Goal: Information Seeking & Learning: Find specific fact

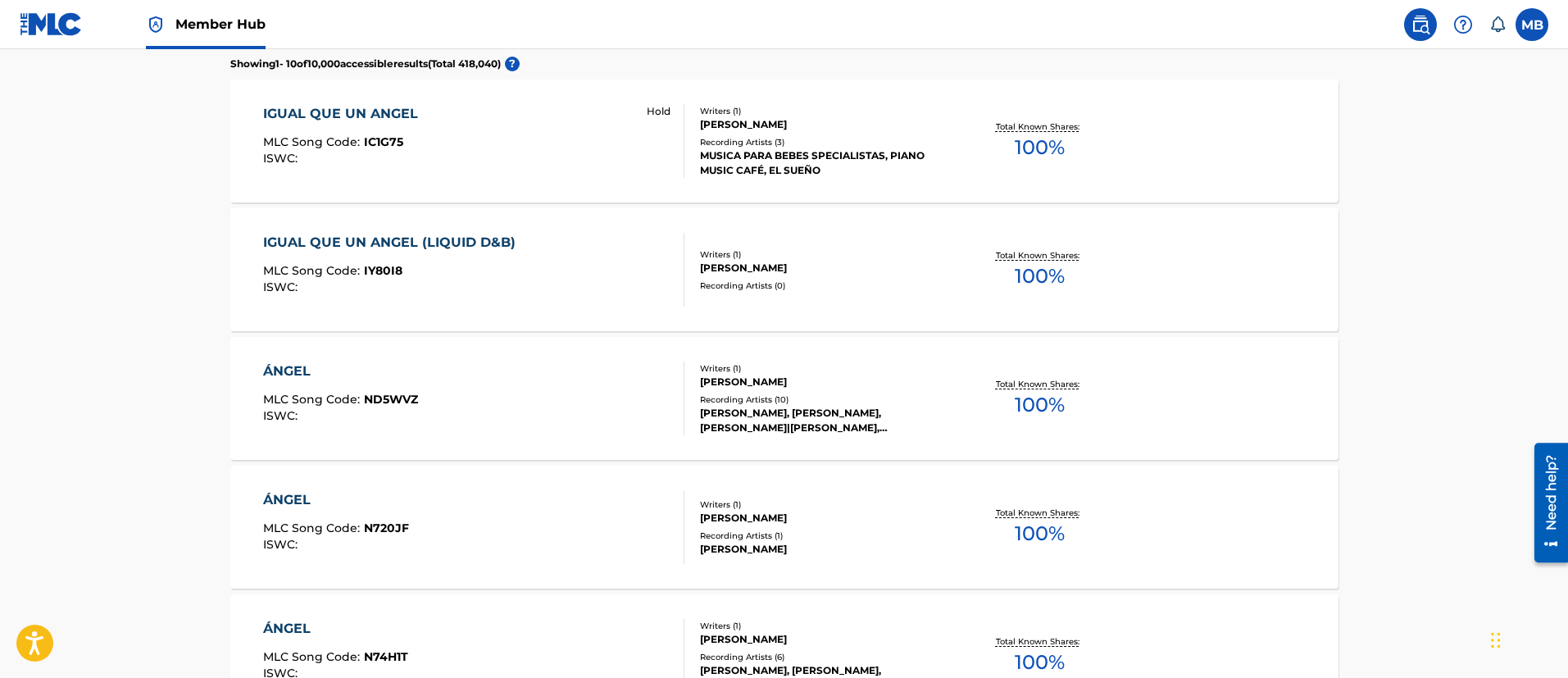
click at [1413, 28] on img at bounding box center [1419, 24] width 20 height 20
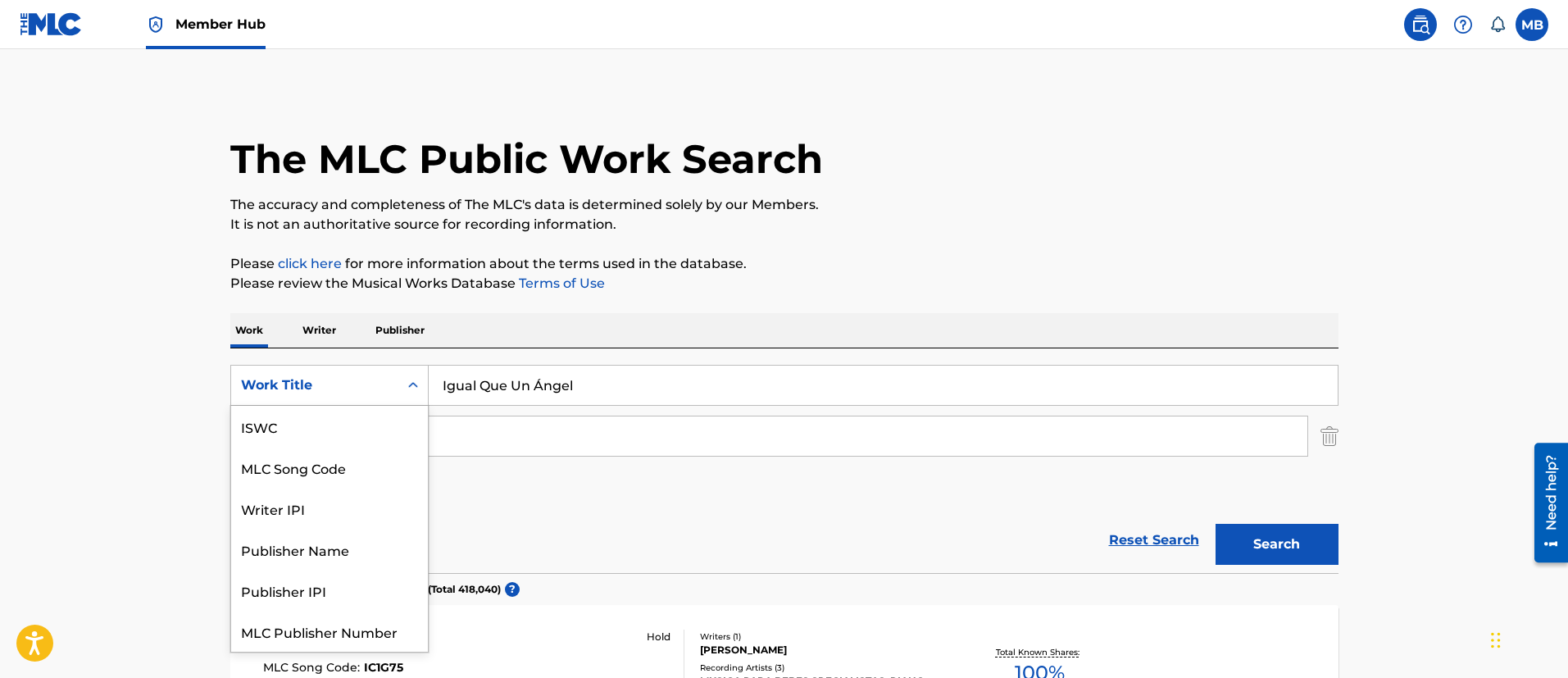
click at [351, 394] on div "Work Title" at bounding box center [314, 385] width 148 height 20
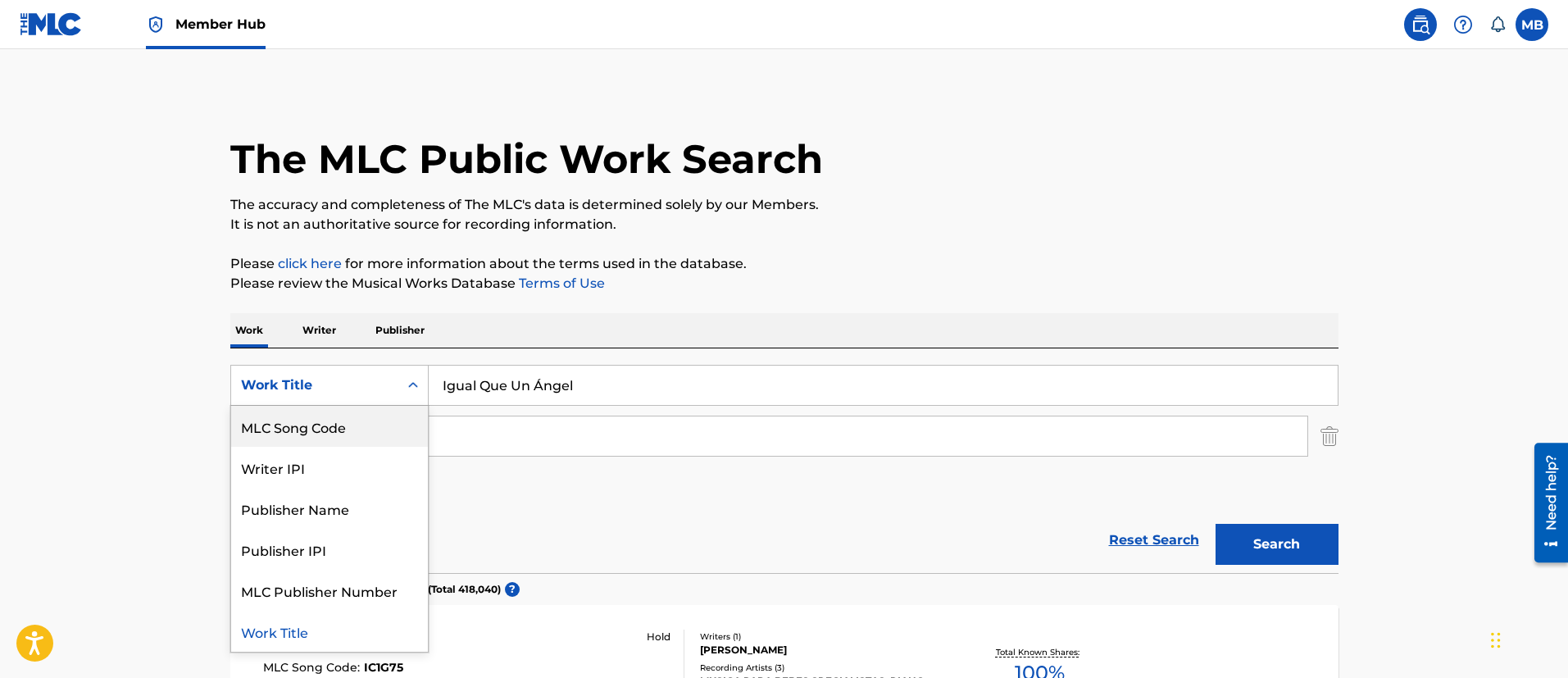
click at [326, 437] on div "MLC Song Code" at bounding box center [330, 426] width 197 height 41
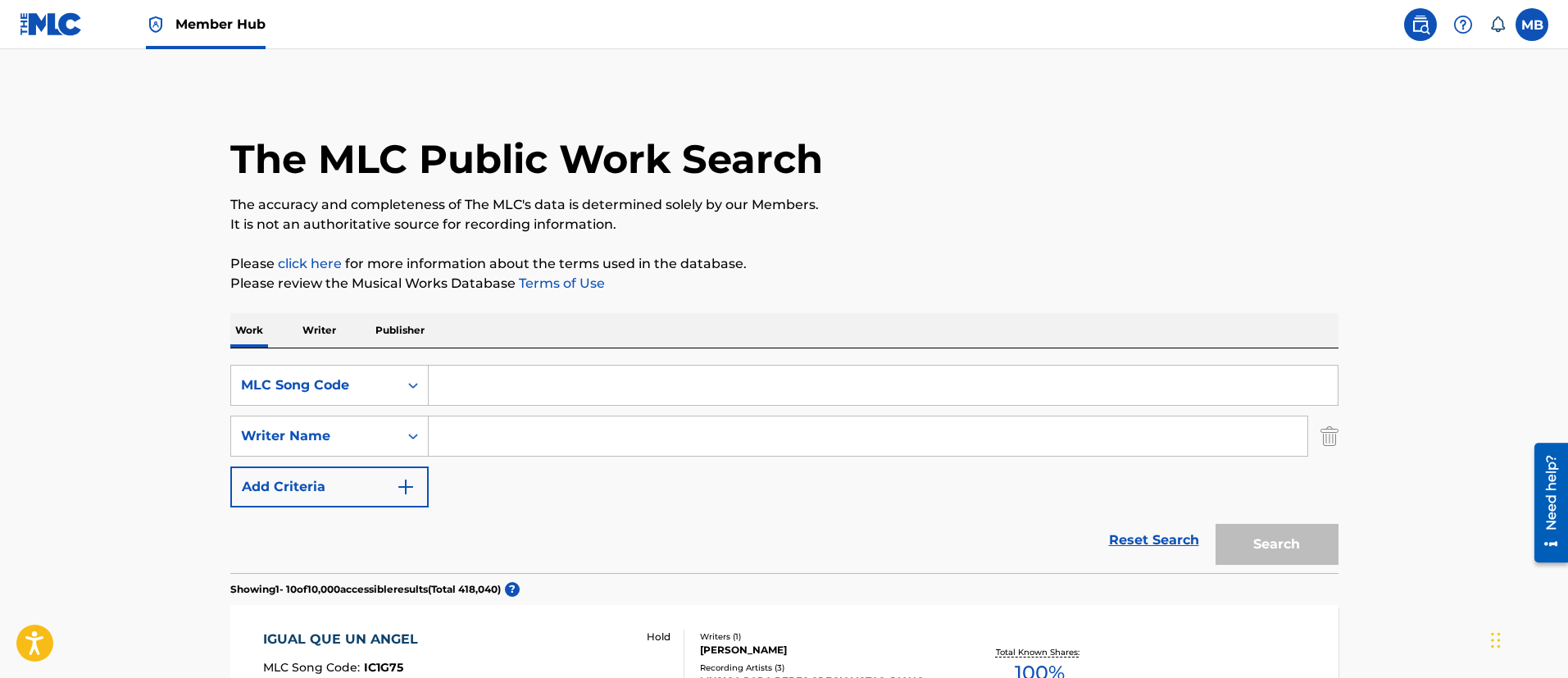
click at [463, 377] on input "Search Form" at bounding box center [882, 385] width 909 height 40
paste input "IG7X6K"
type input "IG7X6K"
click at [1215, 523] on button "Search" at bounding box center [1276, 543] width 123 height 41
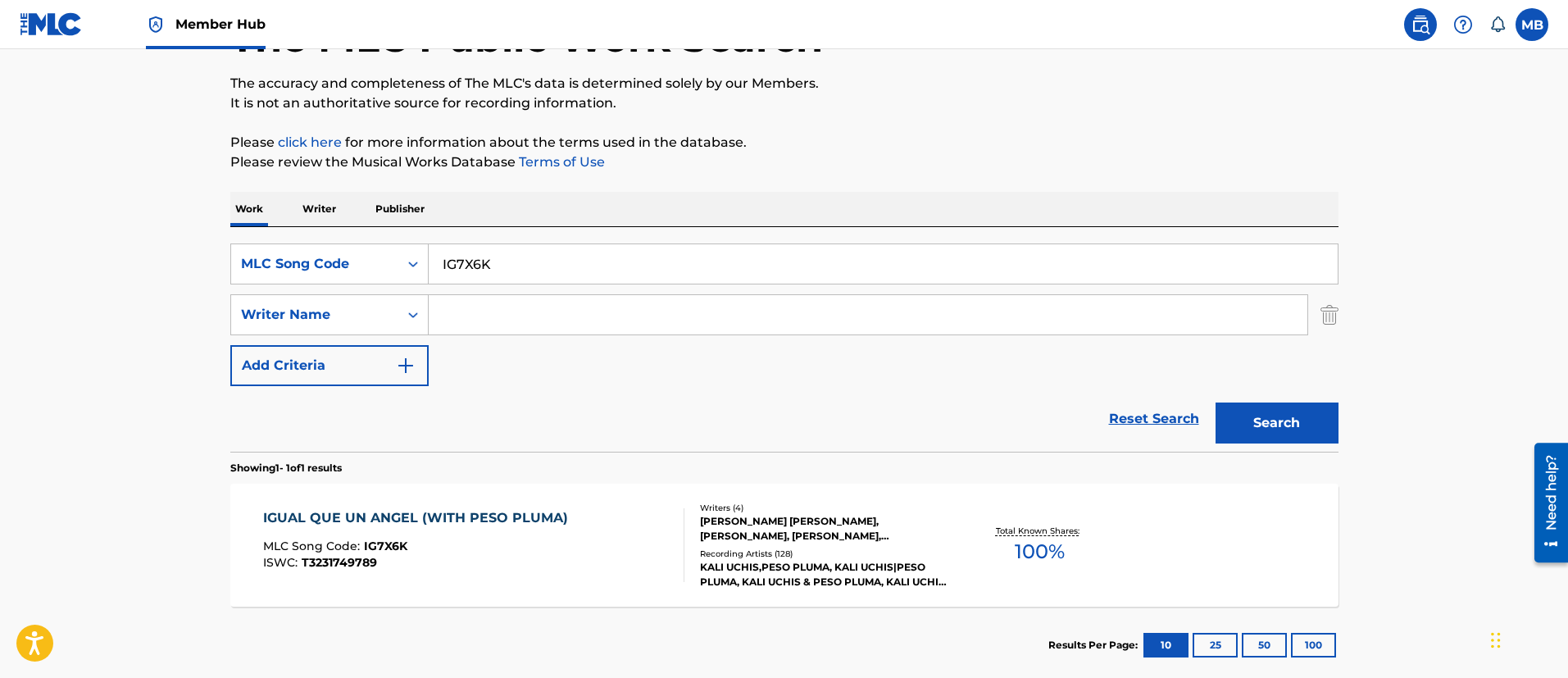
scroll to position [214, 0]
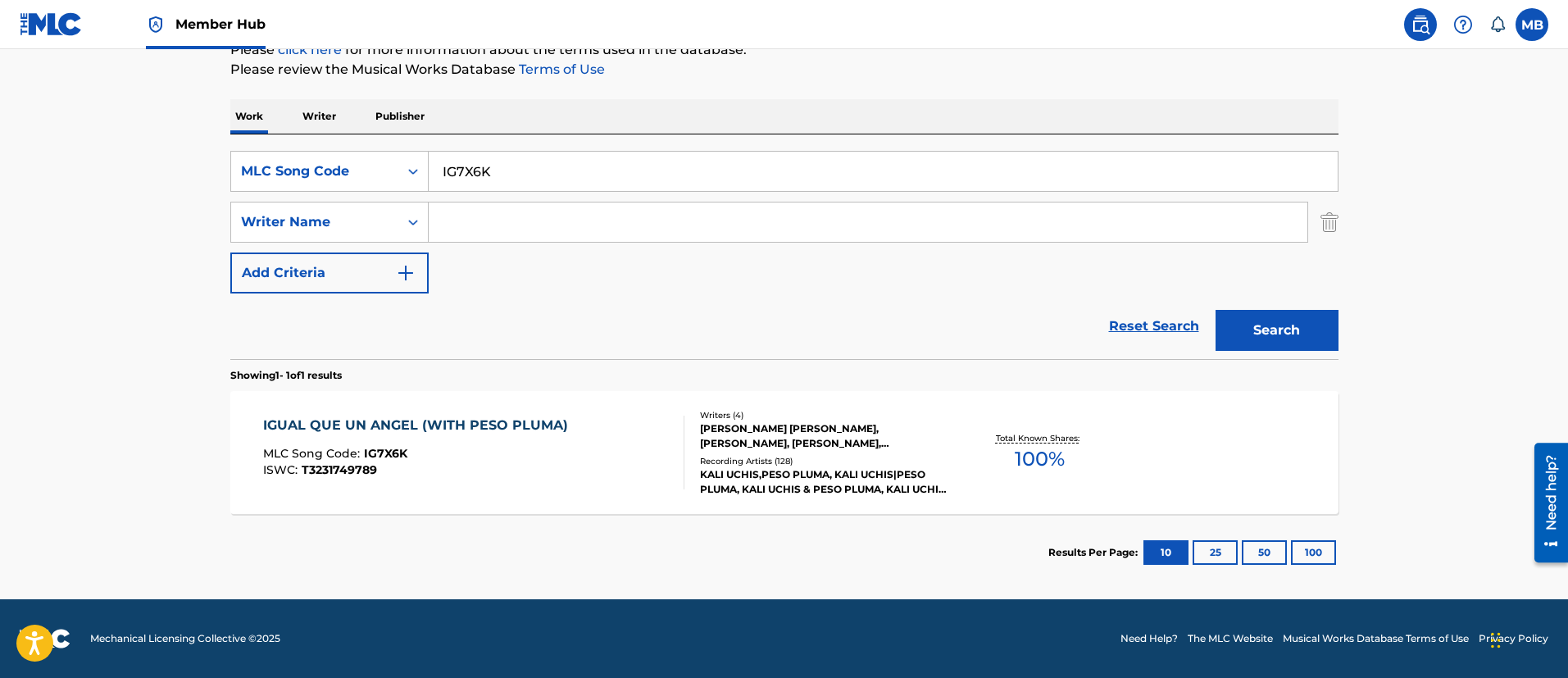
click at [565, 477] on div "IGUAL QUE UN ANGEL (WITH PESO PLUMA) MLC Song Code : IG7X6K ISWC : T3231749789" at bounding box center [420, 452] width 313 height 73
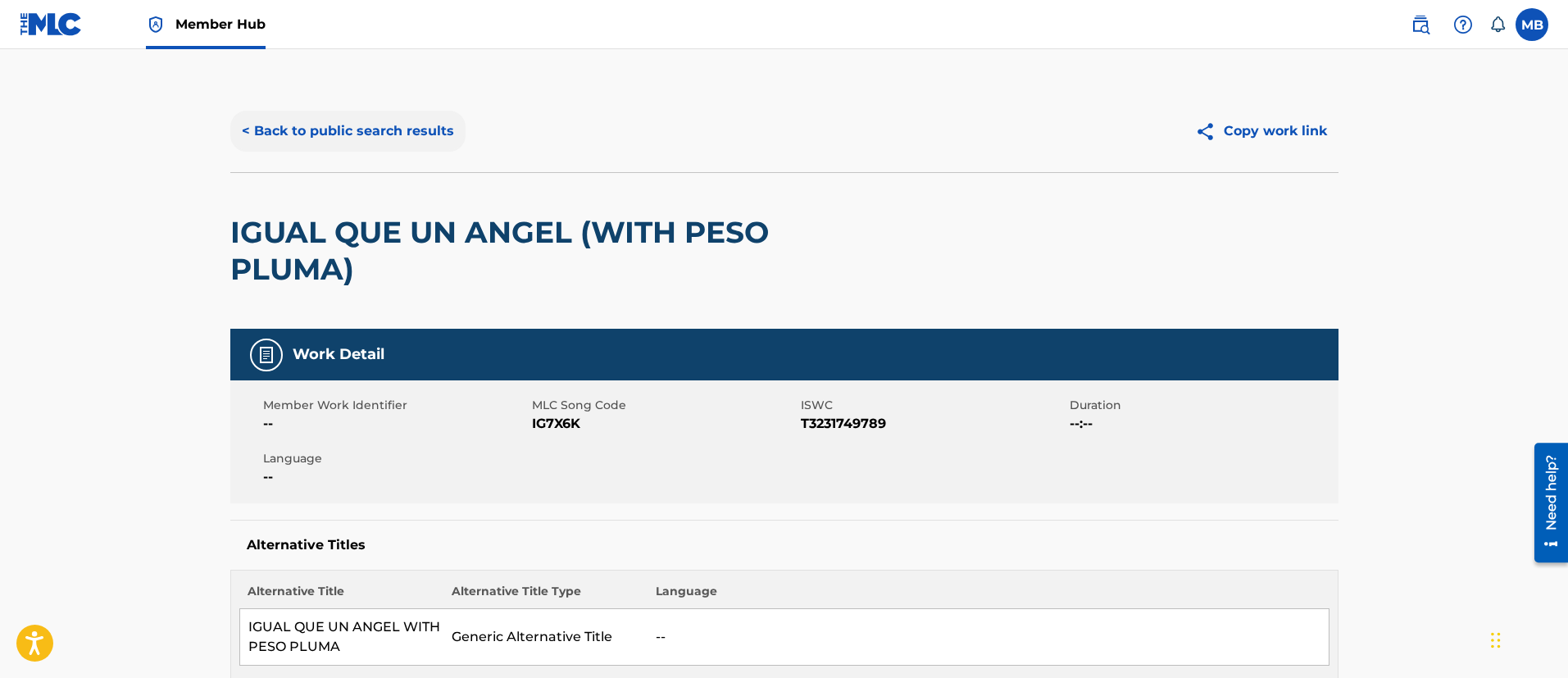
click at [365, 112] on button "< Back to public search results" at bounding box center [348, 130] width 235 height 41
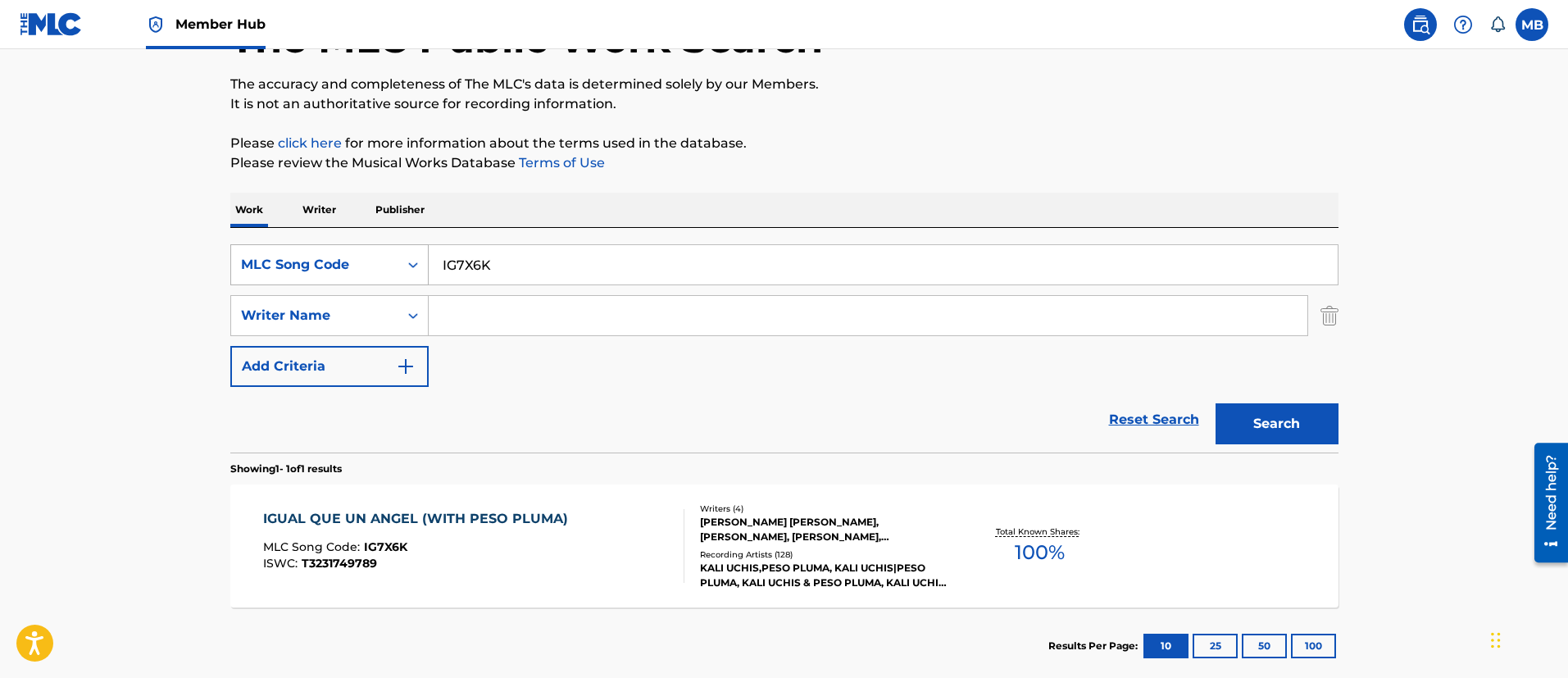
click at [313, 248] on div "MLC Song Code" at bounding box center [330, 264] width 199 height 41
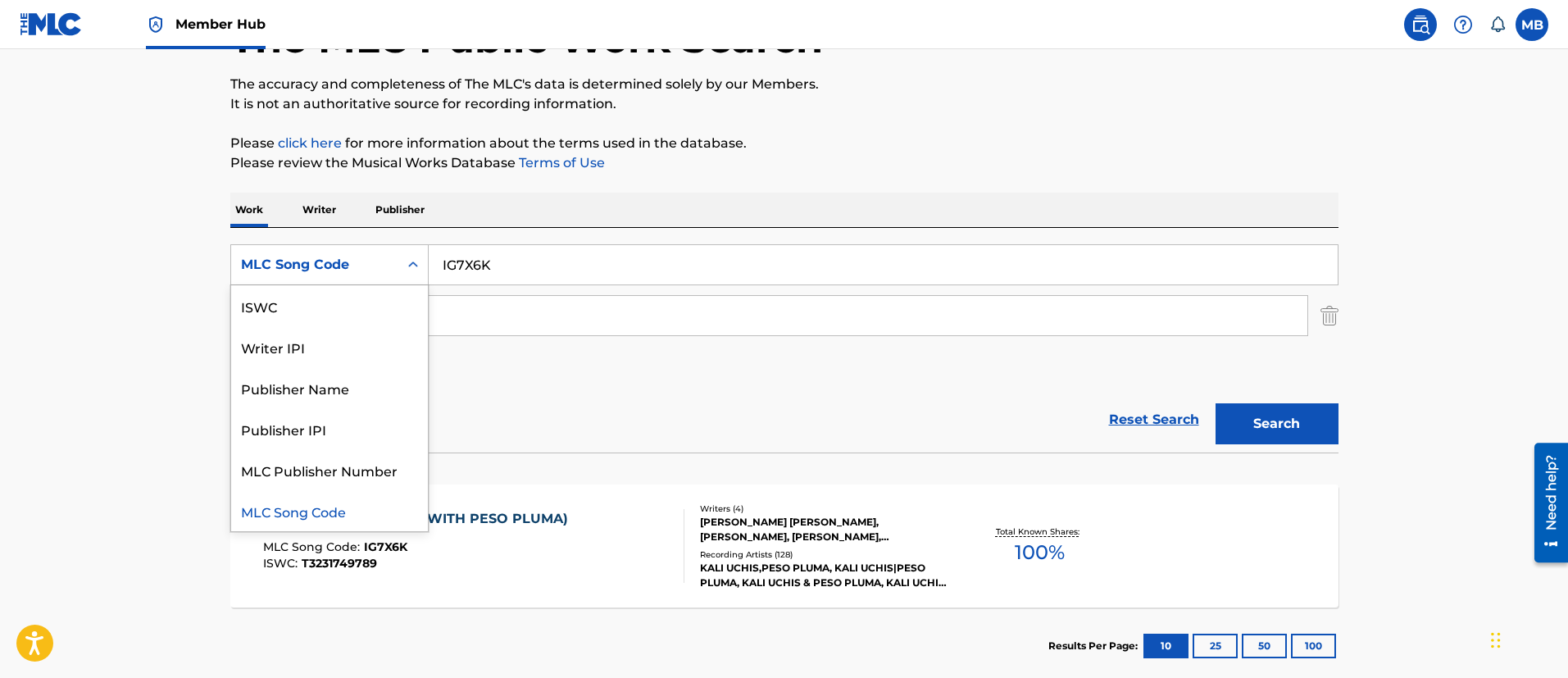
scroll to position [0, 0]
click at [342, 308] on div "Work Title" at bounding box center [330, 305] width 197 height 41
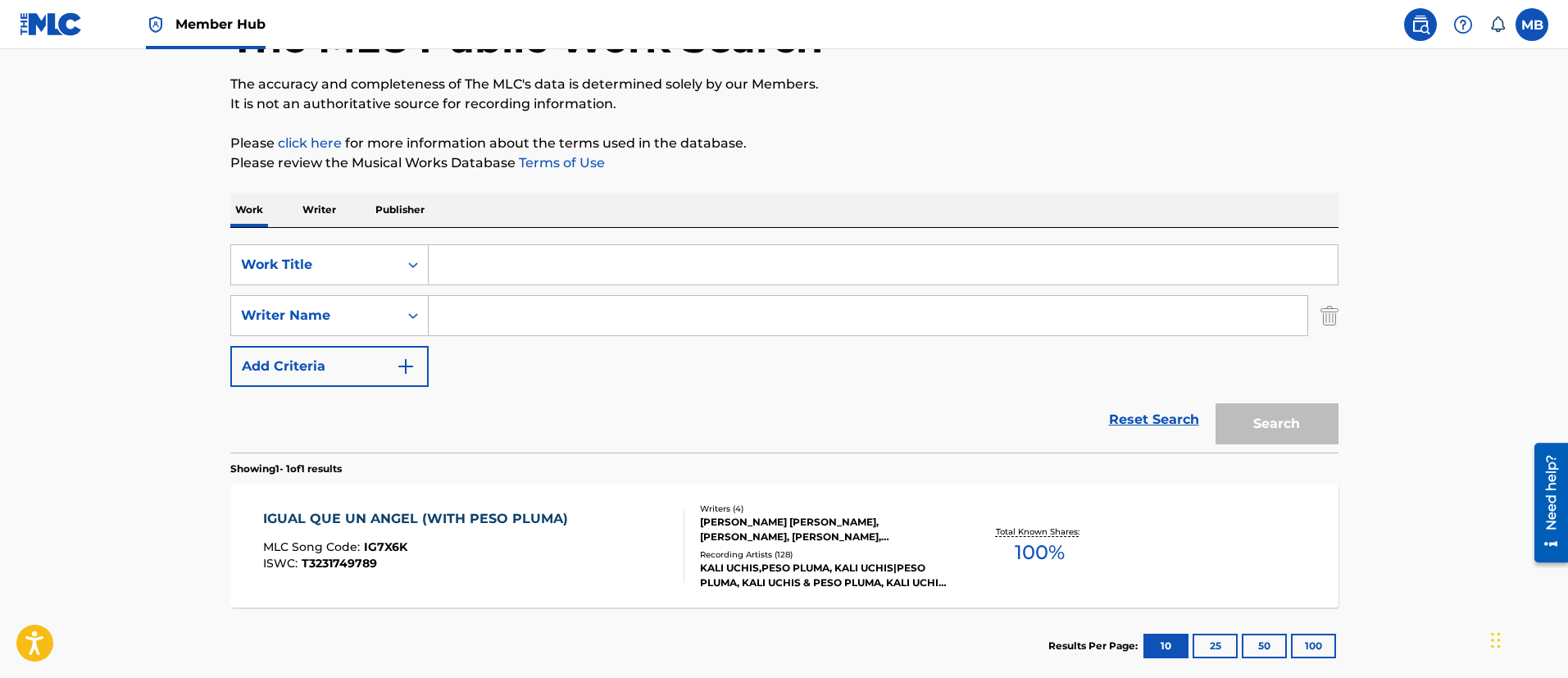
click at [499, 254] on input "Search Form" at bounding box center [882, 265] width 909 height 40
paste input "Back Home"
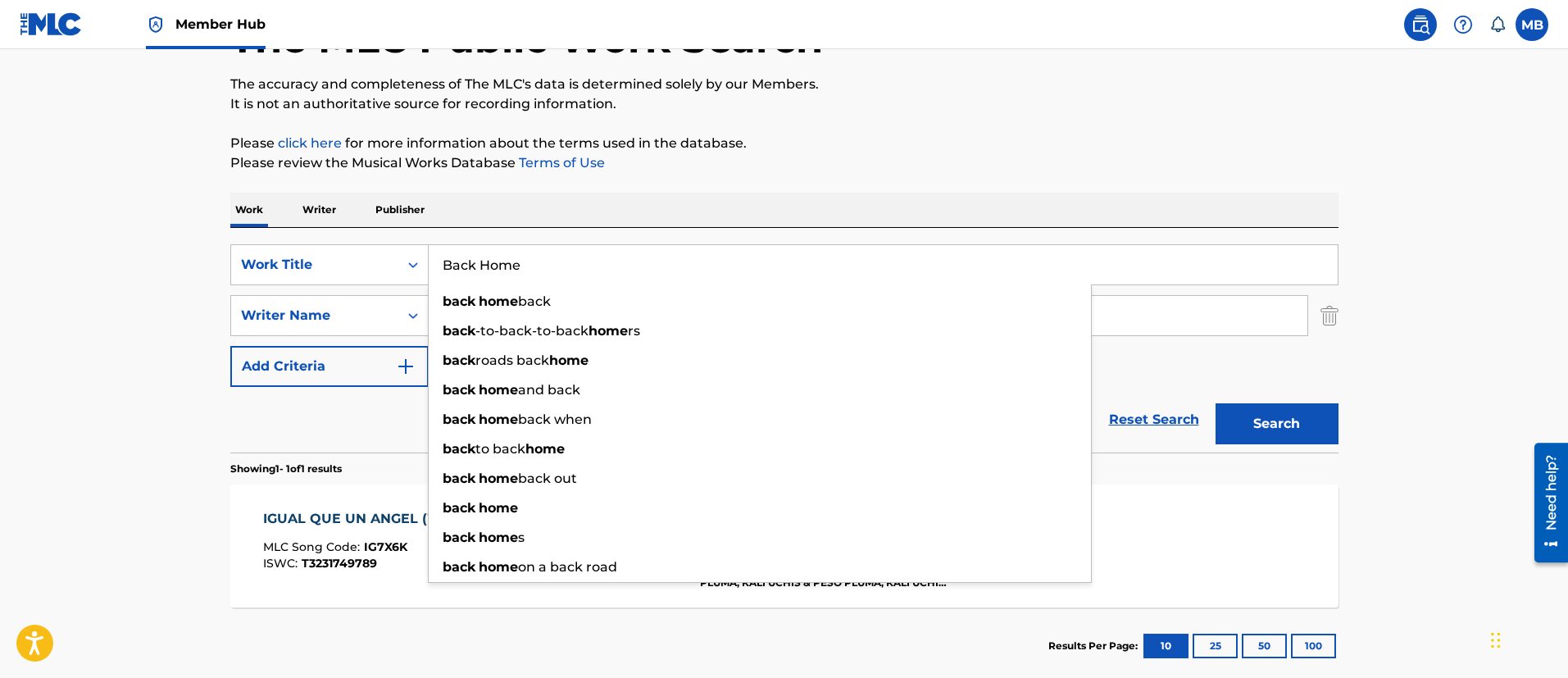
type input "Back Home"
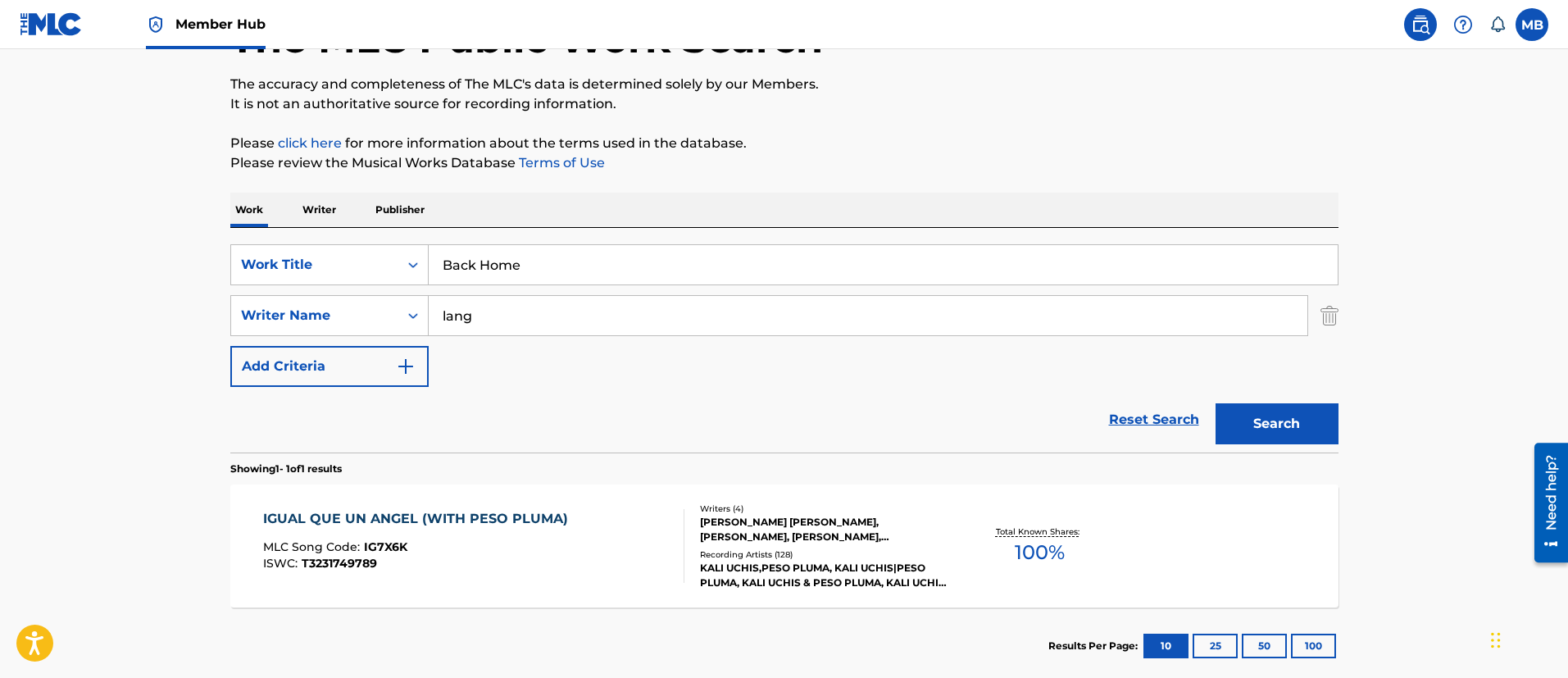
type input "lang"
click at [1215, 403] on button "Search" at bounding box center [1276, 423] width 123 height 41
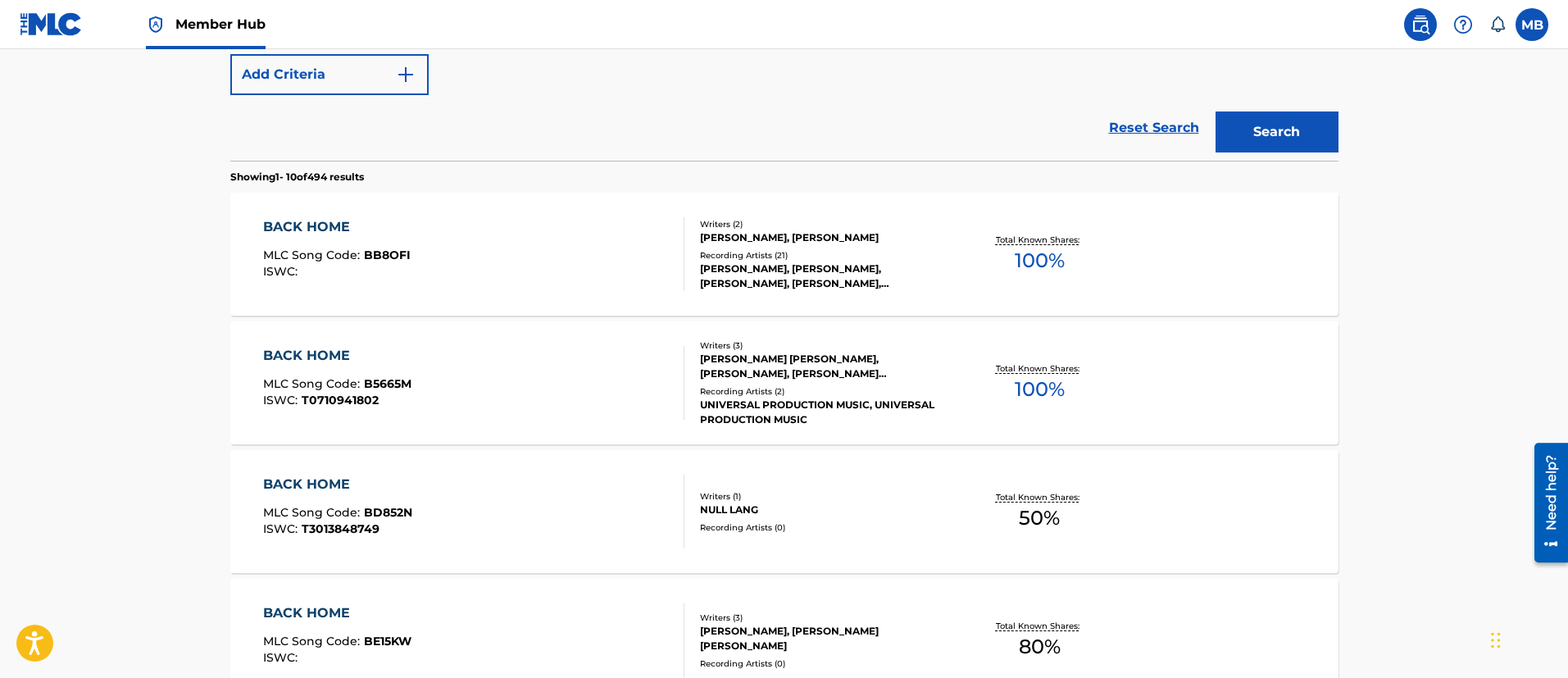
scroll to position [121, 0]
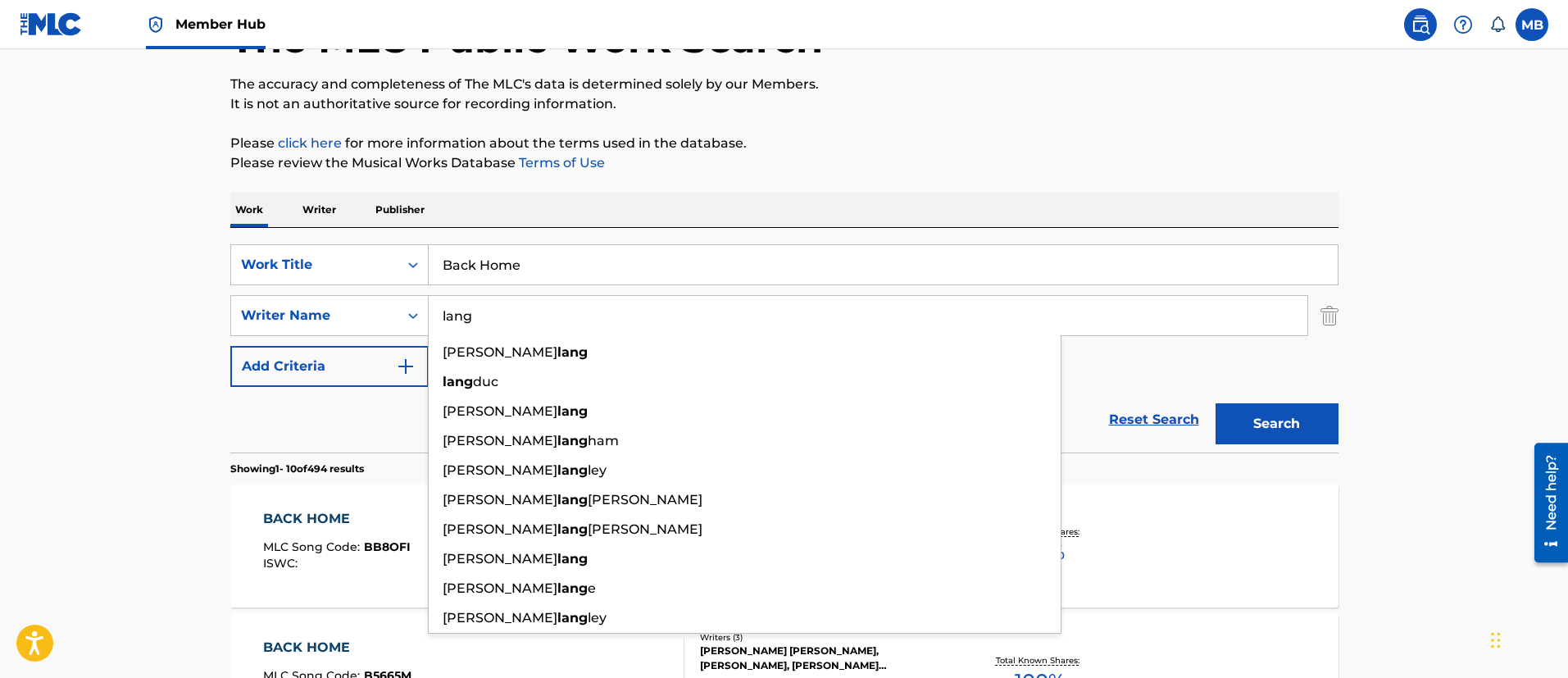
drag, startPoint x: 528, startPoint y: 267, endPoint x: 263, endPoint y: 236, distance: 266.8
click at [266, 238] on div "SearchWithCriteria3498499b-d94a-4233-ade6-045984e4bb1f Work Title Back Home Sea…" at bounding box center [784, 340] width 1108 height 225
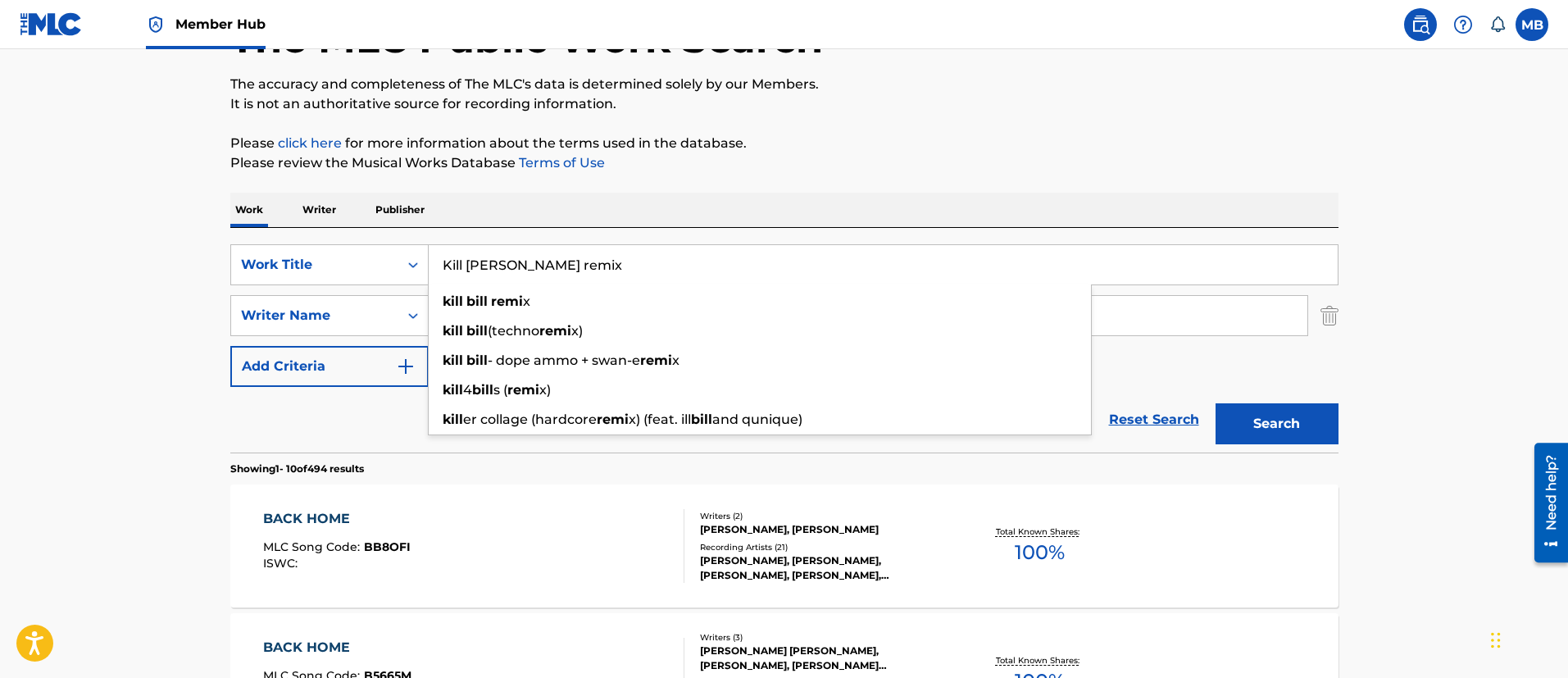
type input "Kill [PERSON_NAME] remix"
click at [1215, 403] on button "Search" at bounding box center [1276, 423] width 123 height 41
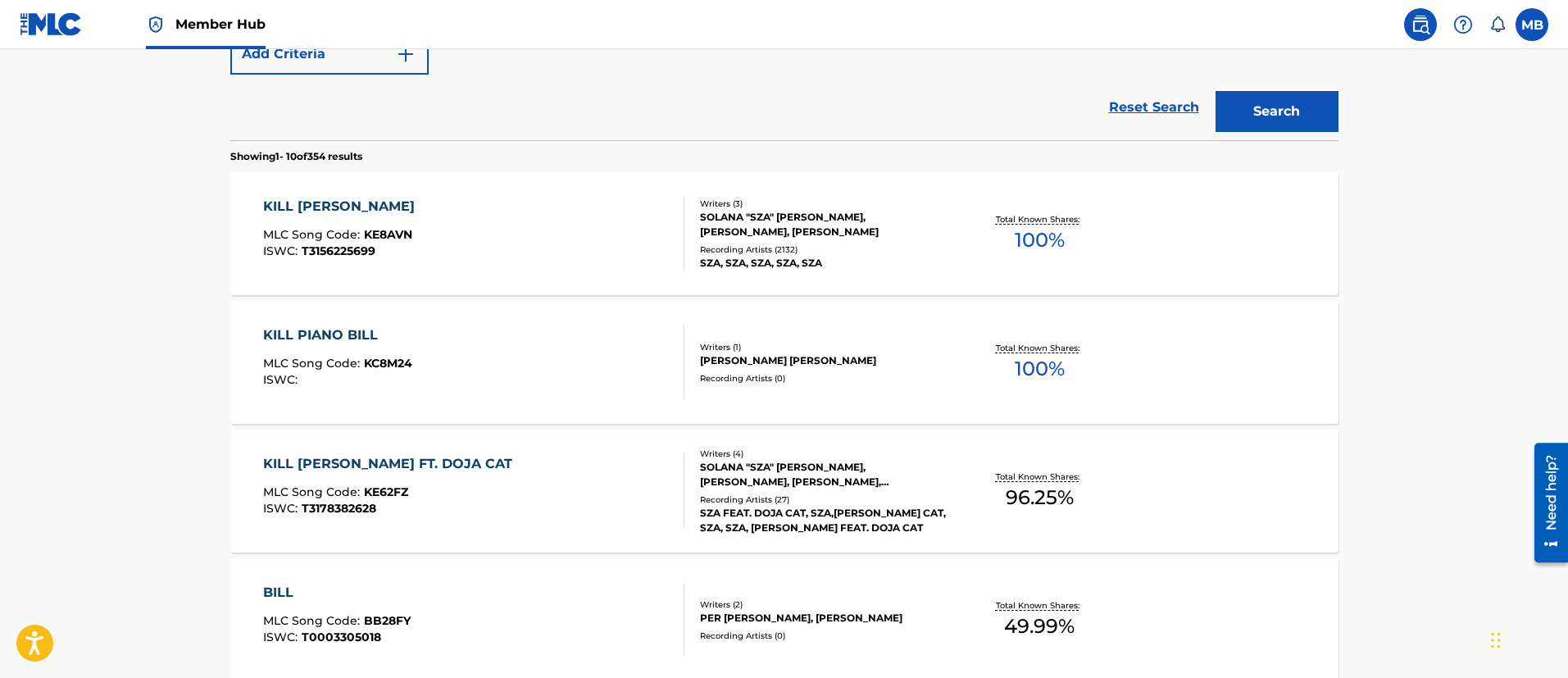
scroll to position [490, 0]
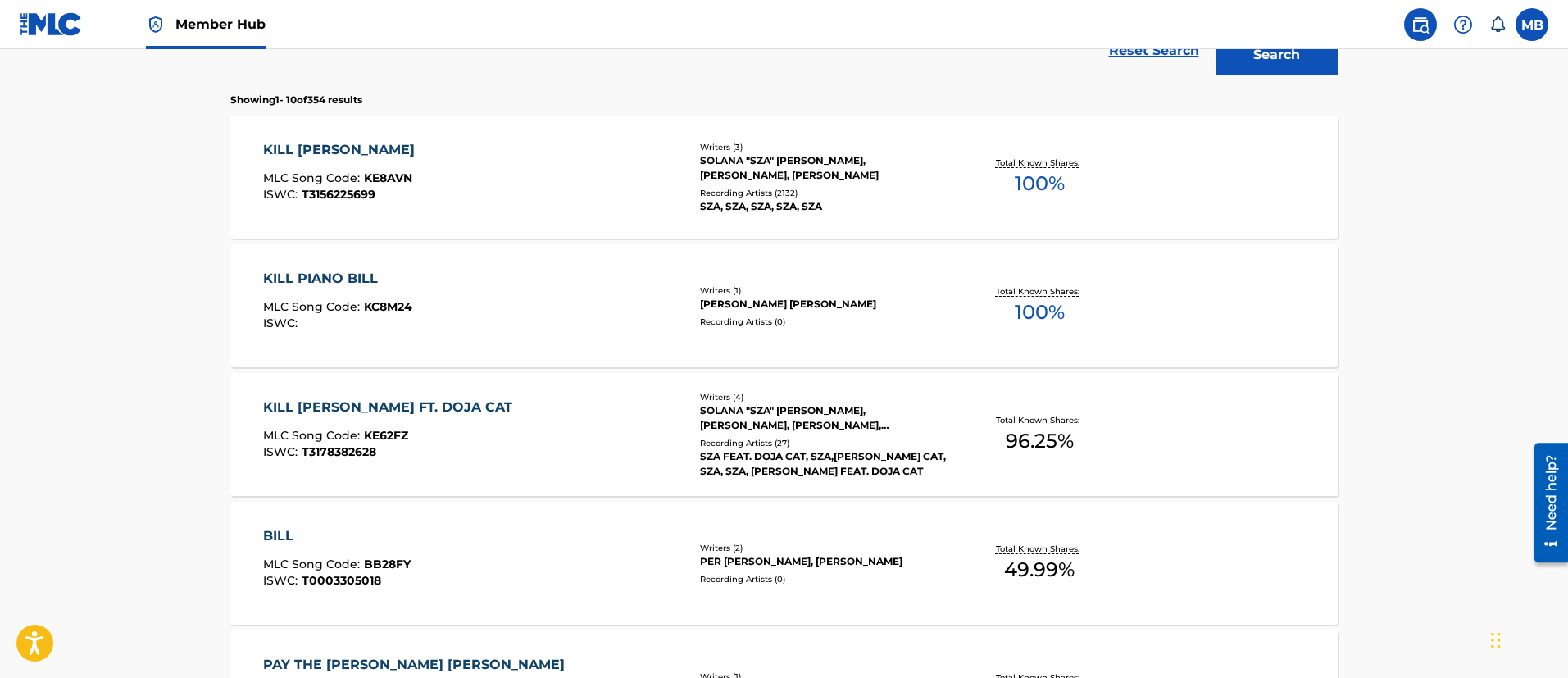
click at [592, 432] on div "KILL [PERSON_NAME] FT. DOJA CAT MLC Song Code : KE62FZ ISWC : T3178382628" at bounding box center [474, 434] width 421 height 73
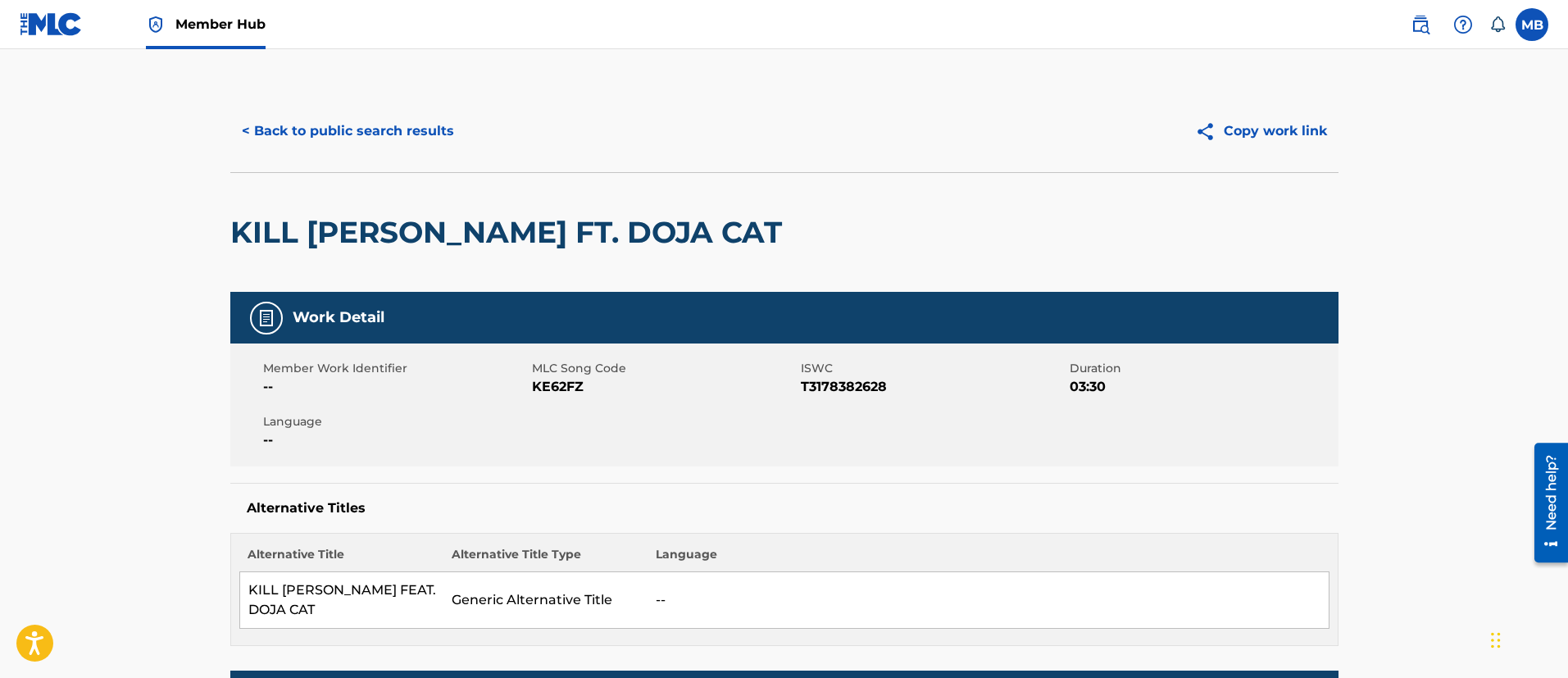
click at [550, 392] on span "KE62FZ" at bounding box center [664, 387] width 265 height 20
copy span "KE62FZ"
click at [217, 24] on span "Member Hub" at bounding box center [220, 24] width 90 height 19
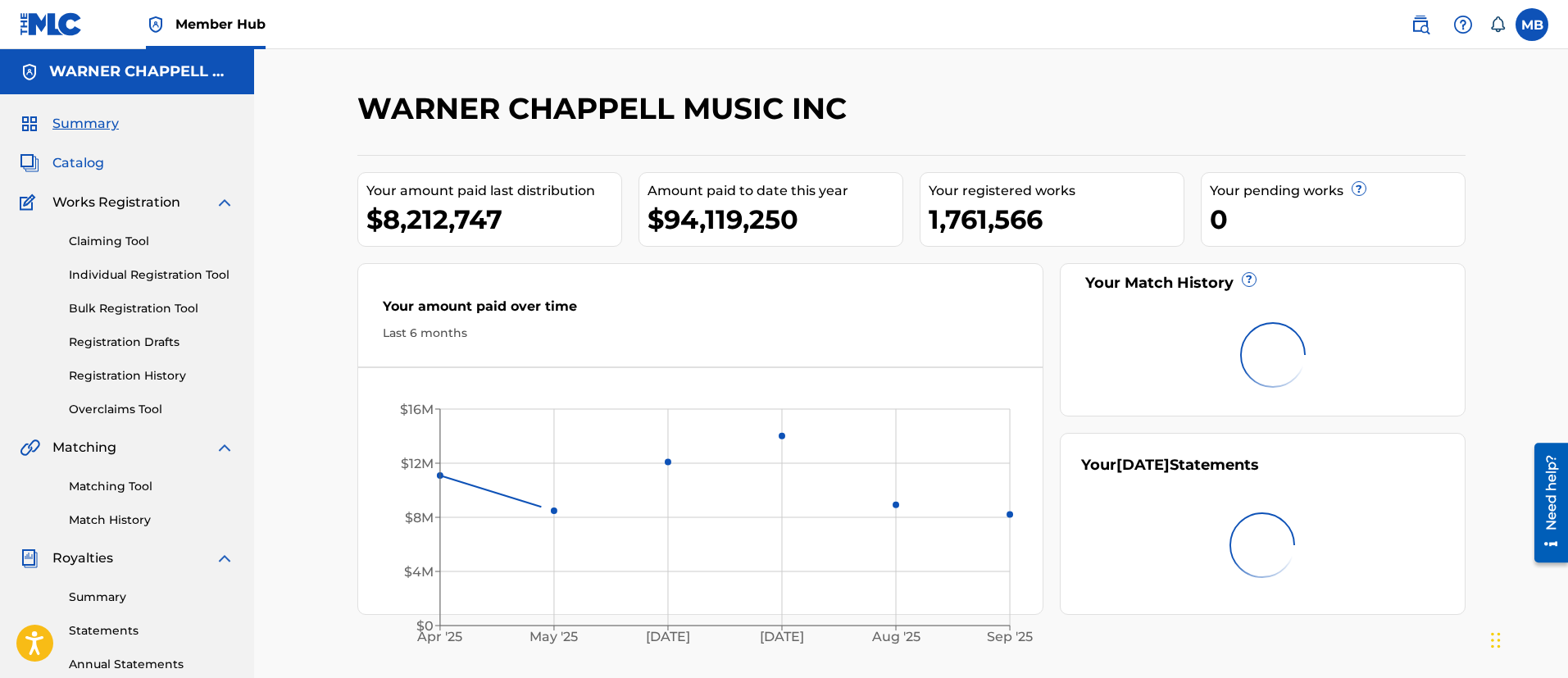
click at [87, 168] on span "Catalog" at bounding box center [79, 162] width 52 height 20
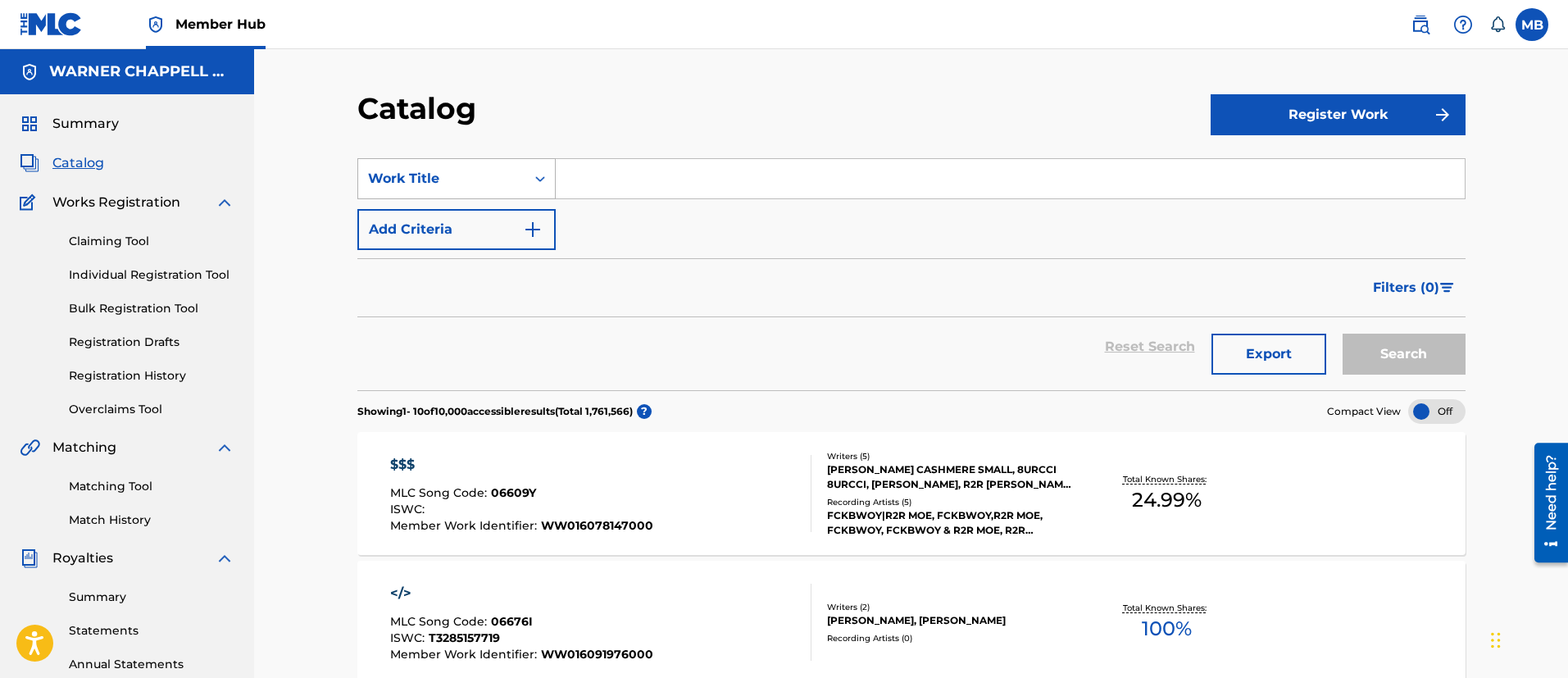
click at [456, 185] on div "Work Title" at bounding box center [441, 179] width 148 height 20
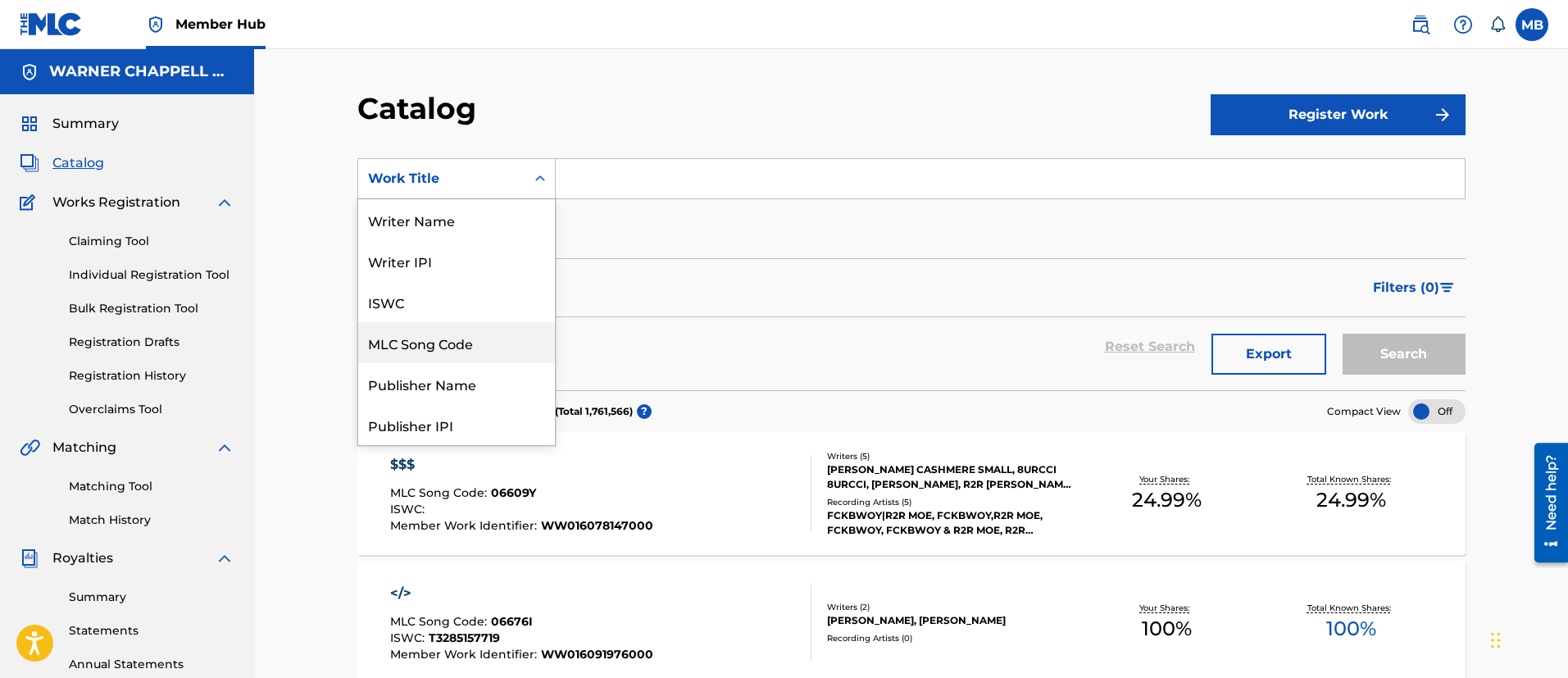
click at [443, 337] on div "MLC Song Code" at bounding box center [457, 342] width 197 height 41
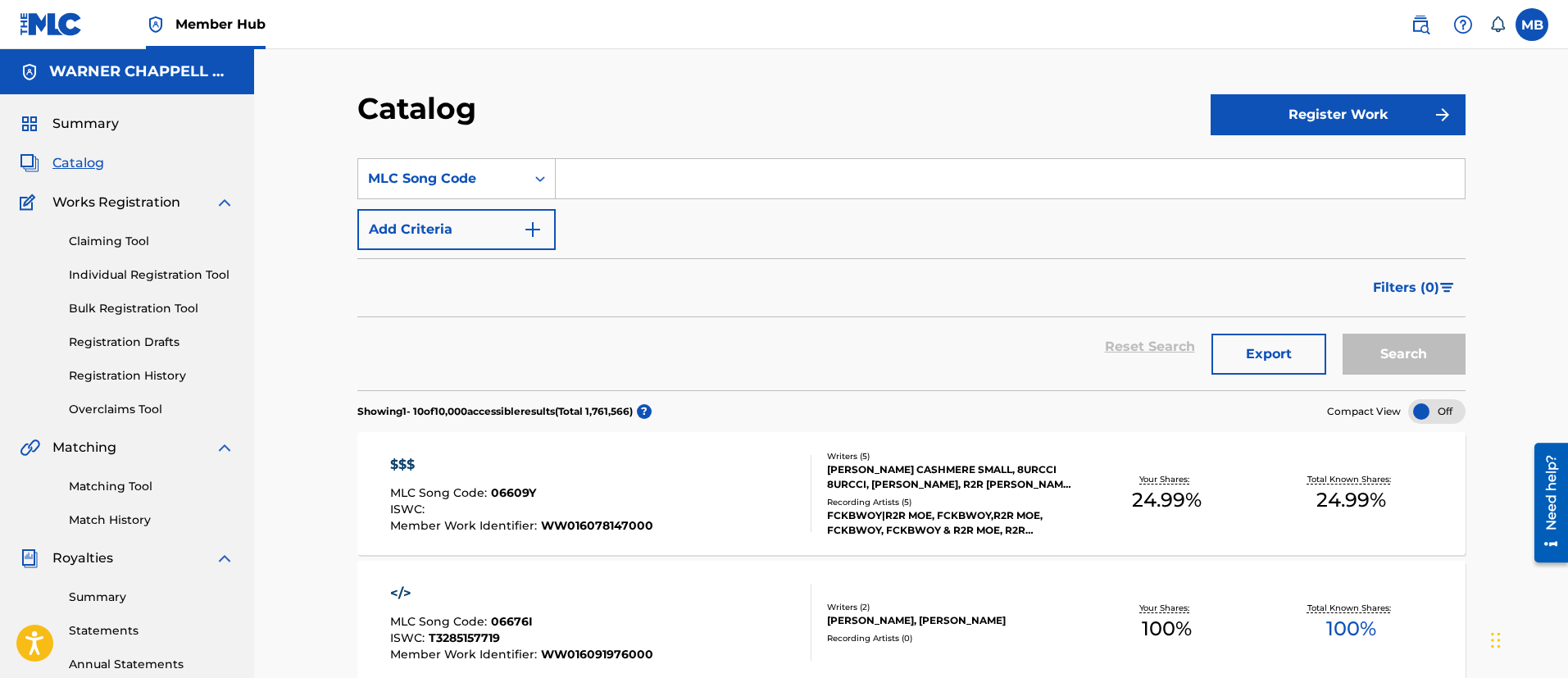
click at [667, 181] on input "Search Form" at bounding box center [1009, 179] width 909 height 40
paste input "KE62FZ"
type input "KE62FZ"
click at [1343, 333] on button "Search" at bounding box center [1404, 353] width 123 height 41
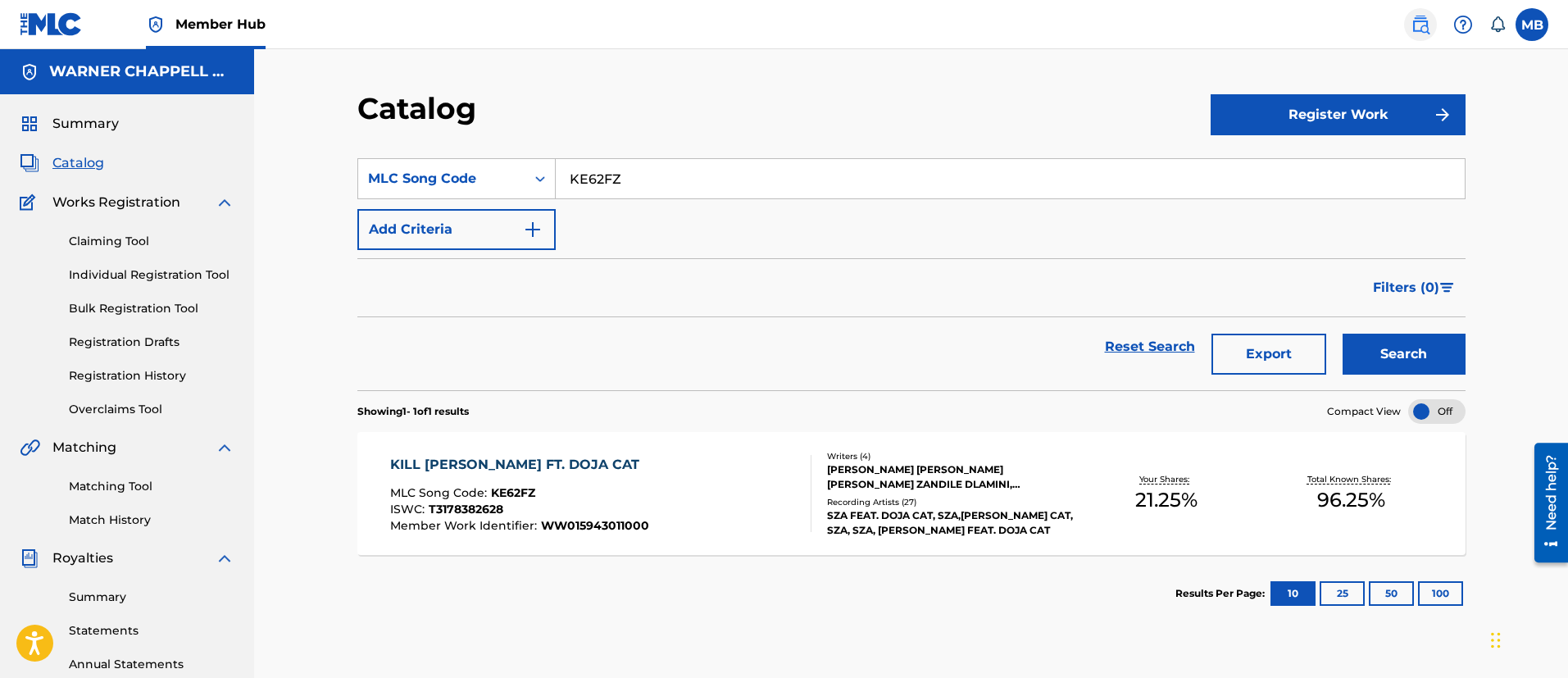
click at [1424, 35] on link at bounding box center [1420, 24] width 33 height 33
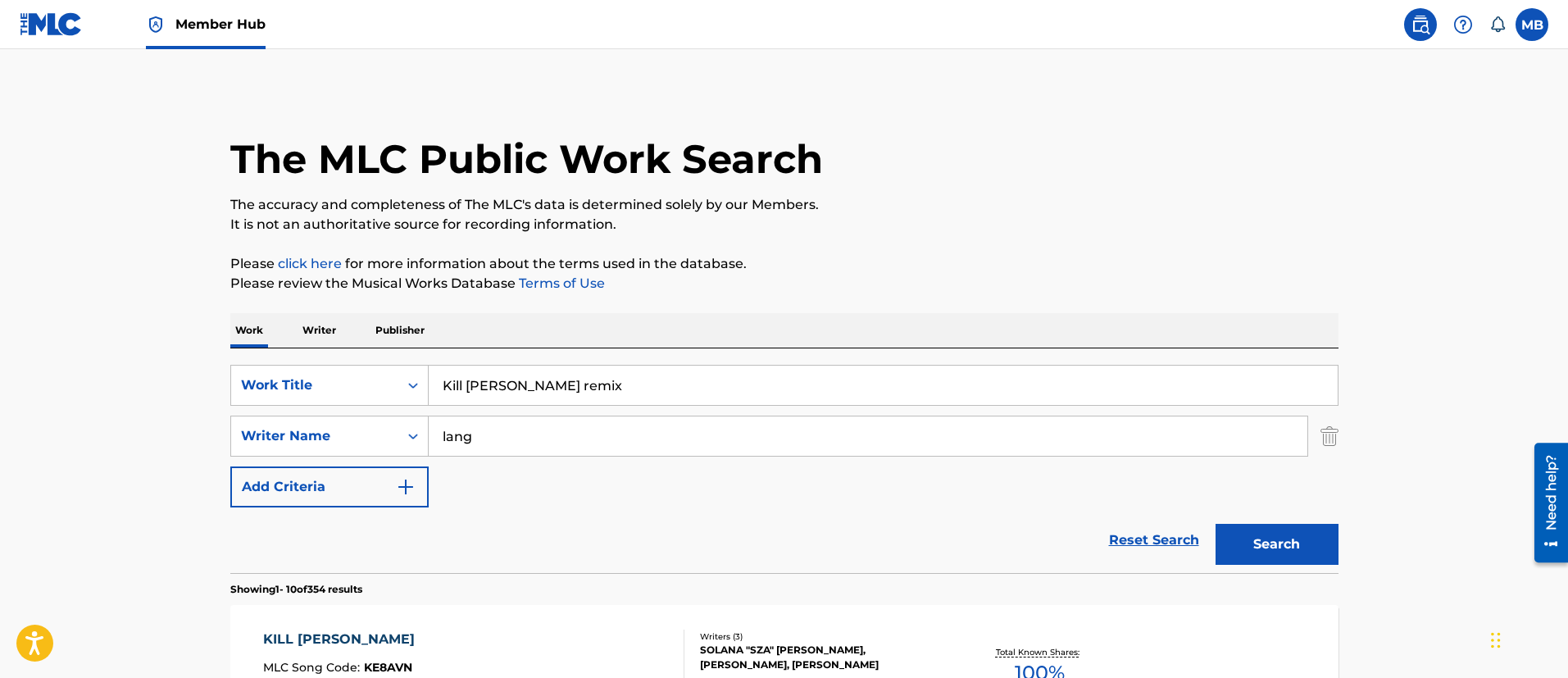
drag, startPoint x: 597, startPoint y: 377, endPoint x: 288, endPoint y: 313, distance: 315.6
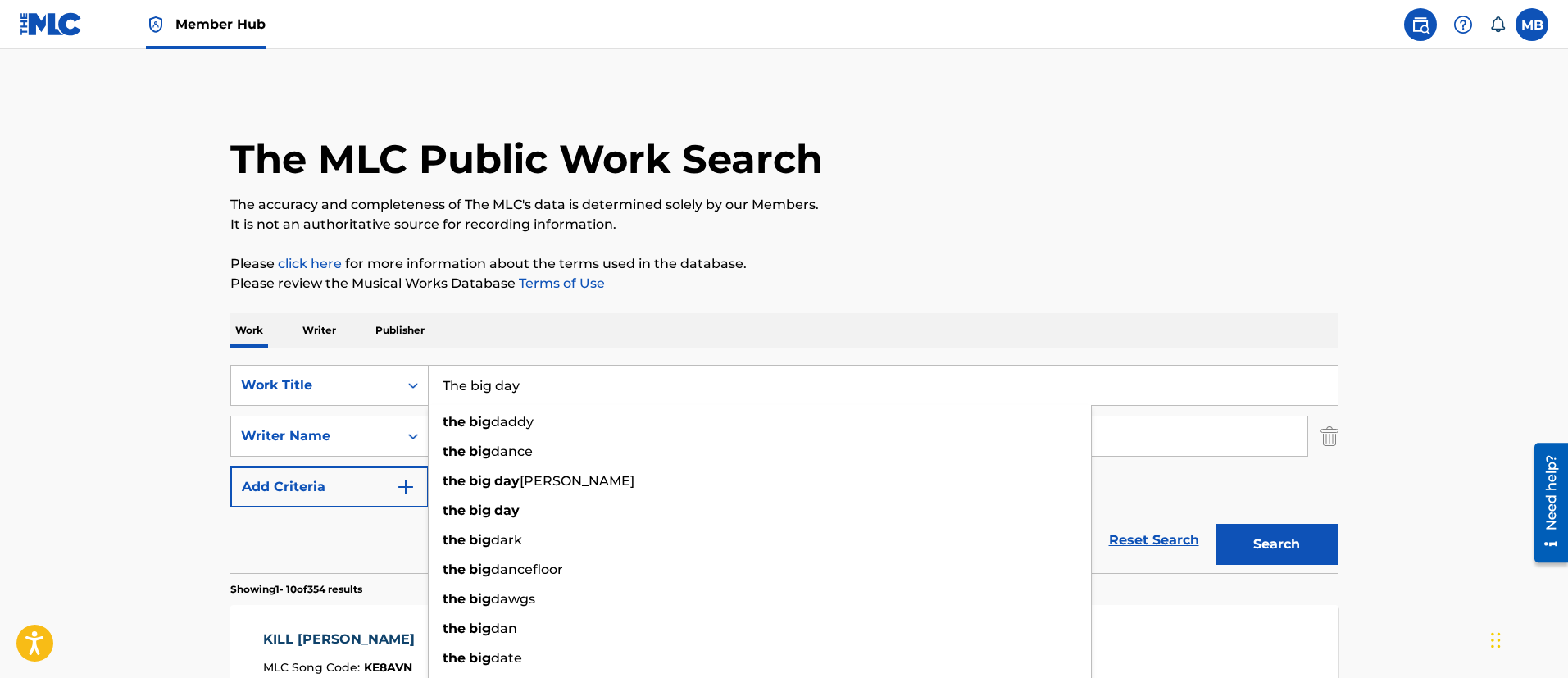
type input "The big day"
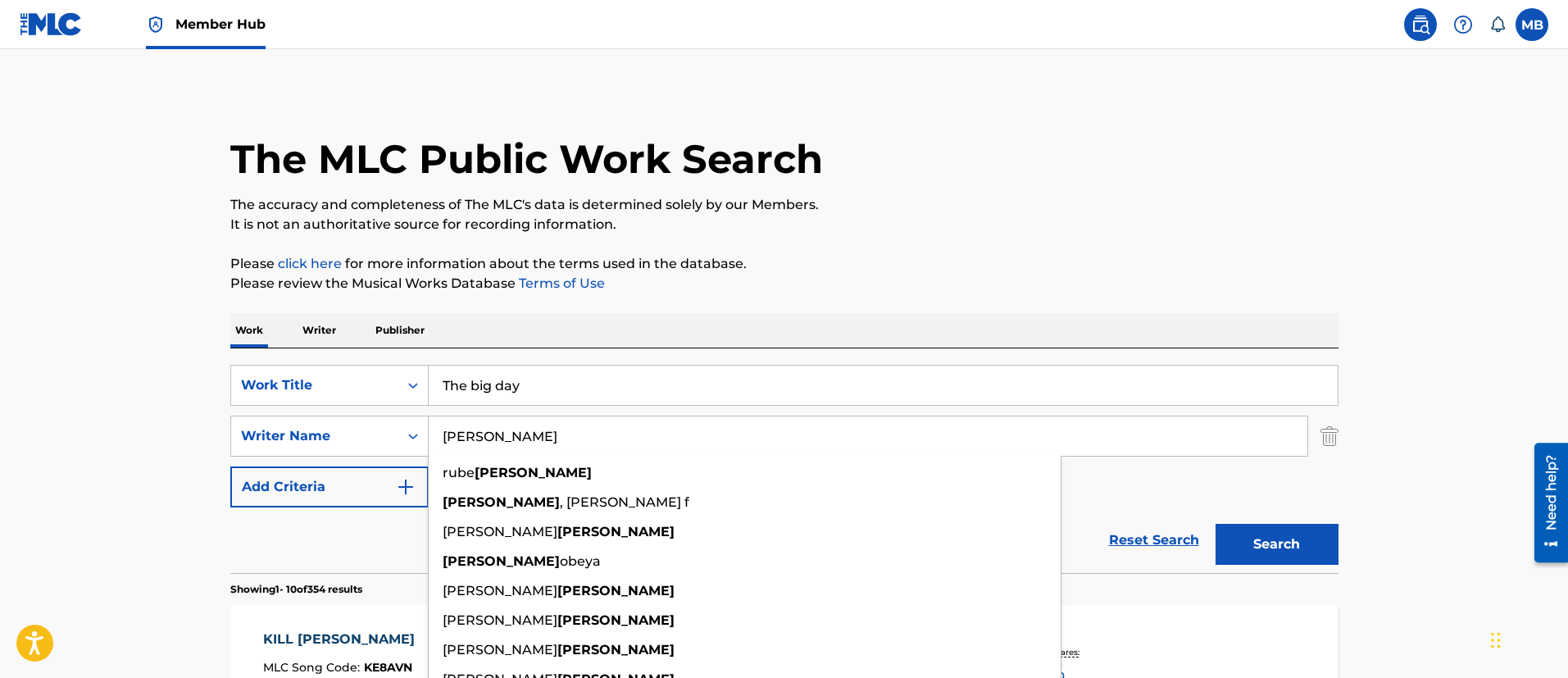
type input "[PERSON_NAME]"
click at [1215, 523] on button "Search" at bounding box center [1276, 543] width 123 height 41
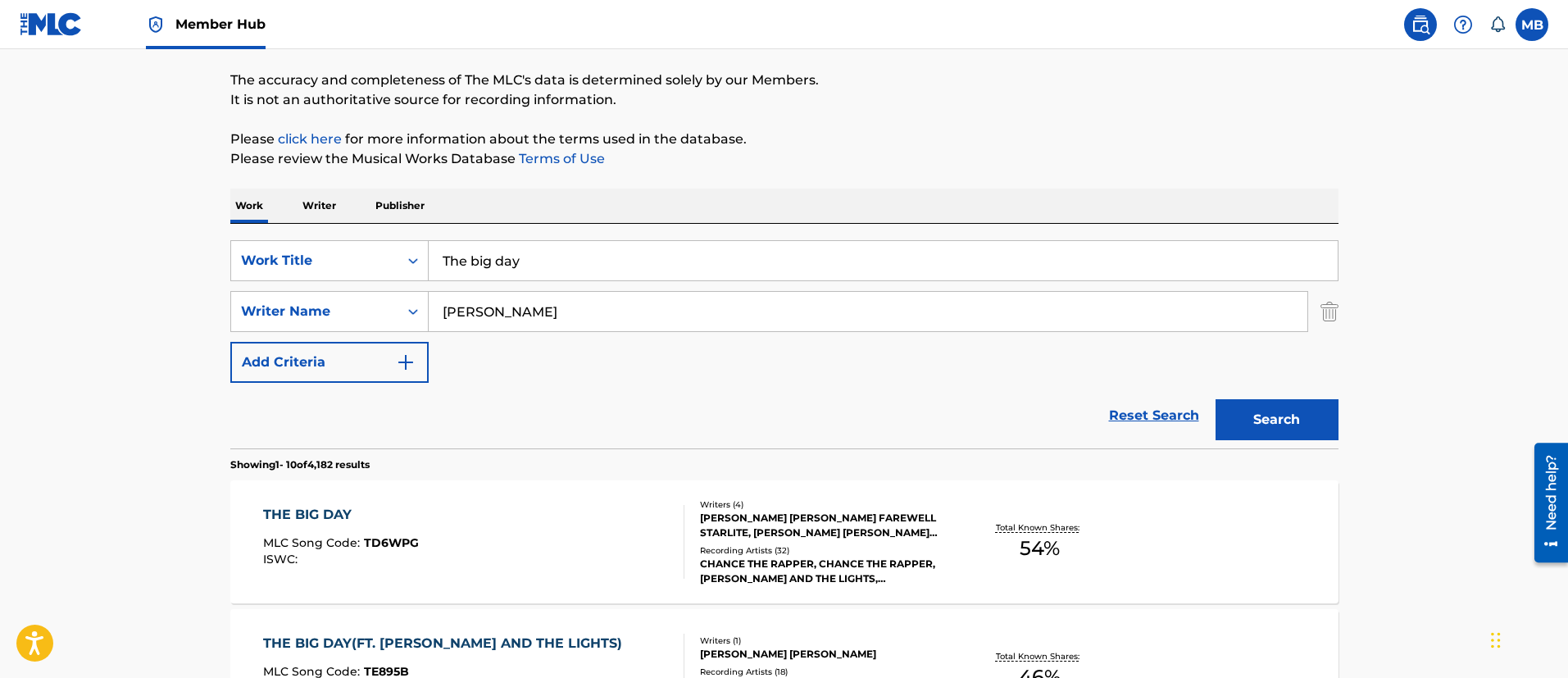
scroll to position [246, 0]
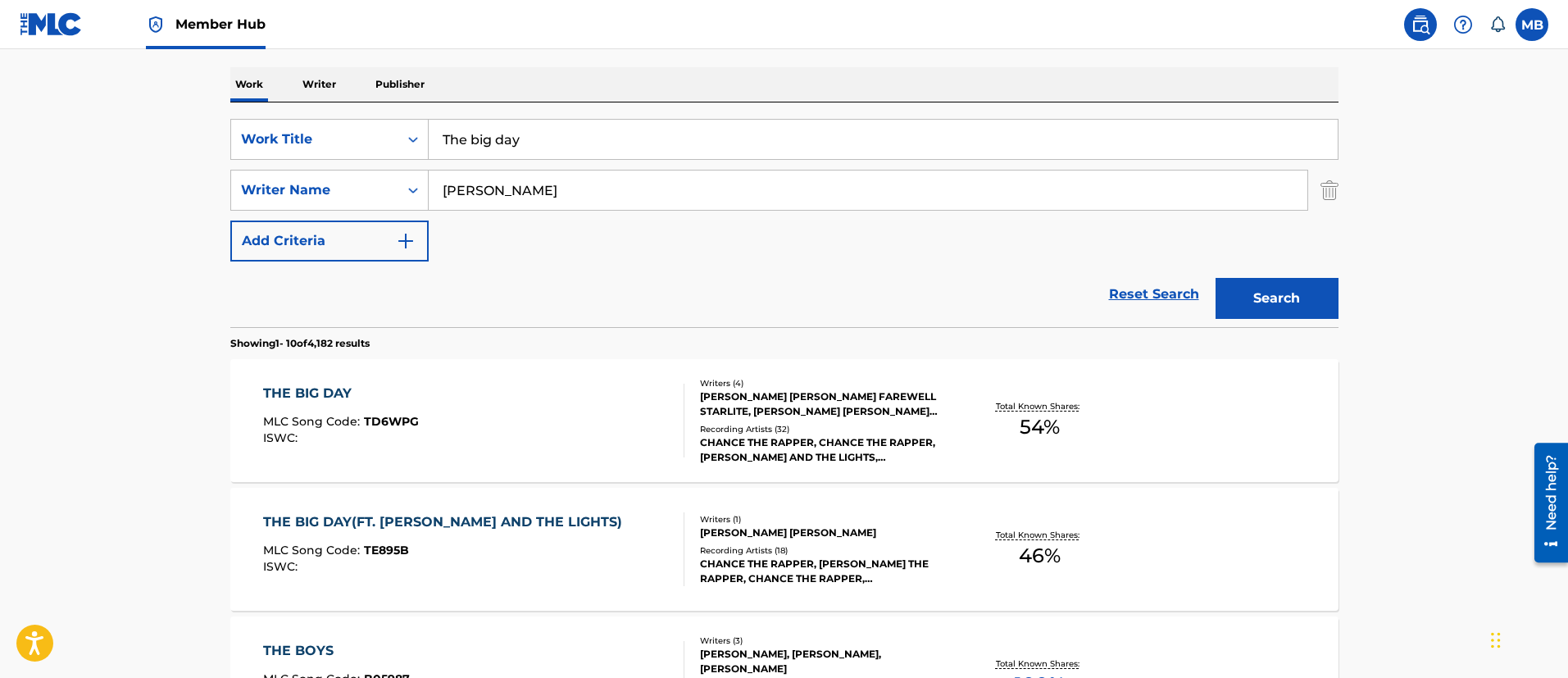
click at [557, 414] on div "THE BIG DAY MLC Song Code : TD6WPG ISWC :" at bounding box center [474, 420] width 421 height 73
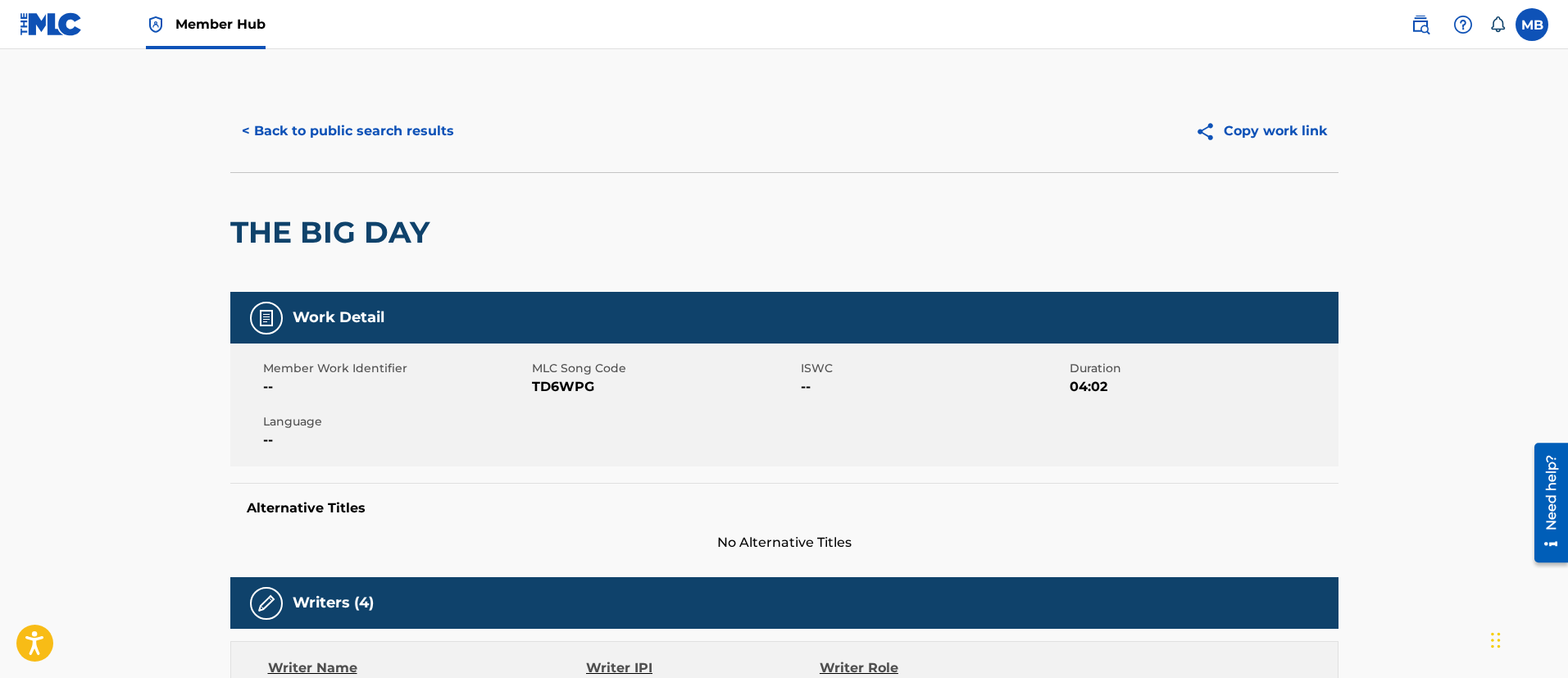
click at [552, 390] on span "TD6WPG" at bounding box center [664, 387] width 265 height 20
copy span "TD6WPG"
click at [541, 393] on span "TD6WPG" at bounding box center [664, 387] width 265 height 20
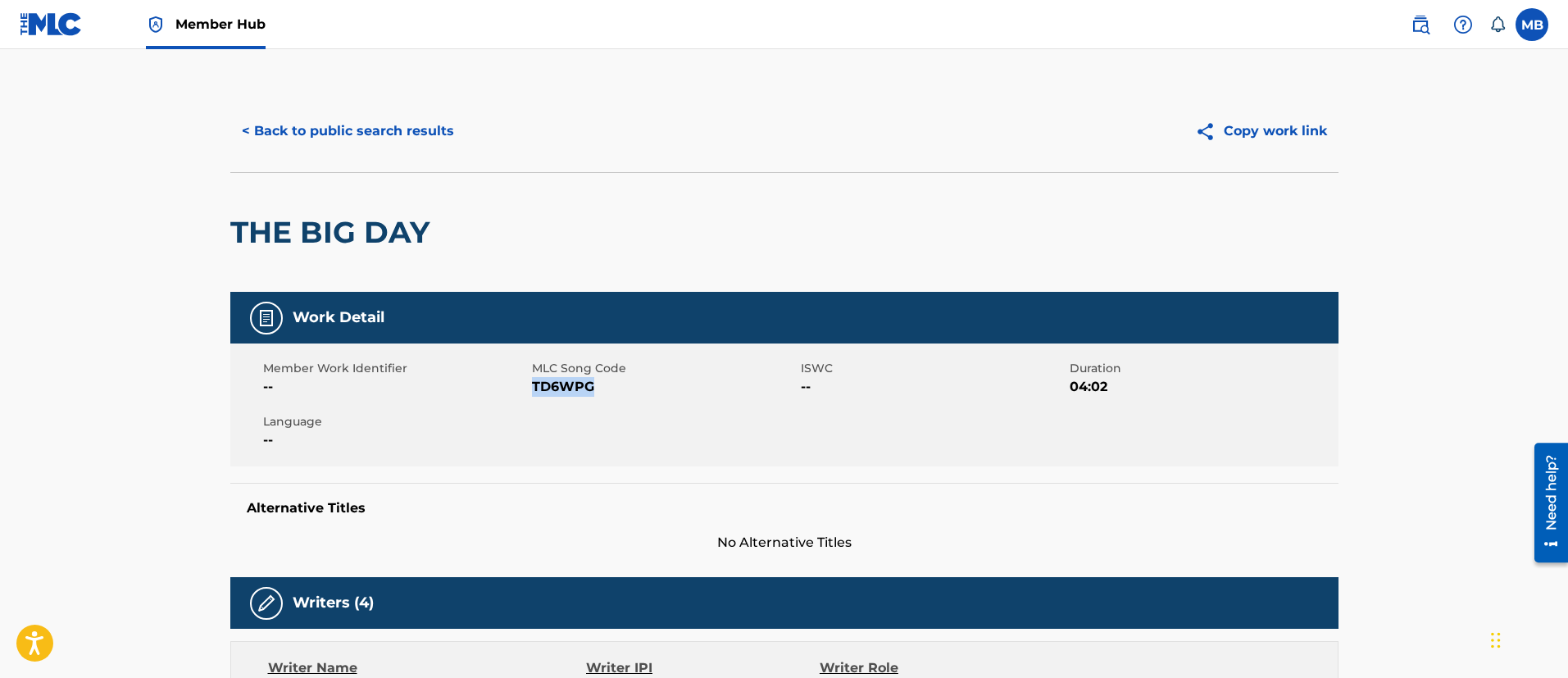
click at [541, 393] on span "TD6WPG" at bounding box center [664, 387] width 265 height 20
copy span "TD6WPG"
click at [364, 153] on div "< Back to public search results Copy work link" at bounding box center [784, 130] width 1108 height 82
click at [398, 136] on button "< Back to public search results" at bounding box center [348, 130] width 235 height 41
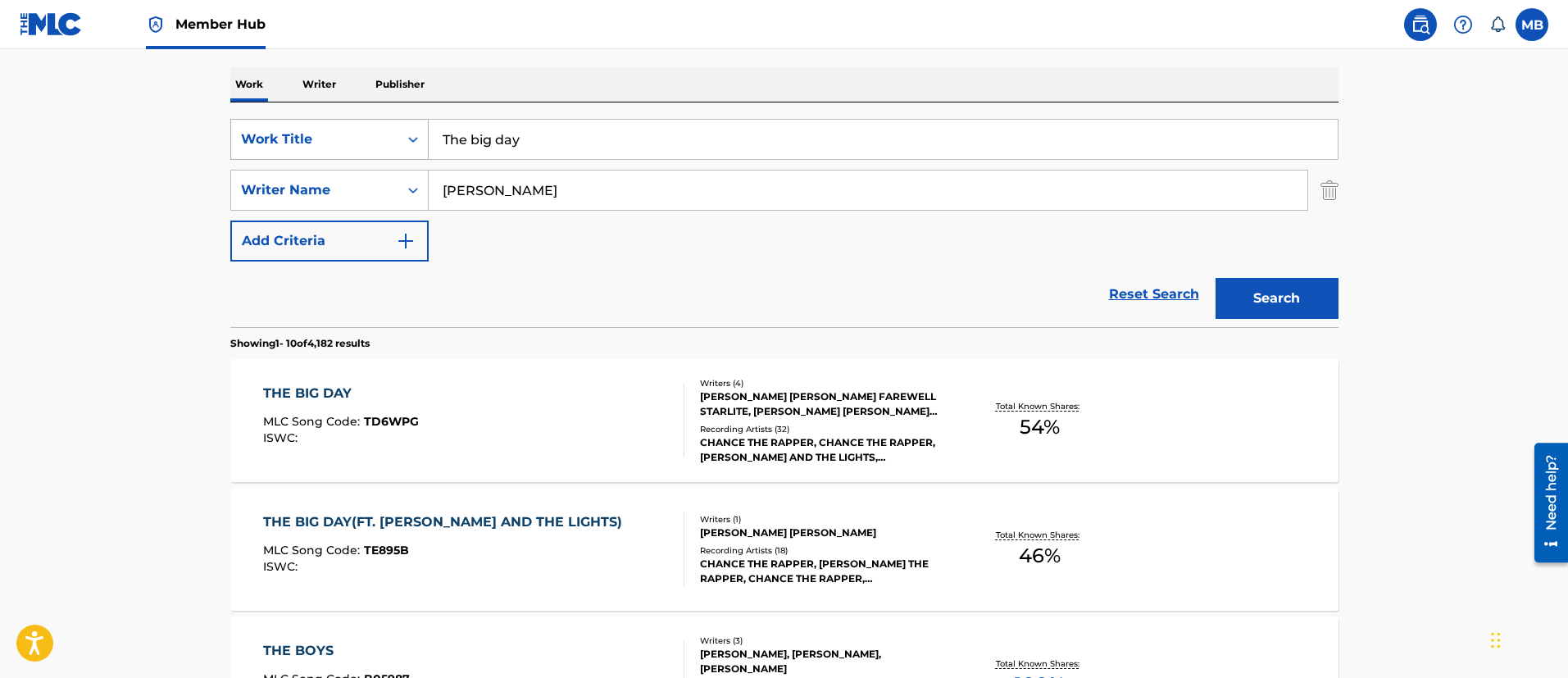
drag, startPoint x: 607, startPoint y: 153, endPoint x: 308, endPoint y: 144, distance: 299.1
click at [310, 145] on div "SearchWithCriteria3498499b-d94a-4233-ade6-045984e4bb1f Work Title The big day" at bounding box center [784, 139] width 1108 height 41
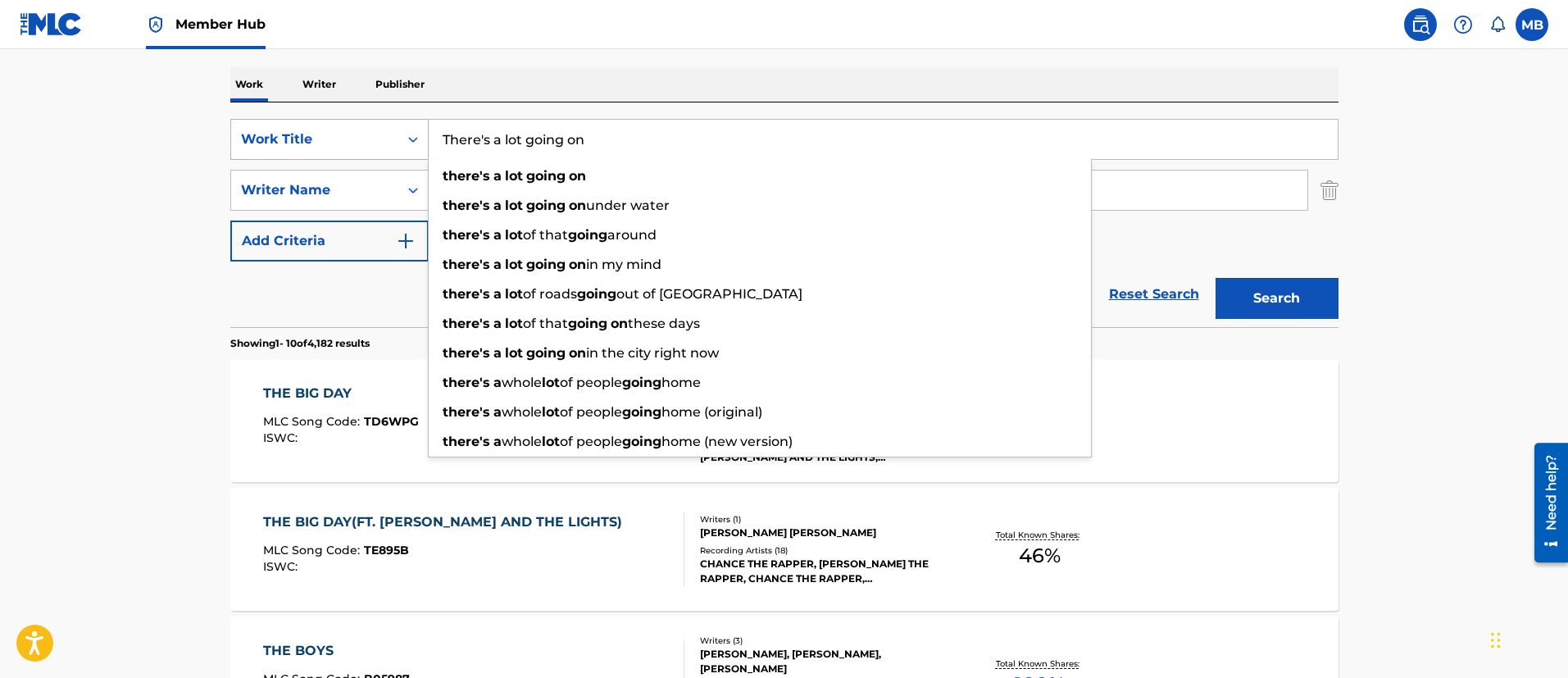
type input "There's a lot going on"
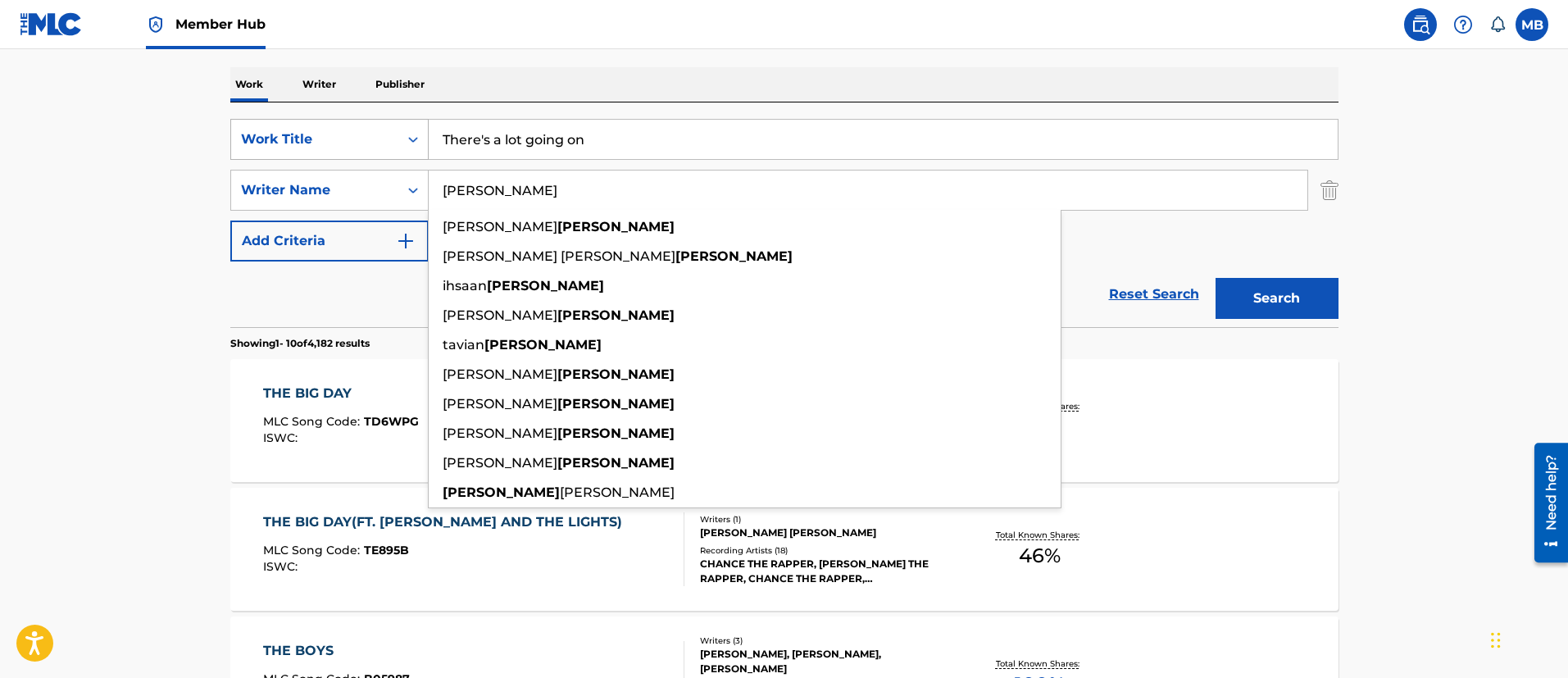
type input "[PERSON_NAME]"
click at [1215, 278] on button "Search" at bounding box center [1276, 298] width 123 height 41
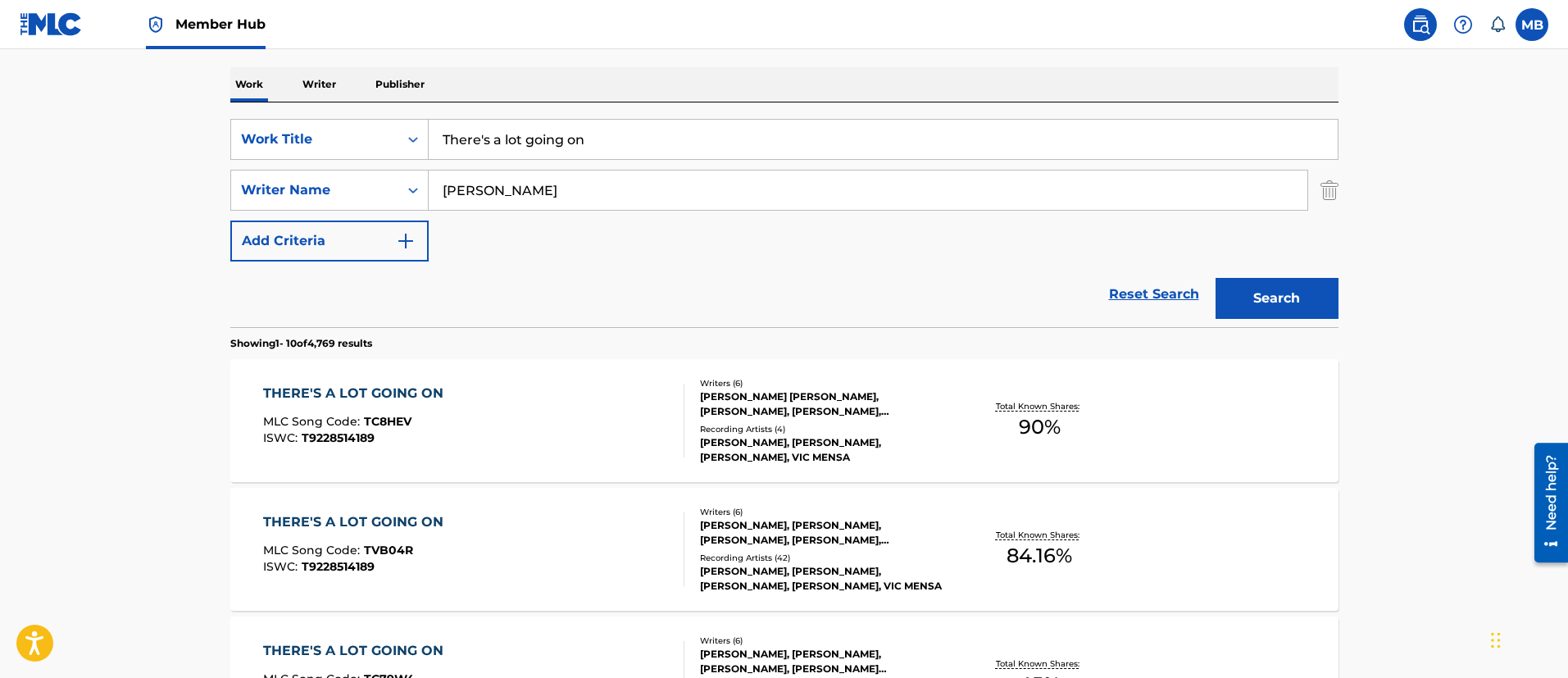
click at [540, 424] on div "THERE'S A LOT GOING ON MLC Song Code : TC8HEV ISWC : T9228514189" at bounding box center [474, 420] width 421 height 73
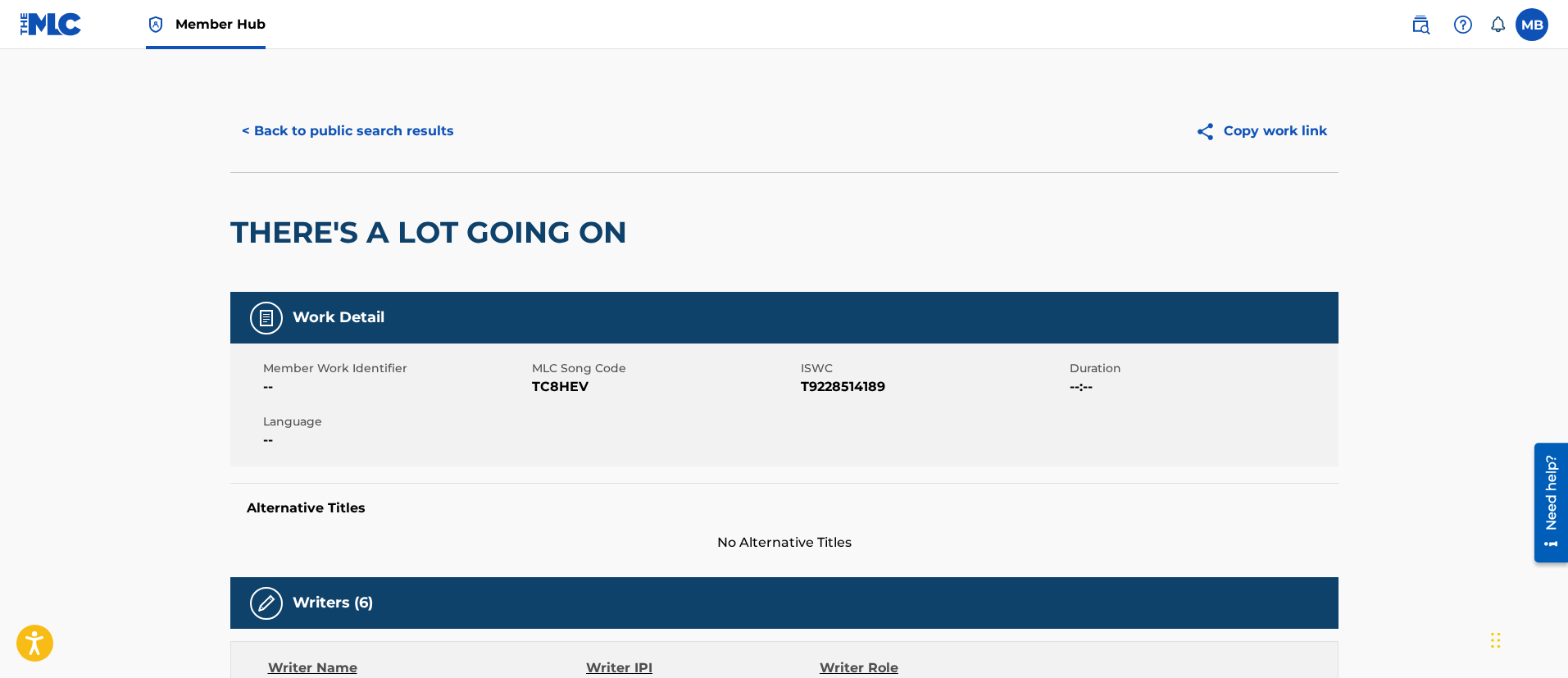
click at [557, 397] on div "Member Work Identifier -- MLC Song Code TC8HEV ISWC T9228514189 Duration --:-- …" at bounding box center [784, 405] width 1108 height 123
copy span "TC8HEV"
click at [336, 226] on h2 "THERE'S A LOT GOING ON" at bounding box center [433, 232] width 405 height 37
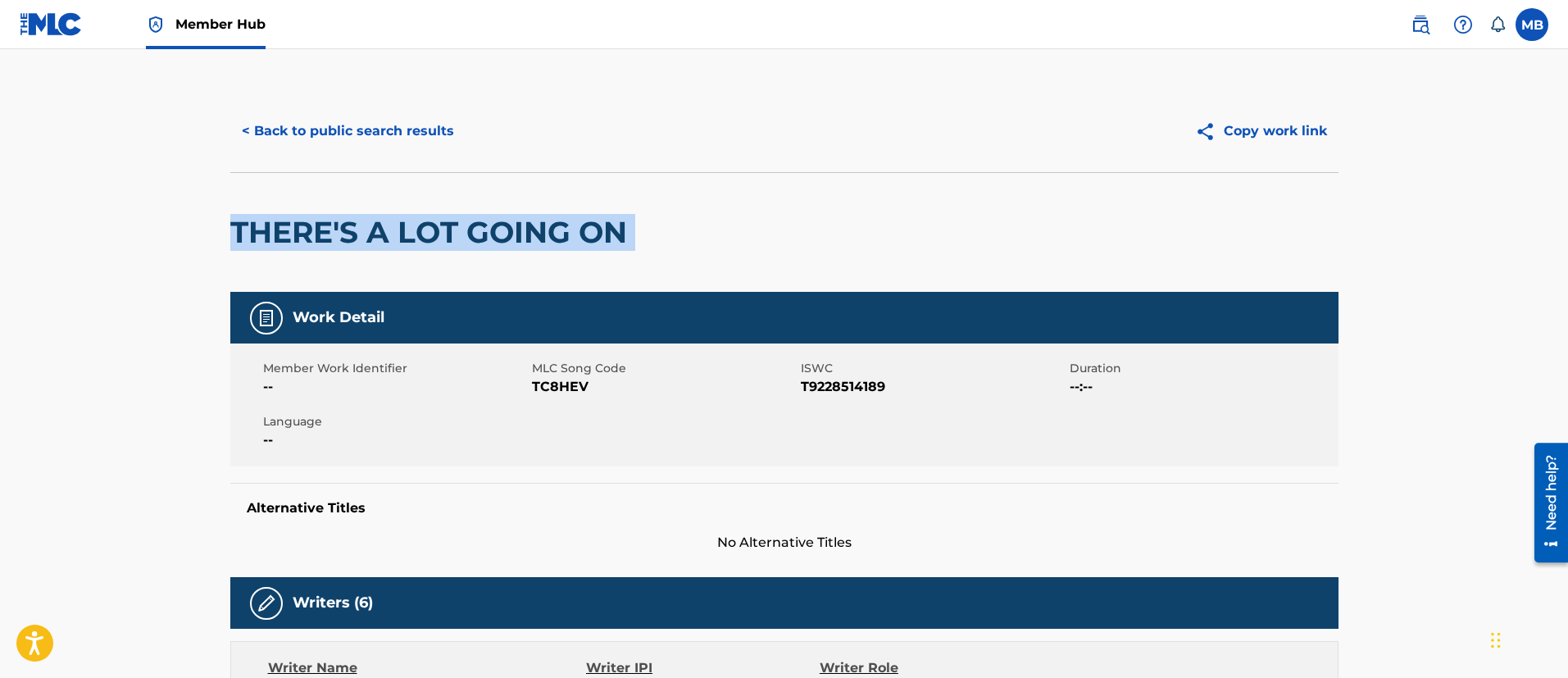
click at [336, 226] on h2 "THERE'S A LOT GOING ON" at bounding box center [433, 232] width 405 height 37
copy div "THERE'S A LOT GOING ON"
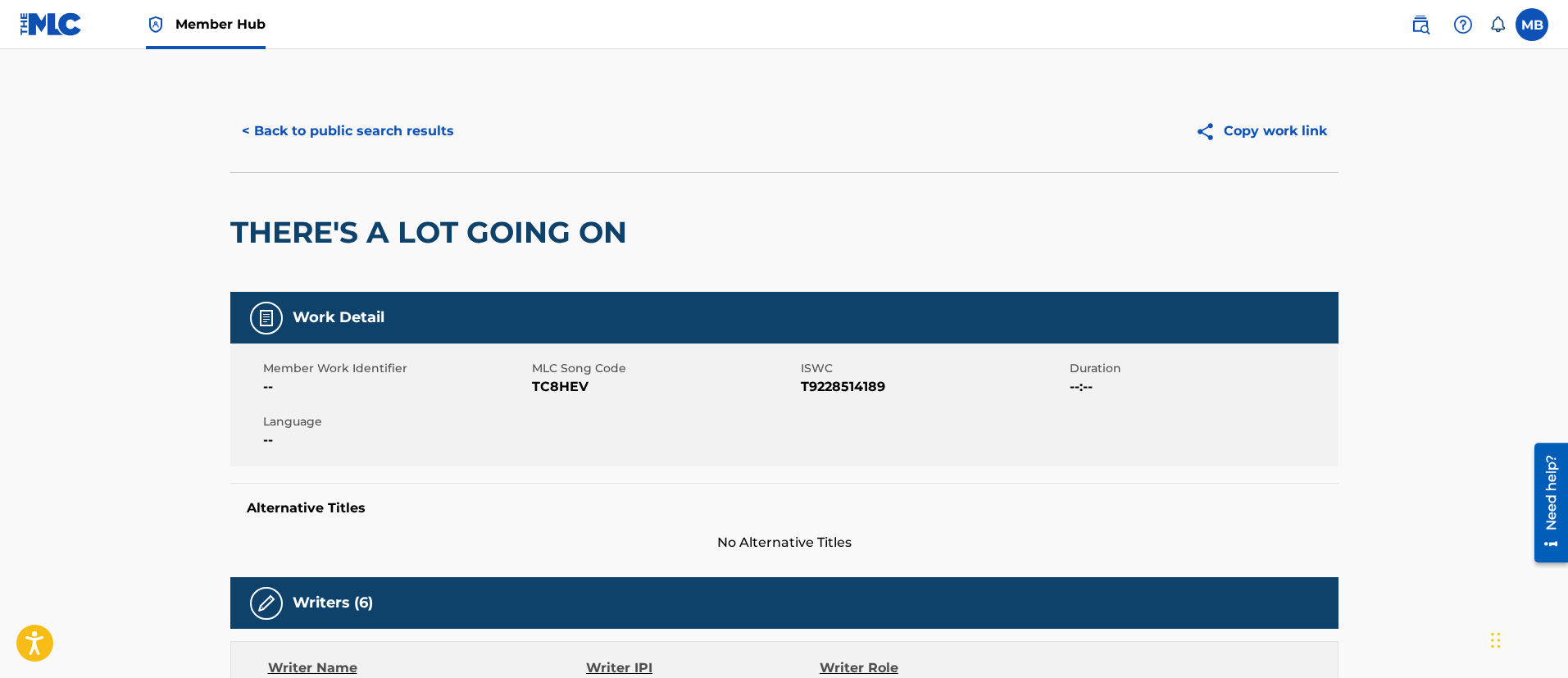
click at [546, 384] on span "TC8HEV" at bounding box center [664, 387] width 265 height 20
copy span "TC8HEV"
click at [378, 126] on button "< Back to public search results" at bounding box center [348, 130] width 235 height 41
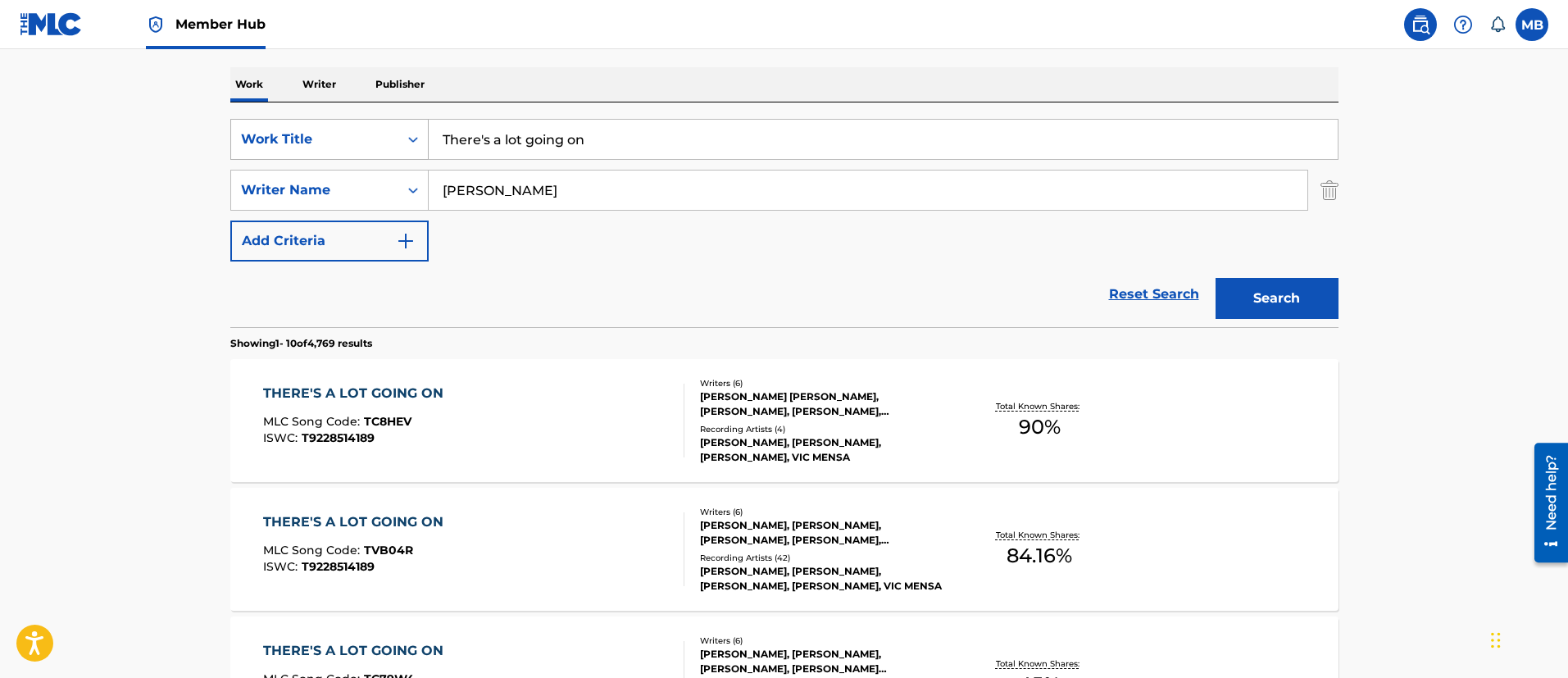
click at [345, 147] on div "Work Title" at bounding box center [314, 139] width 148 height 20
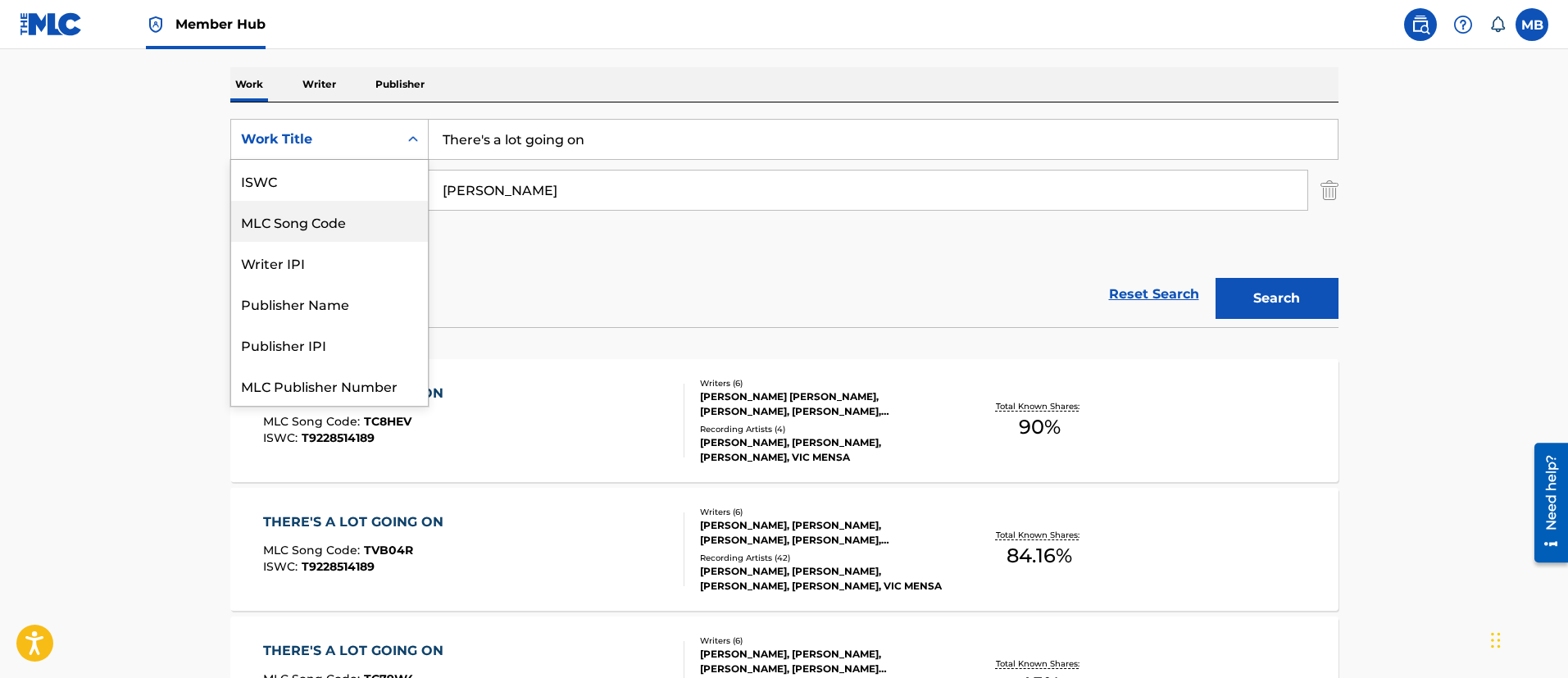
scroll to position [41, 0]
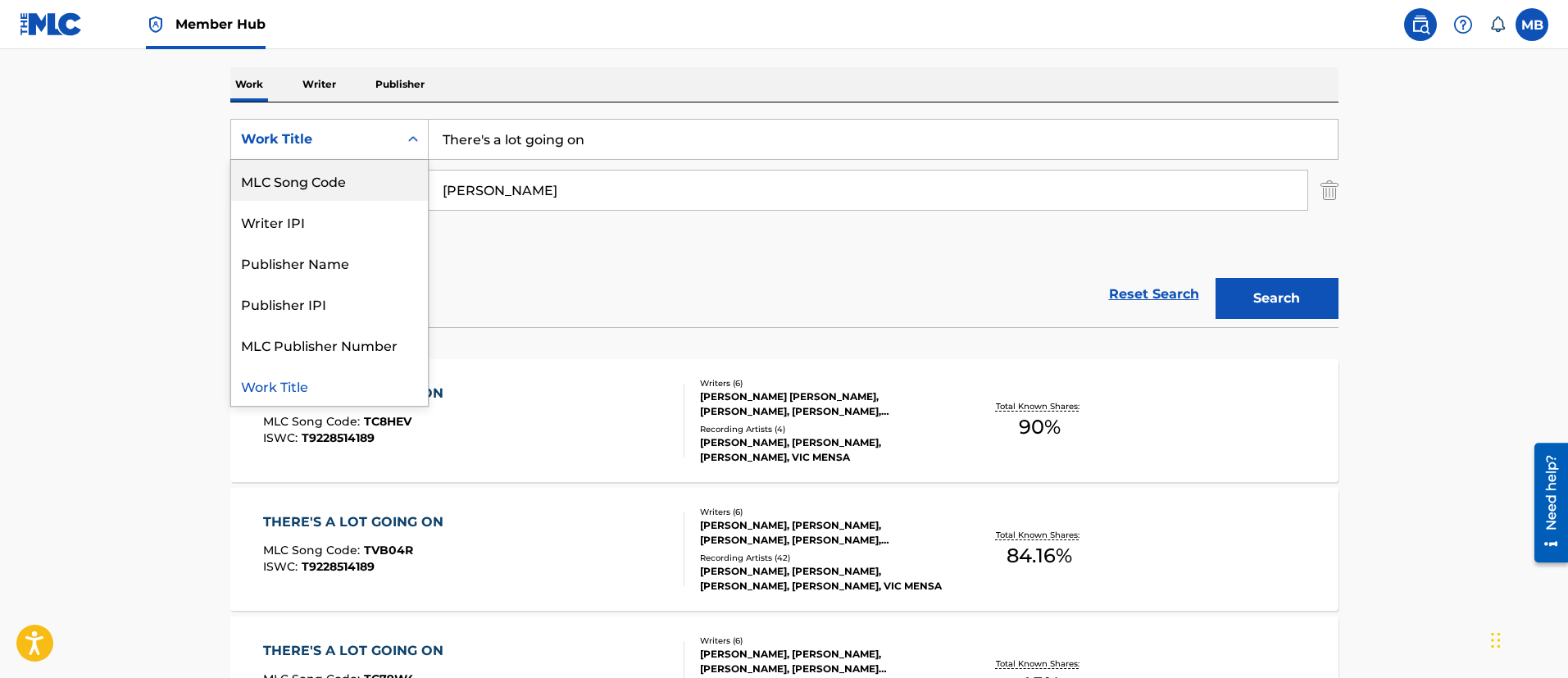
click at [344, 193] on div "MLC Song Code" at bounding box center [330, 180] width 197 height 41
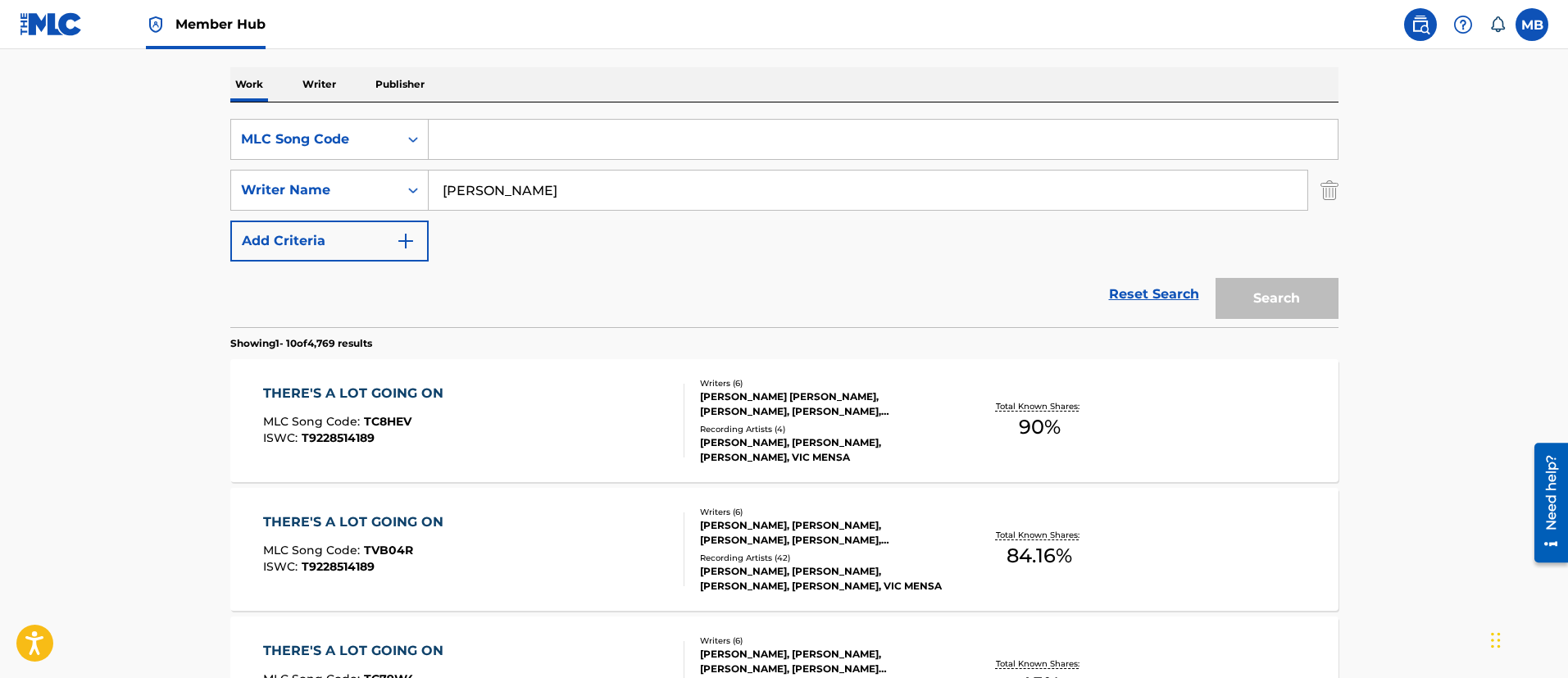
click at [564, 131] on input "Search Form" at bounding box center [882, 140] width 909 height 40
paste input "TVB04R"
type input "TVB04R"
click at [1215, 278] on button "Search" at bounding box center [1276, 298] width 123 height 41
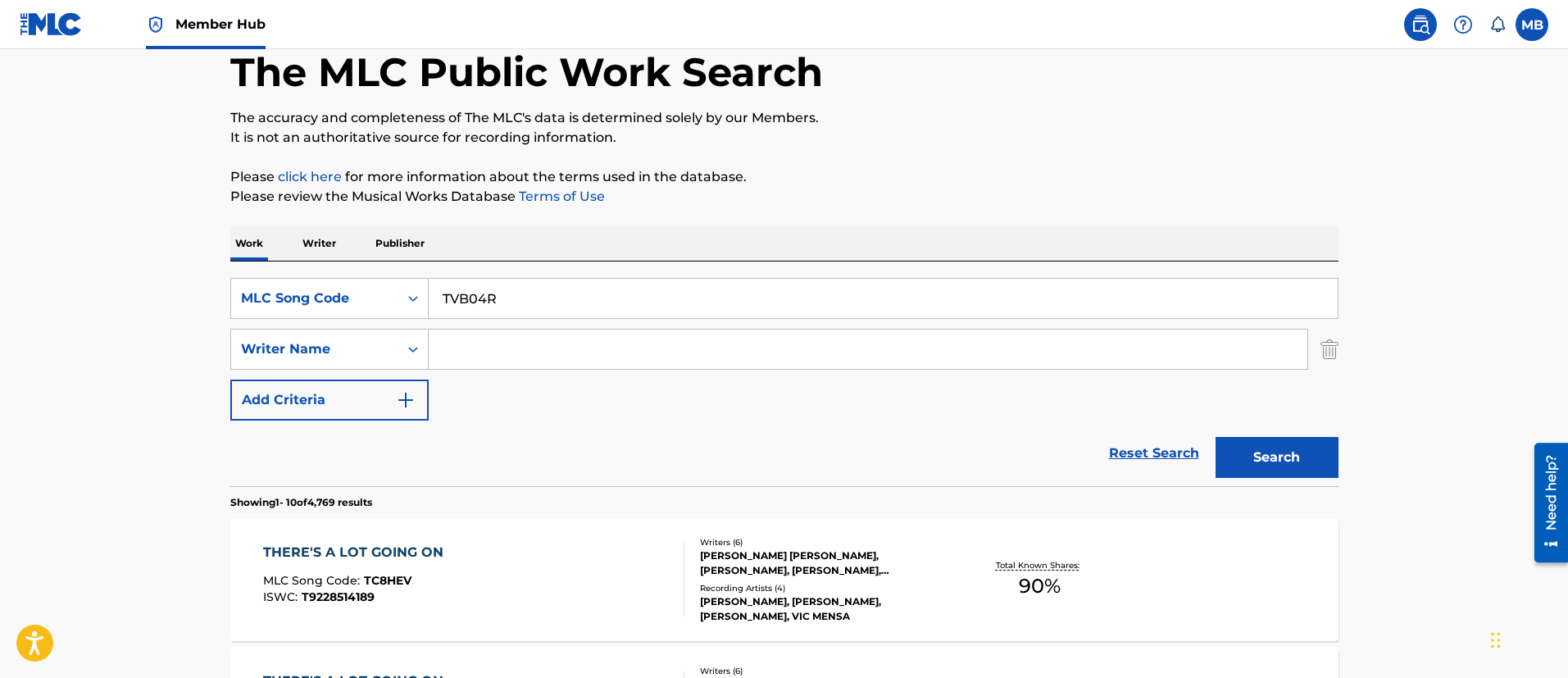
scroll to position [214, 0]
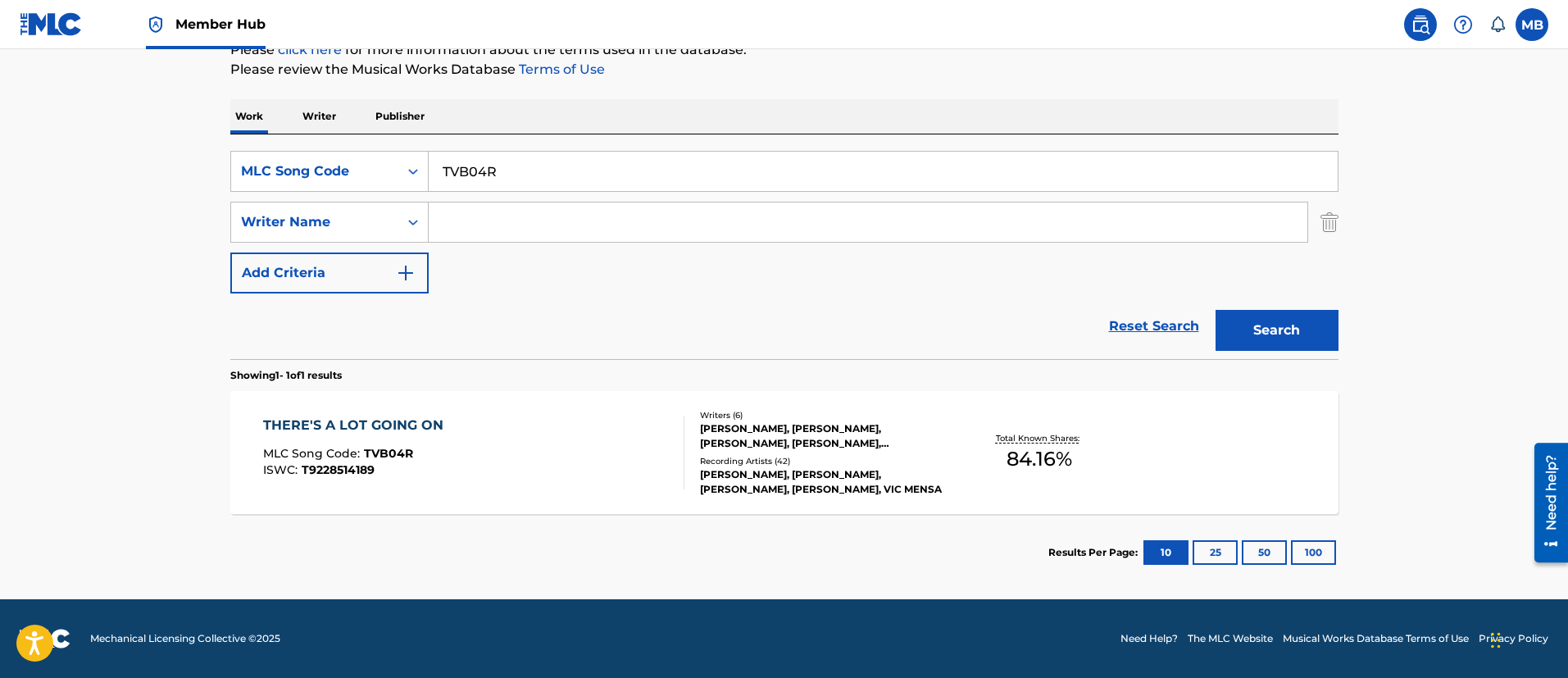
click at [580, 457] on div "THERE'S A LOT GOING ON MLC Song Code : TVB04R ISWC : T9228514189" at bounding box center [474, 452] width 421 height 73
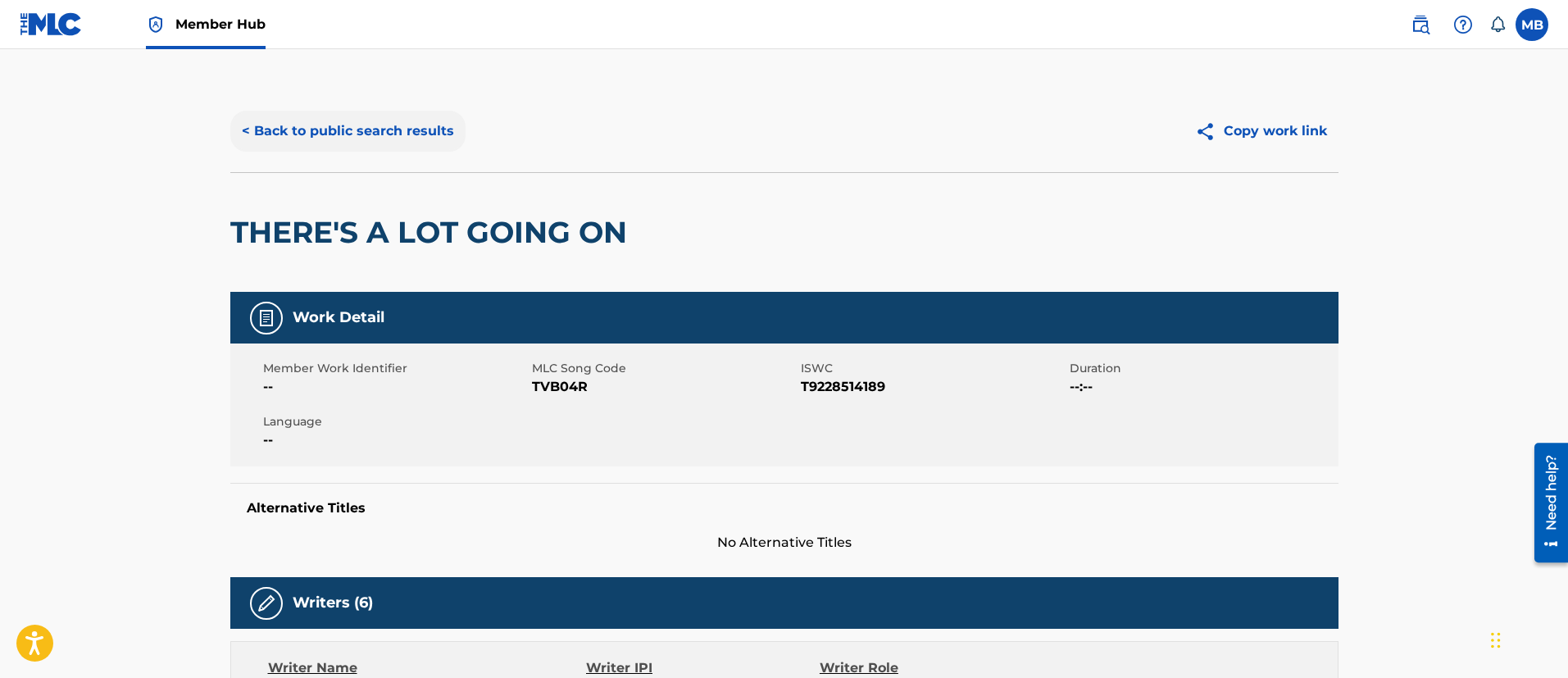
click at [278, 150] on button "< Back to public search results" at bounding box center [348, 130] width 235 height 41
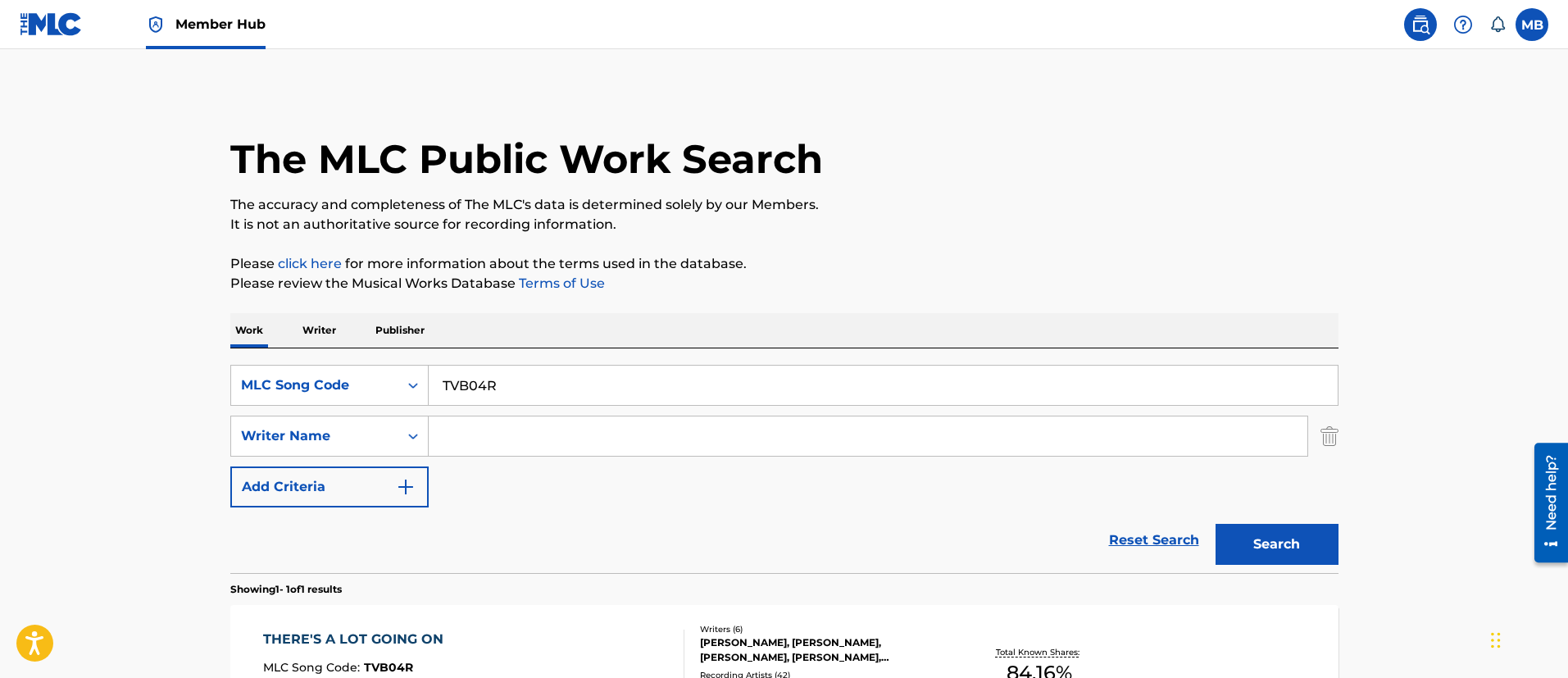
scroll to position [121, 0]
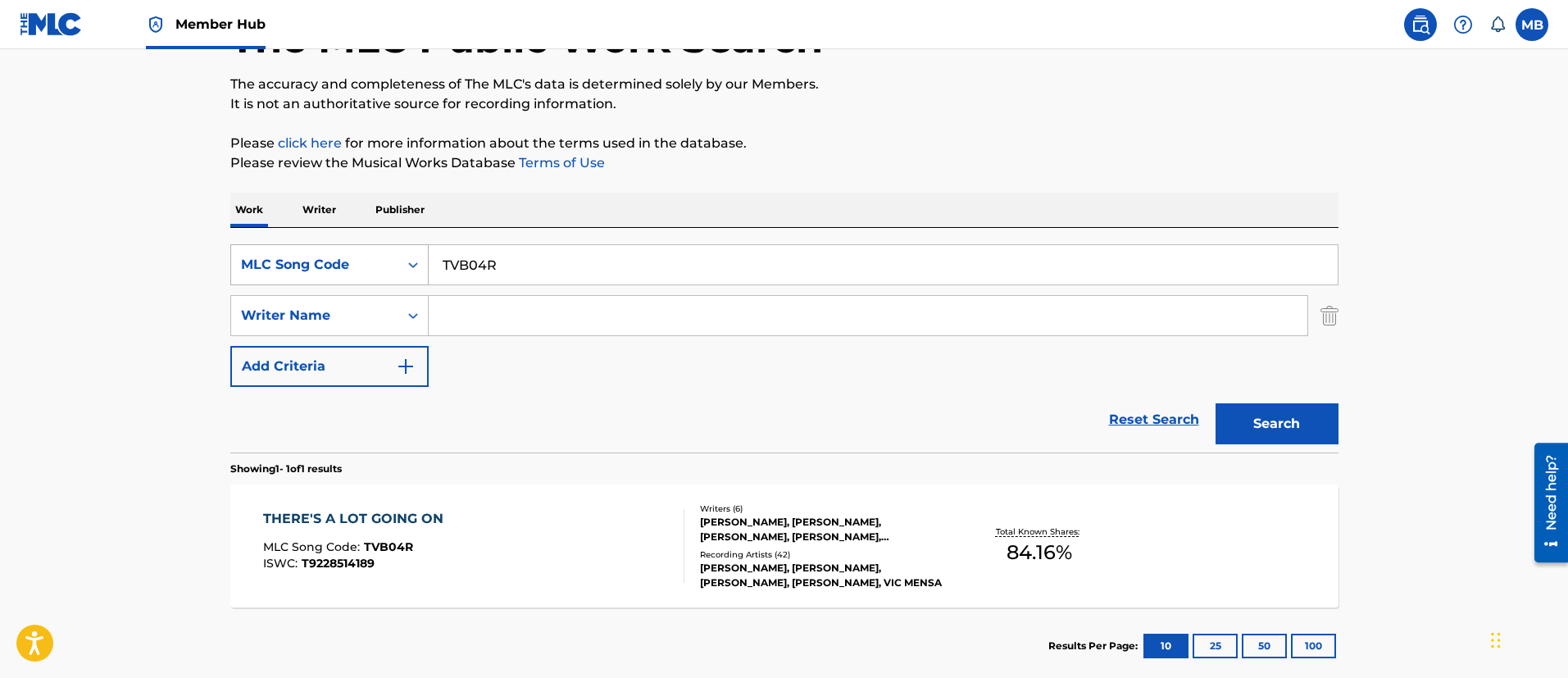
click at [373, 250] on div "MLC Song Code" at bounding box center [315, 265] width 168 height 31
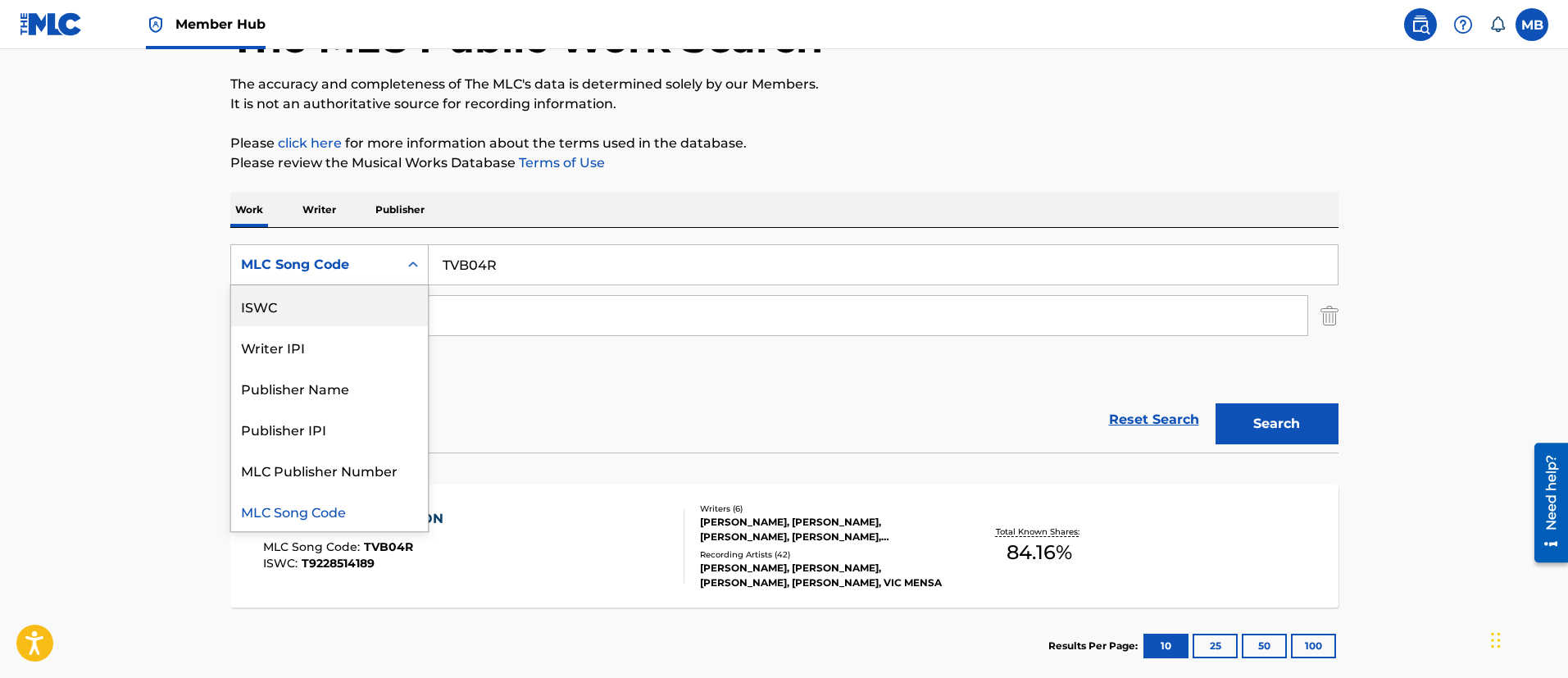
scroll to position [0, 0]
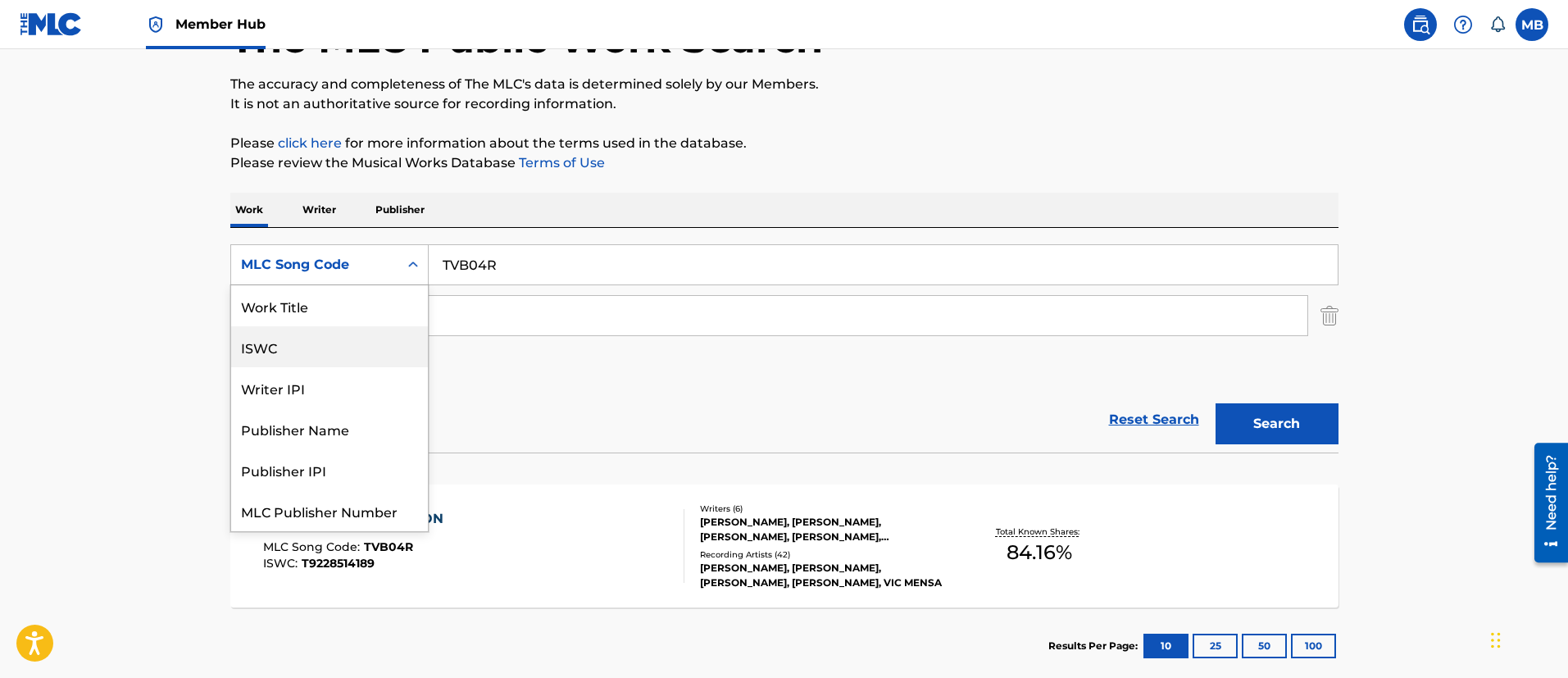
click at [336, 307] on div "Work Title" at bounding box center [330, 305] width 197 height 41
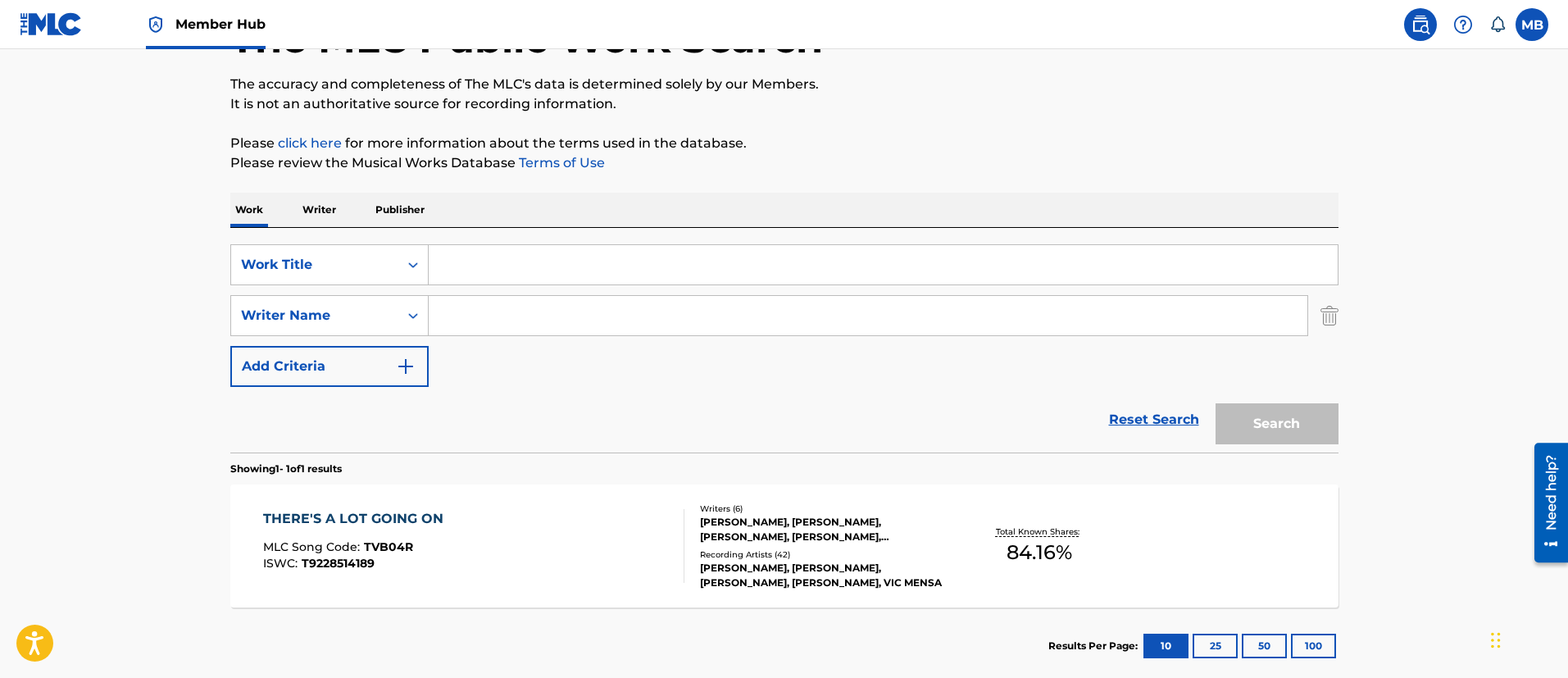
click at [578, 276] on input "Search Form" at bounding box center [882, 265] width 909 height 40
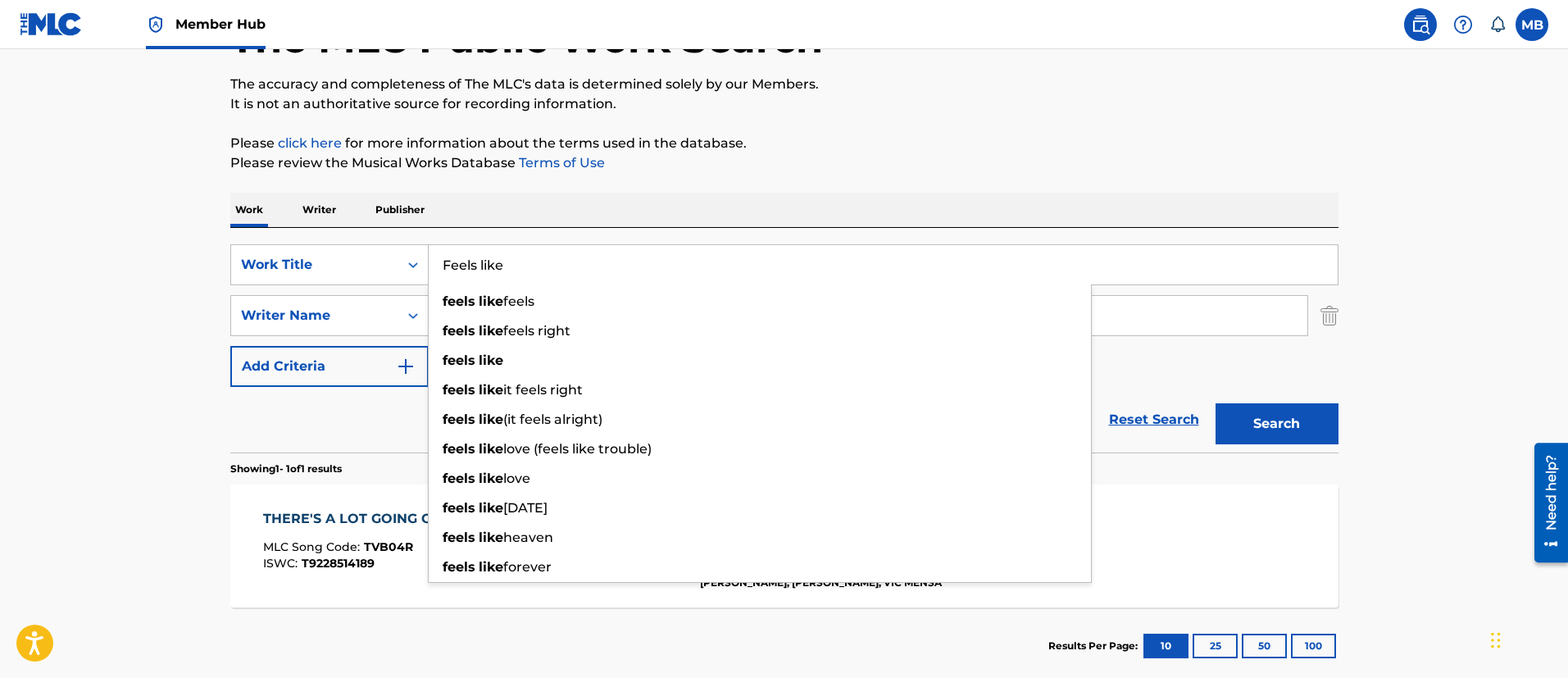
type input "Feels like"
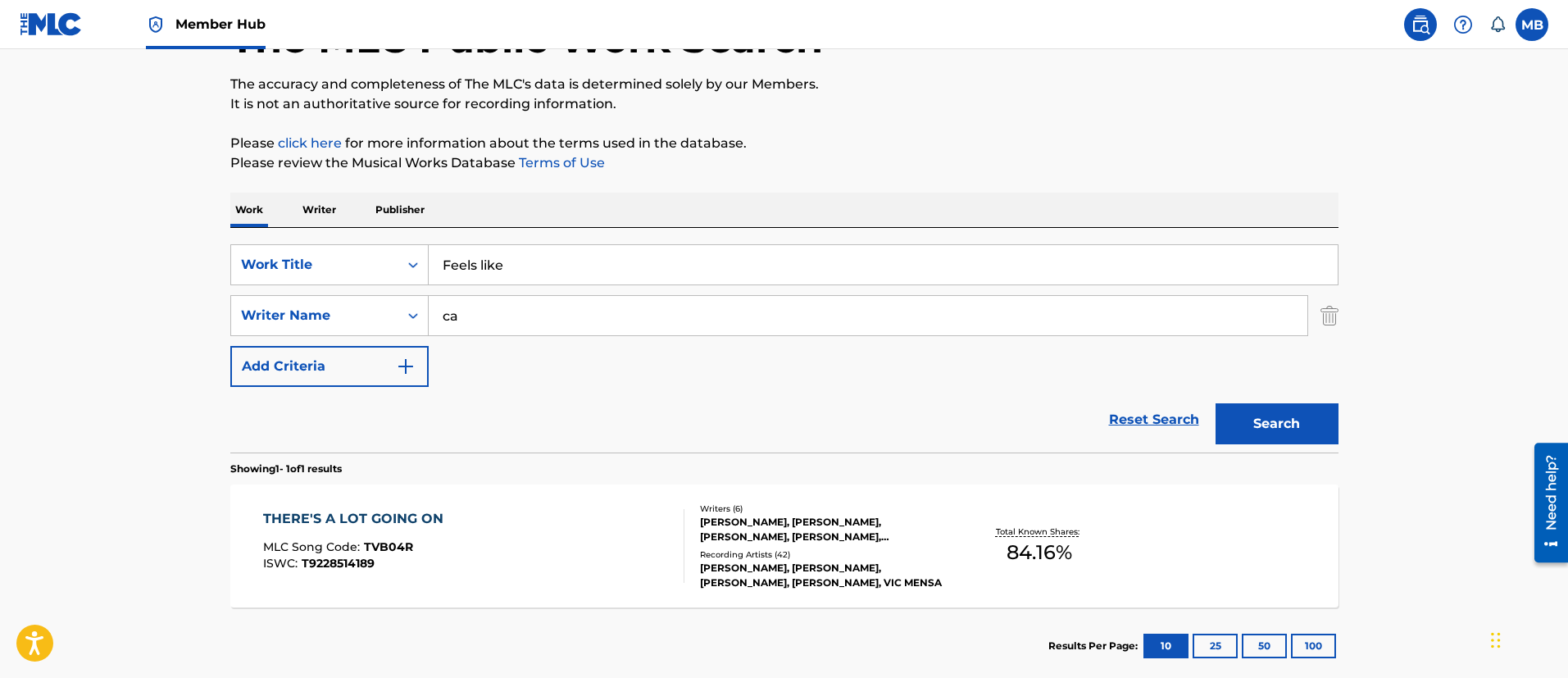
type input "c"
click at [1215, 403] on button "Search" at bounding box center [1276, 423] width 123 height 41
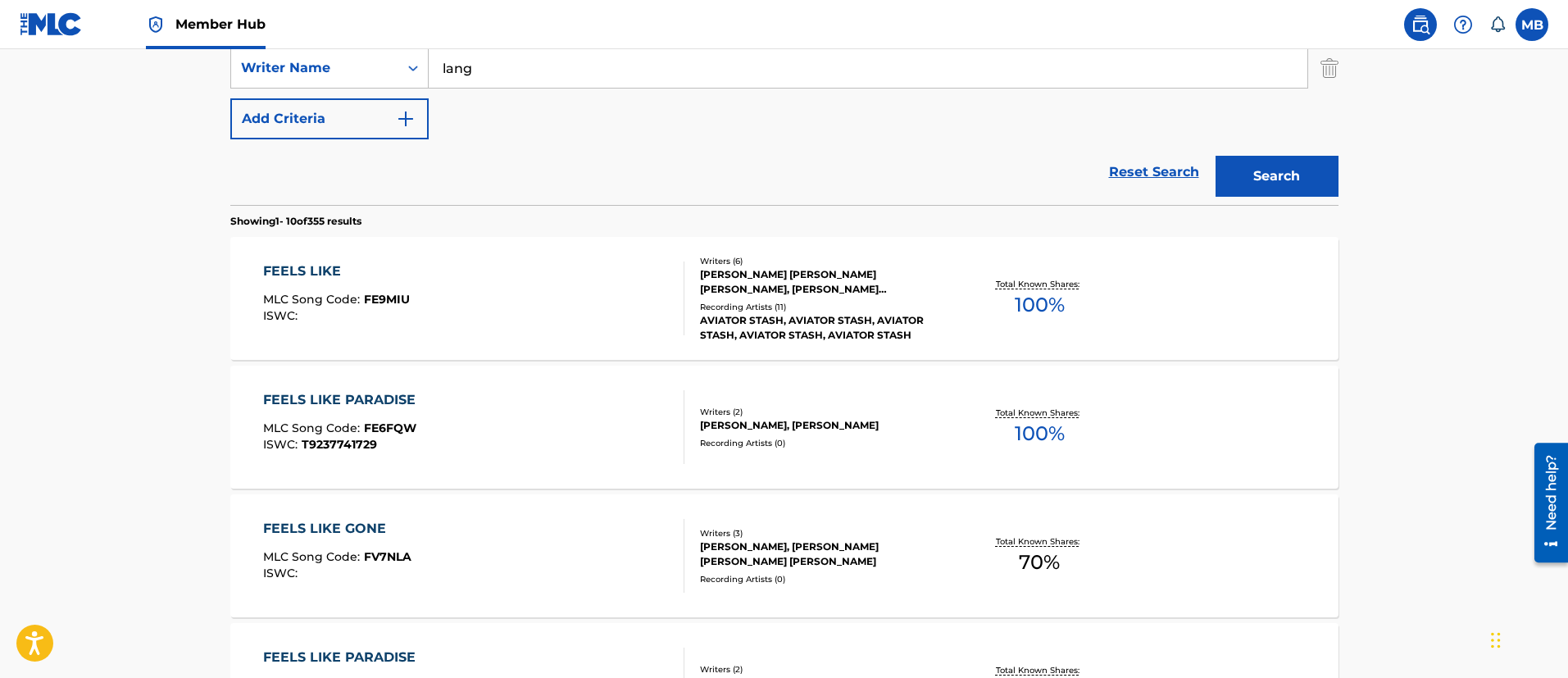
scroll to position [244, 0]
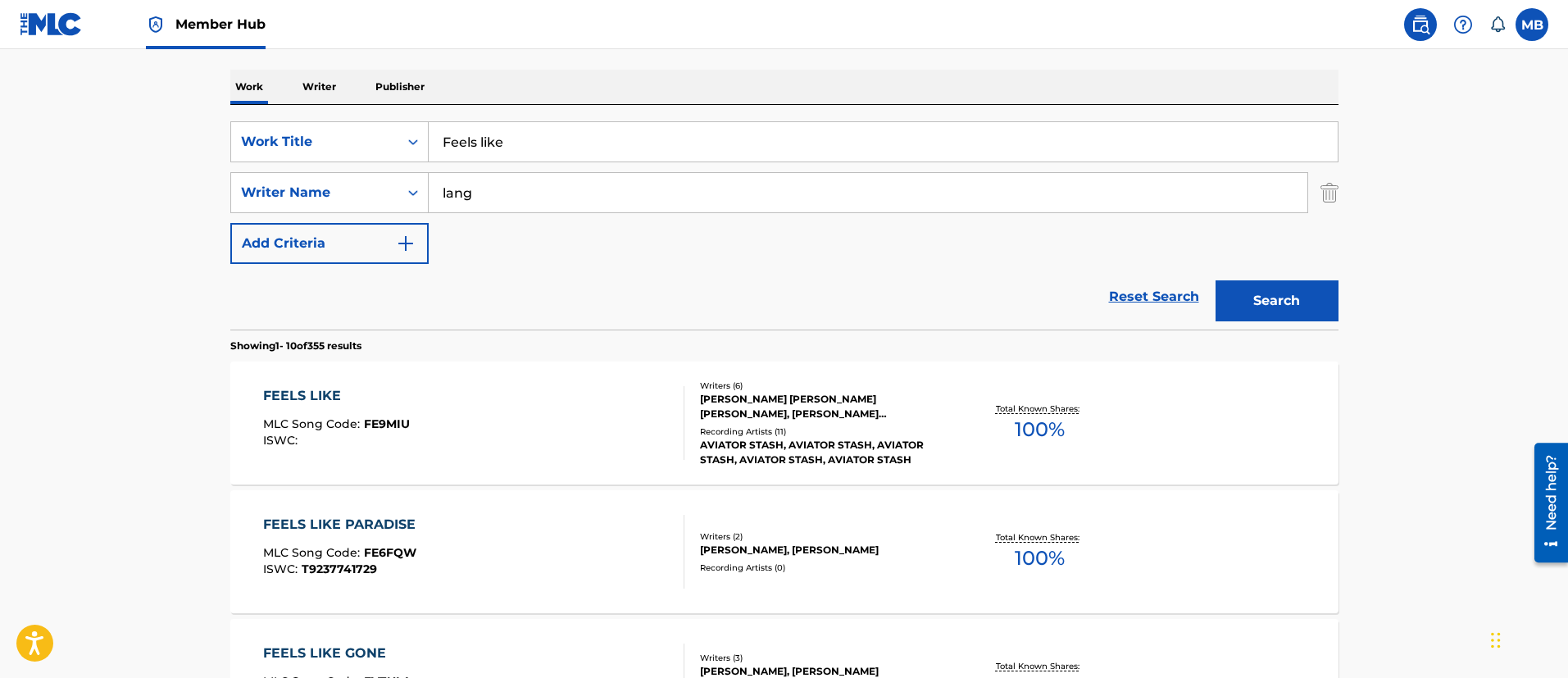
drag, startPoint x: 549, startPoint y: 196, endPoint x: 455, endPoint y: 185, distance: 94.6
click at [456, 185] on input "lang" at bounding box center [867, 193] width 878 height 40
type input "l"
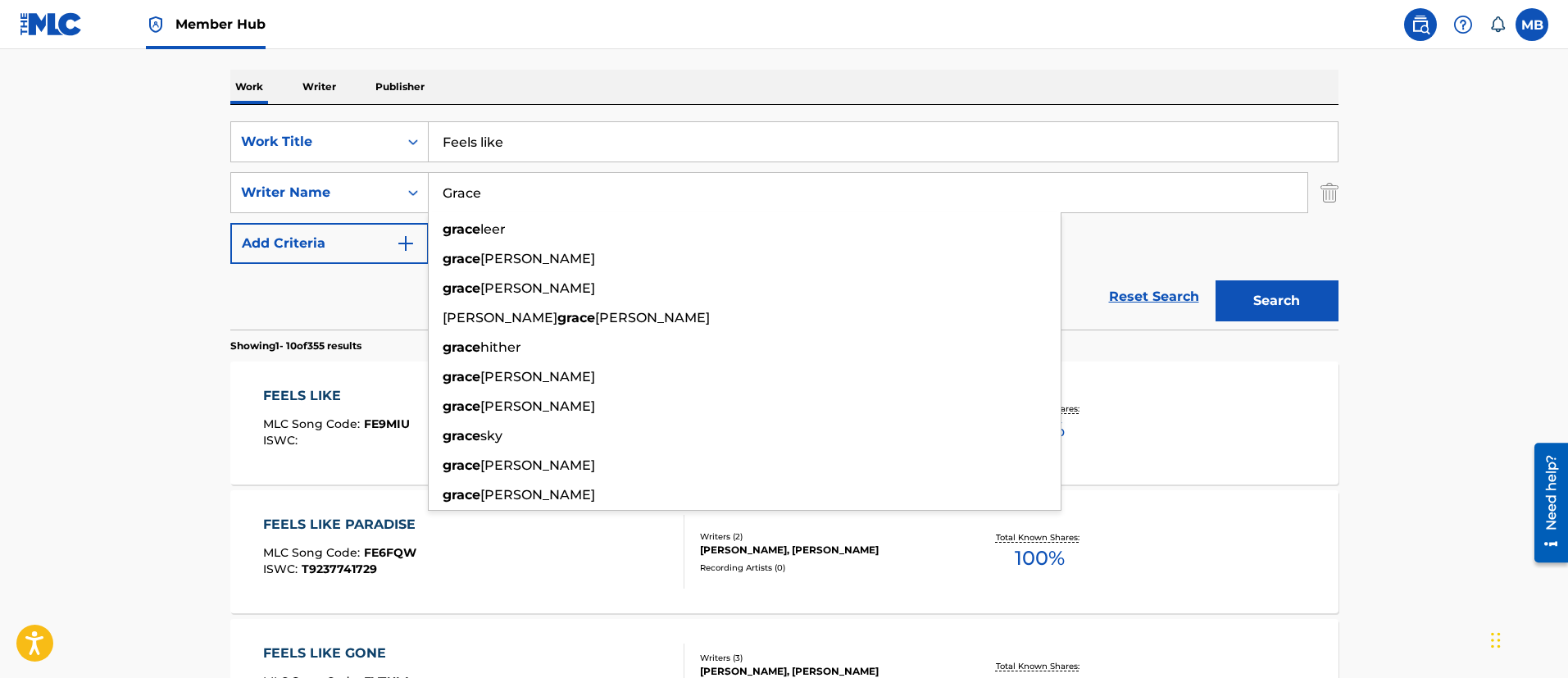
click at [1215, 281] on button "Search" at bounding box center [1276, 301] width 123 height 41
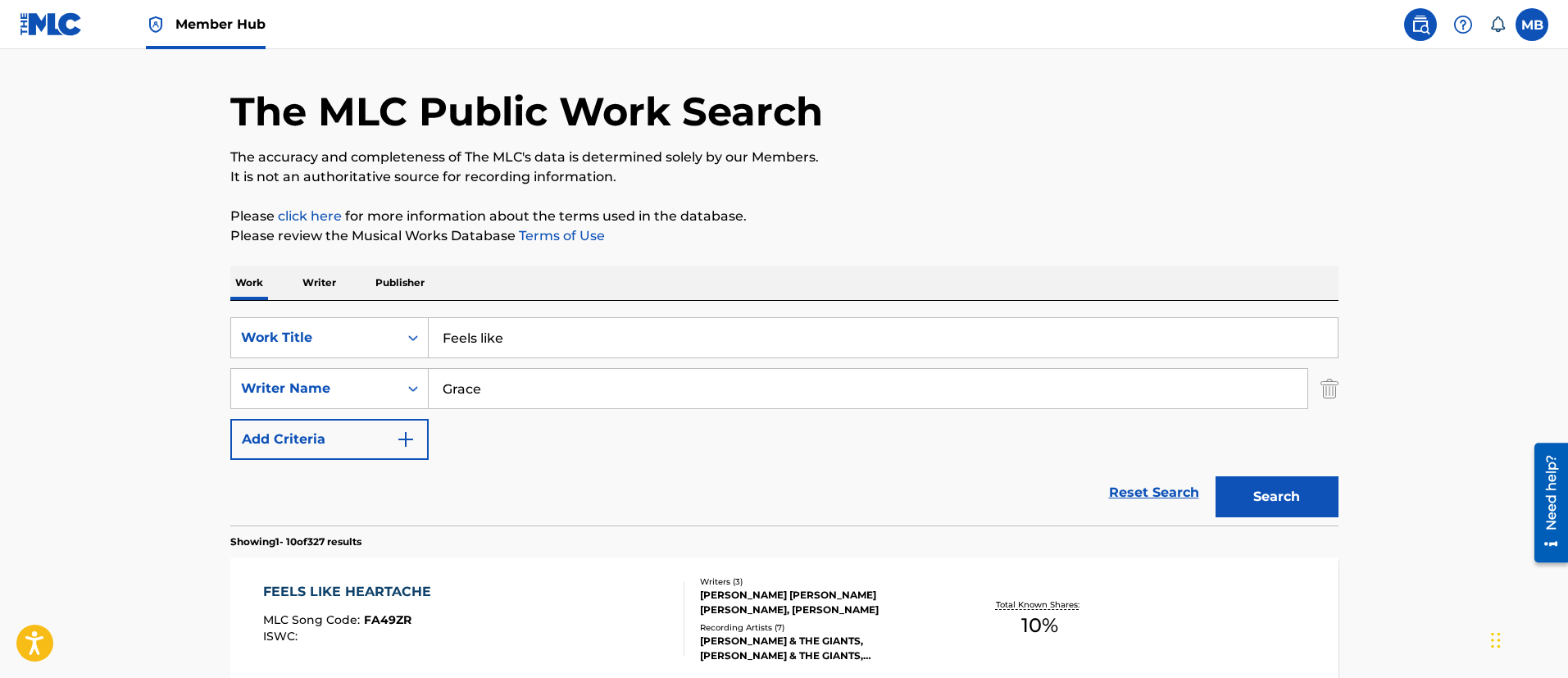
scroll to position [0, 0]
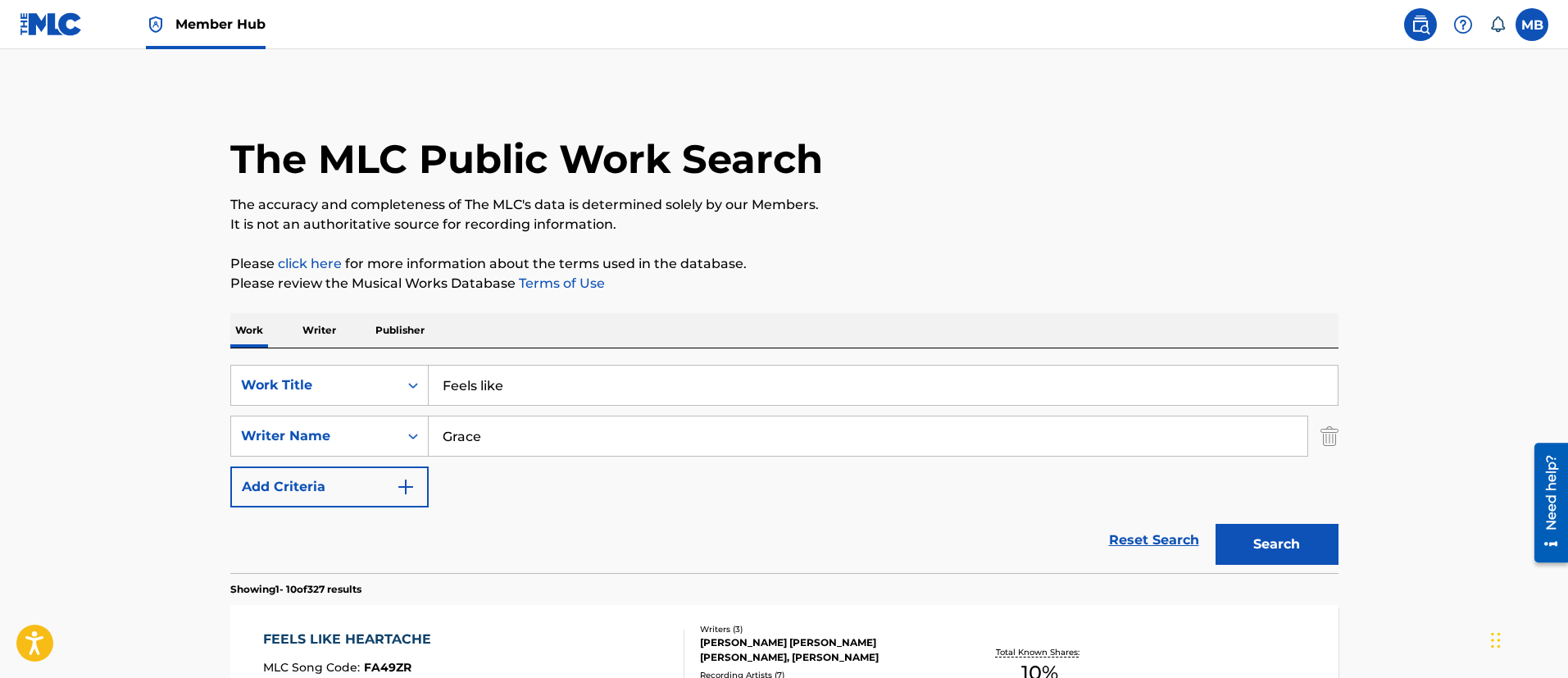
click at [547, 472] on div "SearchWithCriteriafefa77a9-fdb8-40ca-afc3-a331a6ab4663 Work Title Feels like Se…" at bounding box center [784, 435] width 1108 height 143
click at [566, 428] on input "Grace" at bounding box center [867, 436] width 878 height 40
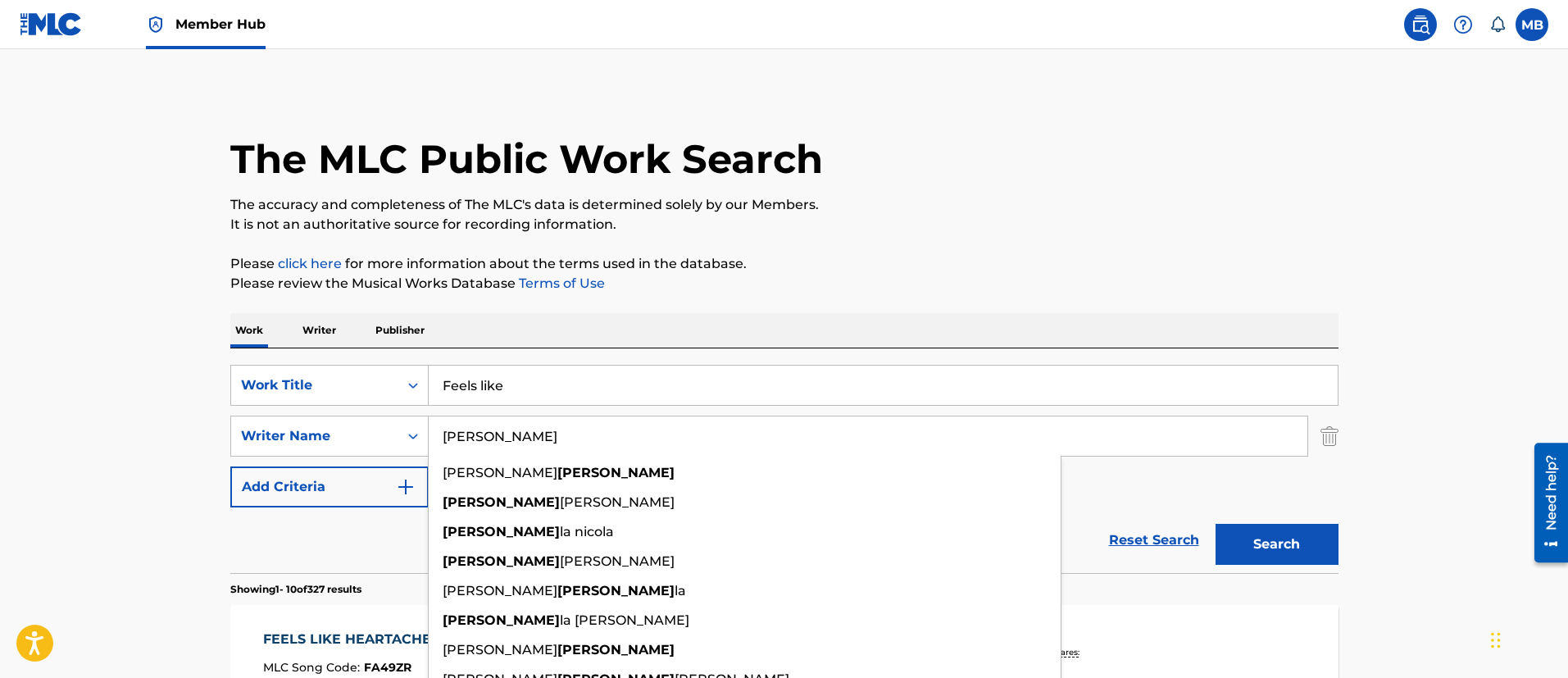
type input "[PERSON_NAME]"
click at [1215, 523] on button "Search" at bounding box center [1276, 543] width 123 height 41
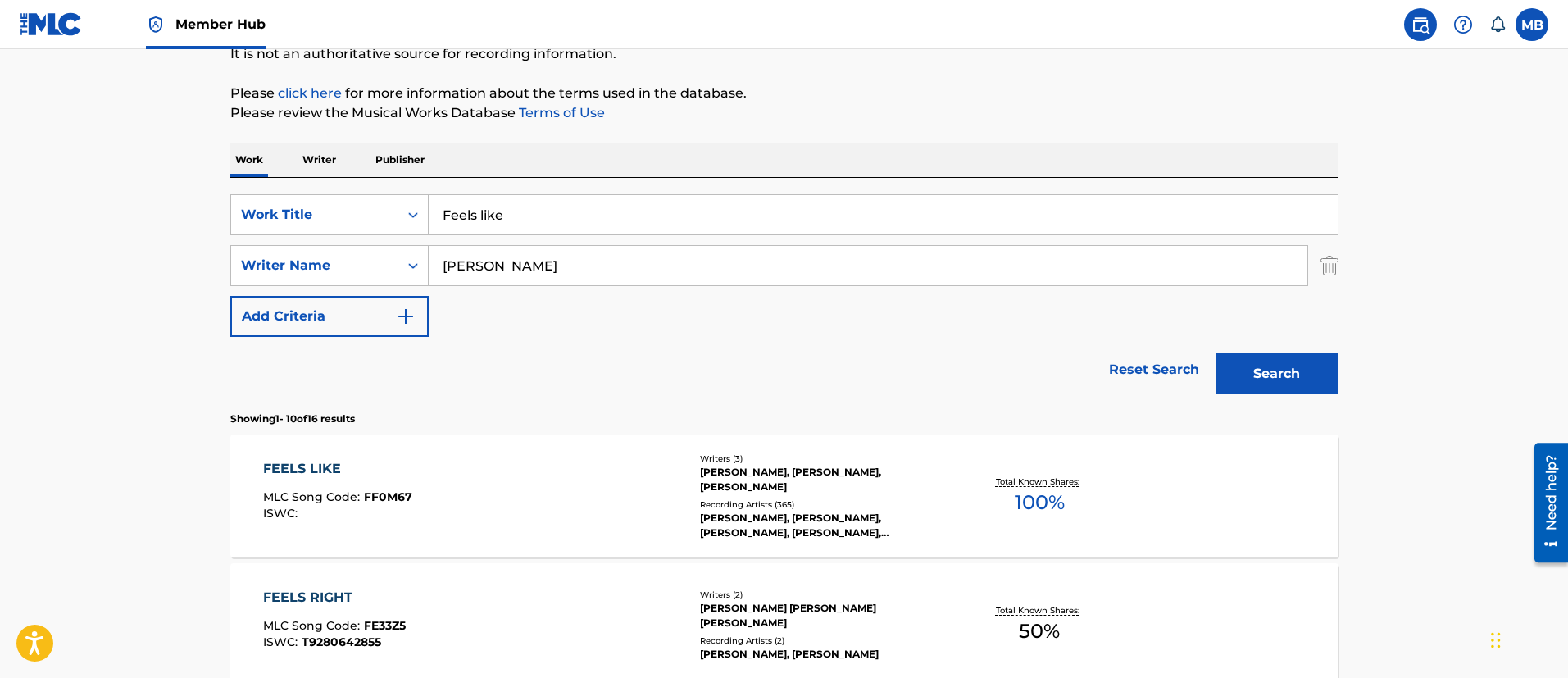
scroll to position [246, 0]
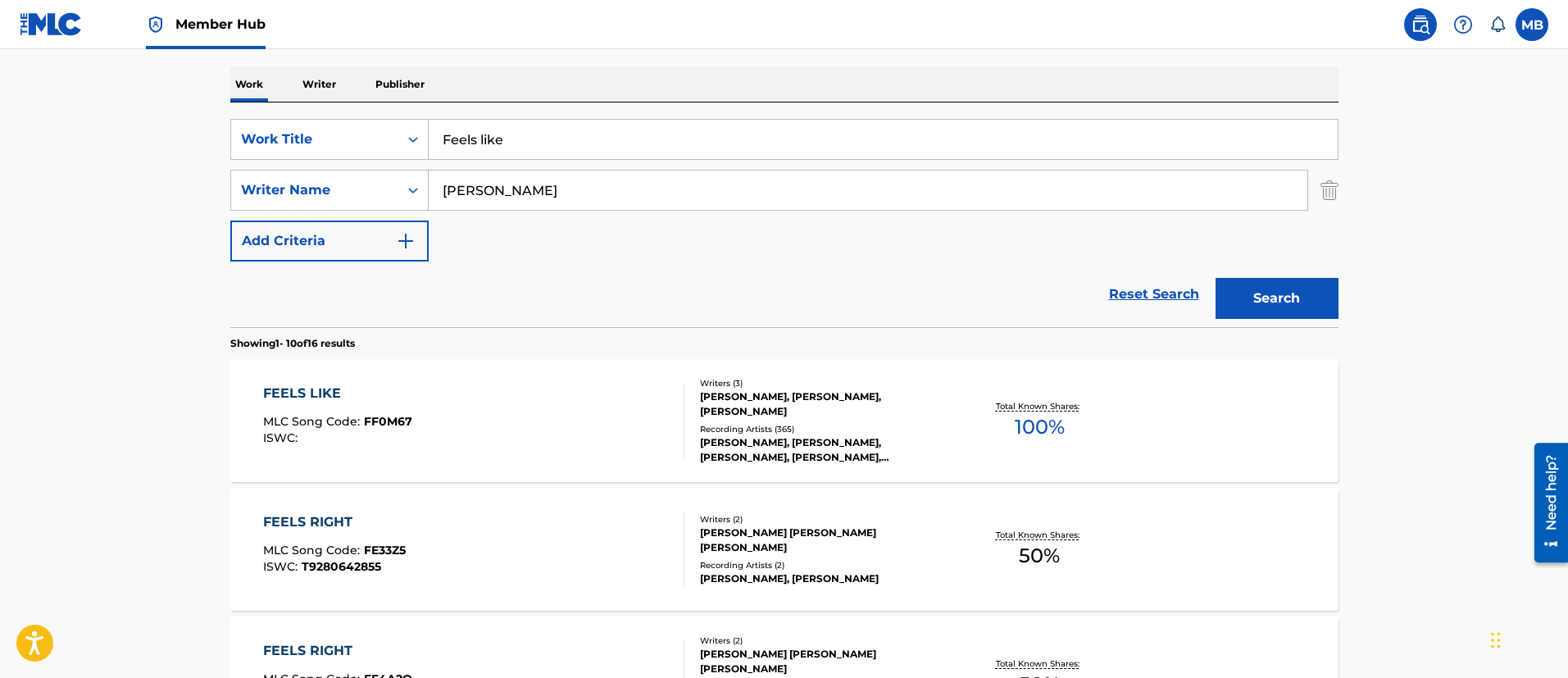
click at [566, 428] on div "FEELS LIKE MLC Song Code : FF0M67 ISWC :" at bounding box center [474, 420] width 421 height 73
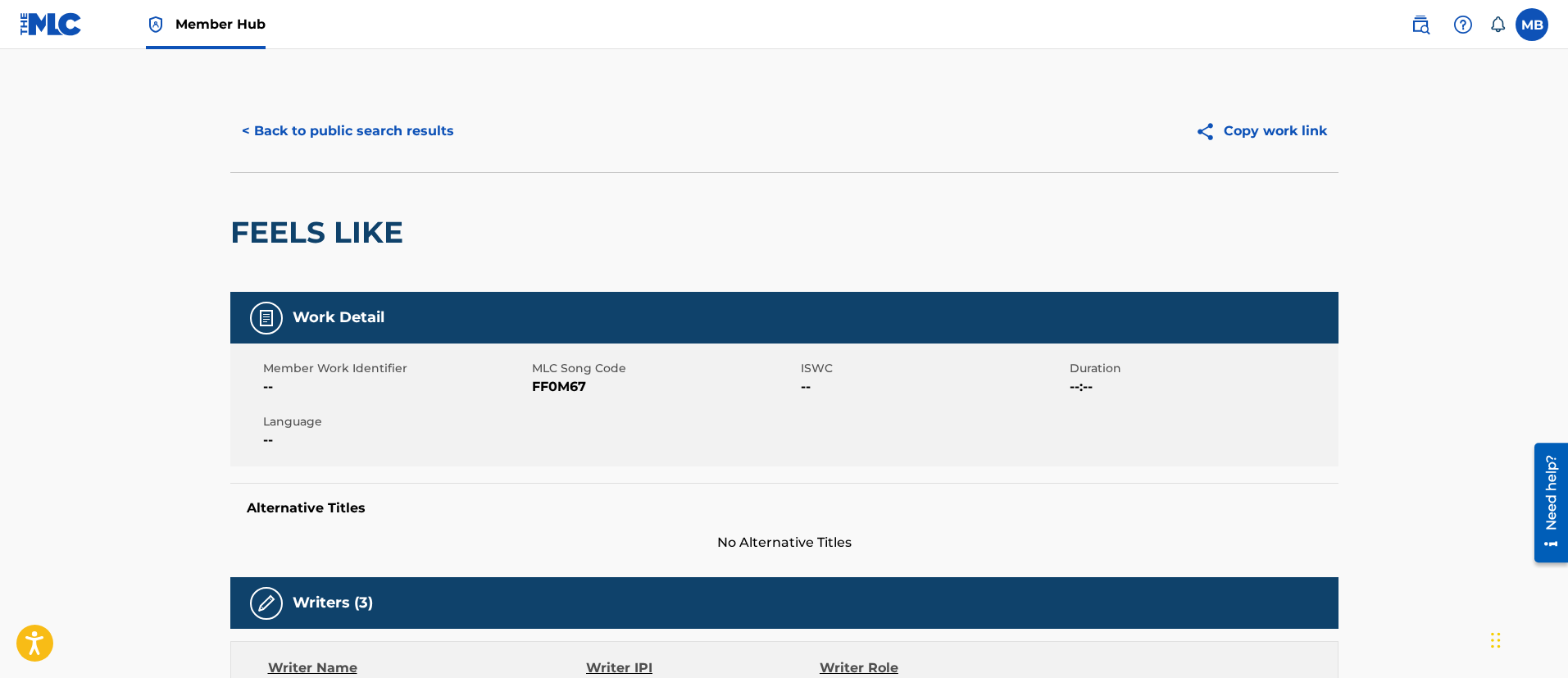
click at [395, 153] on div "< Back to public search results Copy work link" at bounding box center [784, 130] width 1108 height 82
click at [401, 133] on button "< Back to public search results" at bounding box center [348, 130] width 235 height 41
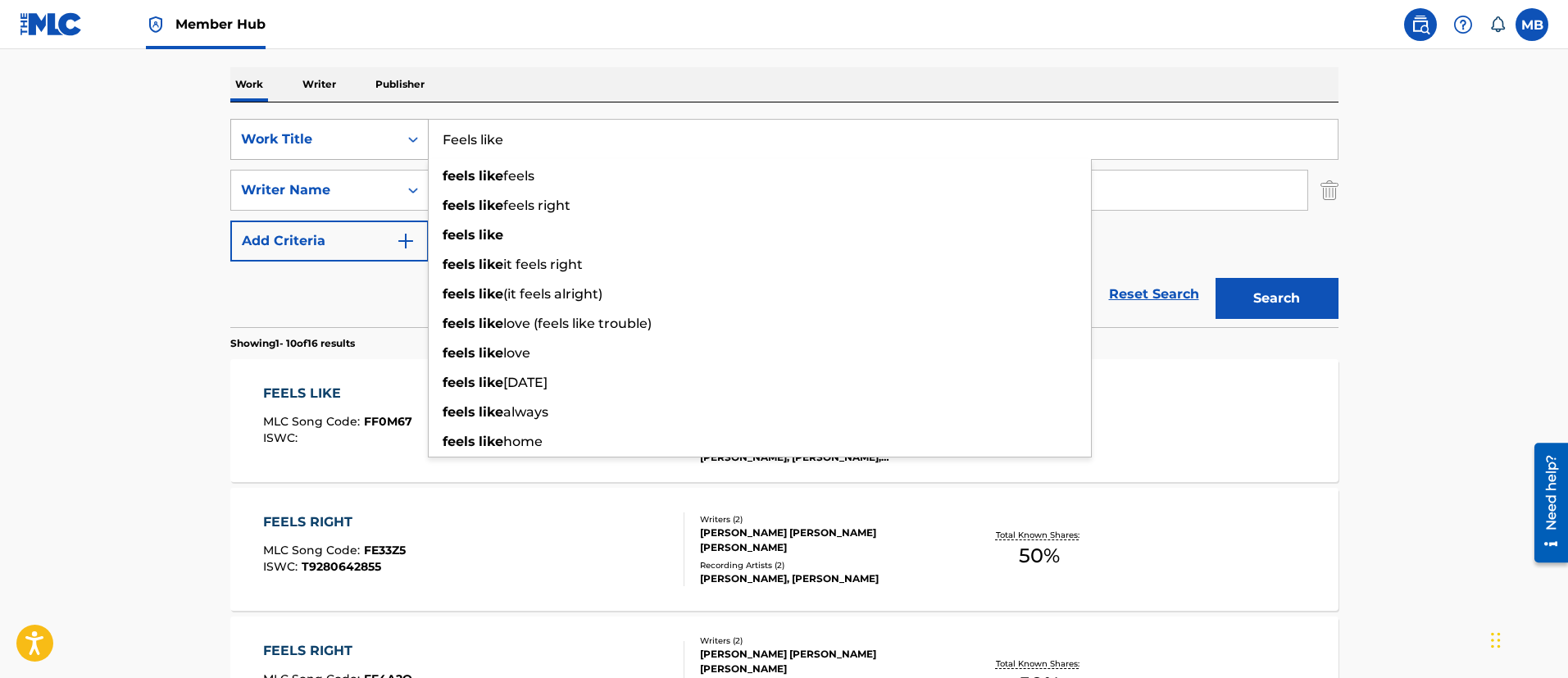
drag, startPoint x: 577, startPoint y: 152, endPoint x: 319, endPoint y: 124, distance: 259.5
click at [323, 125] on div "SearchWithCriteriafefa77a9-fdb8-40ca-afc3-a331a6ab4663 Work Title Feels like fe…" at bounding box center [784, 139] width 1108 height 41
paste input "Wala Cam"
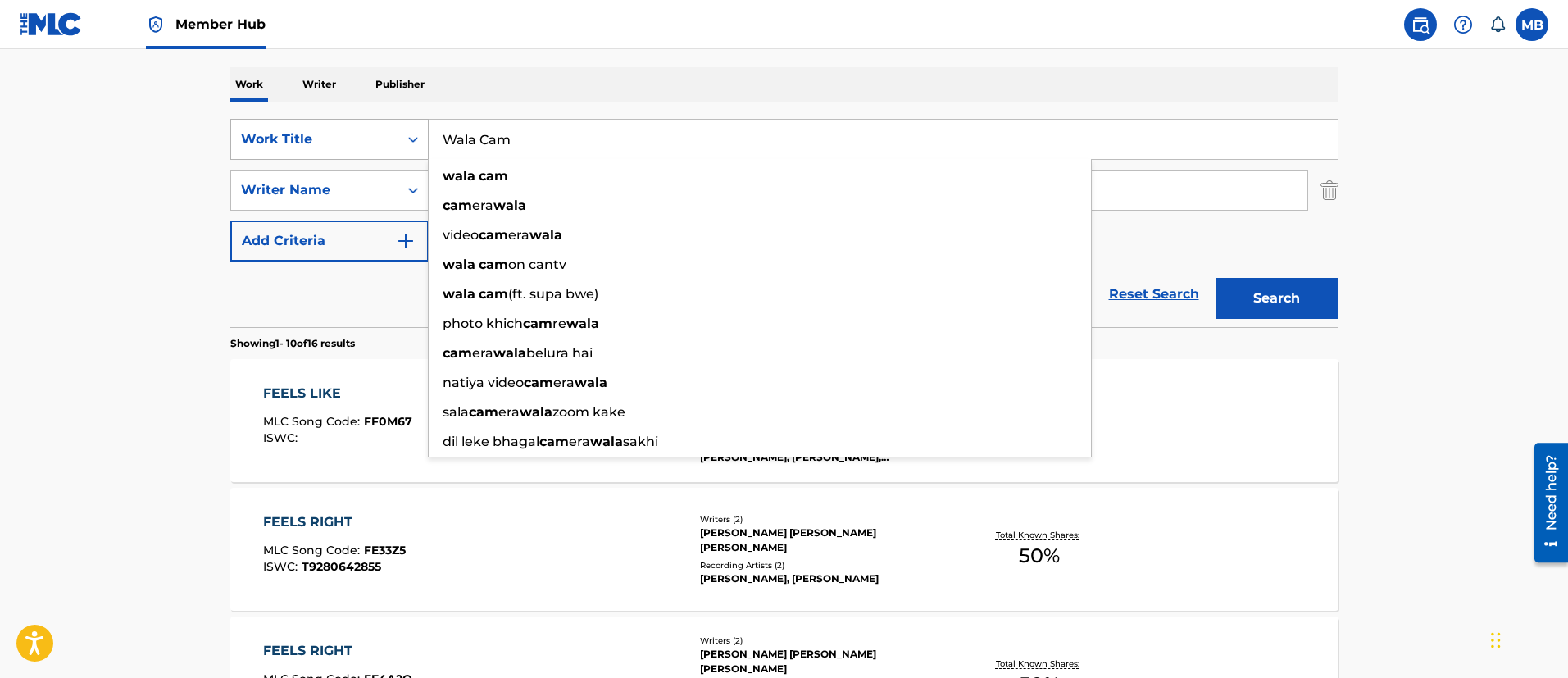
type input "Wala Cam"
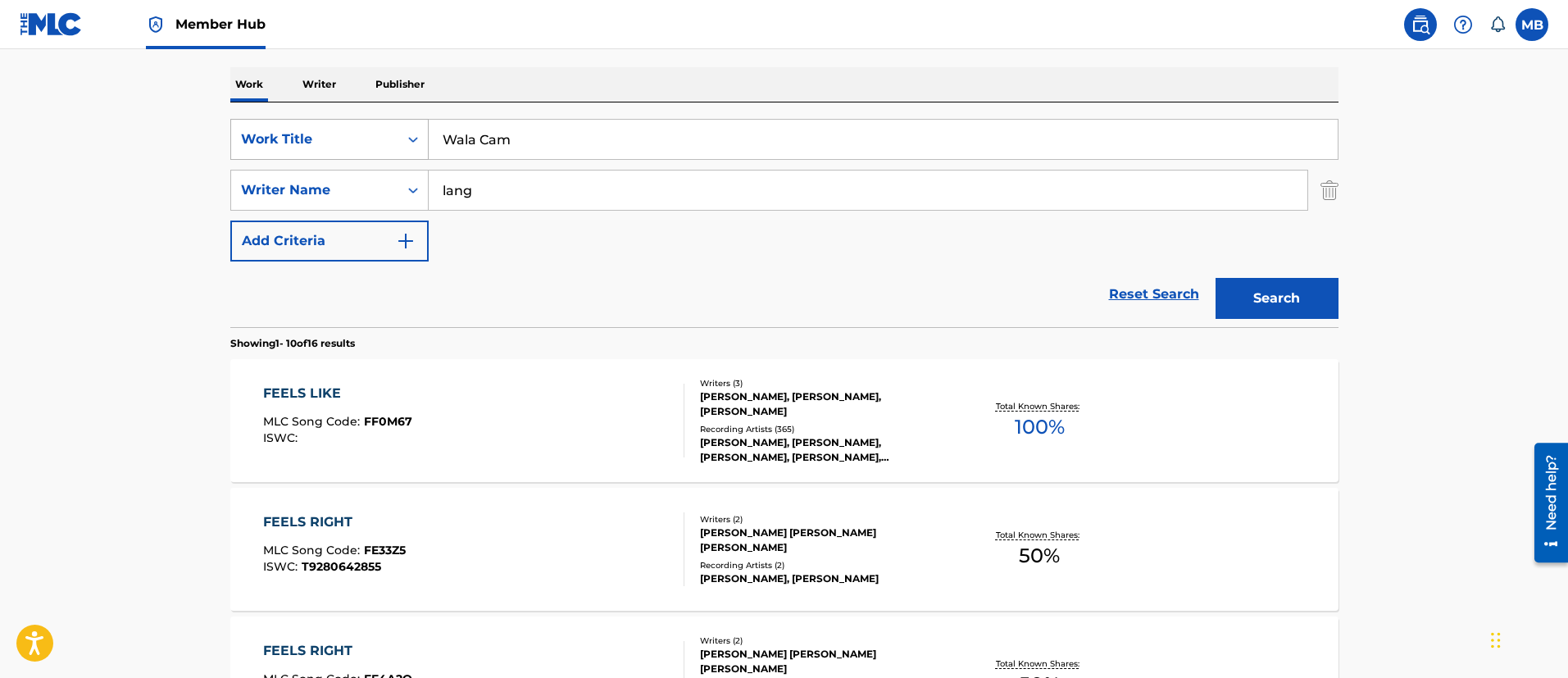
type input "lang"
click at [1215, 278] on button "Search" at bounding box center [1276, 298] width 123 height 41
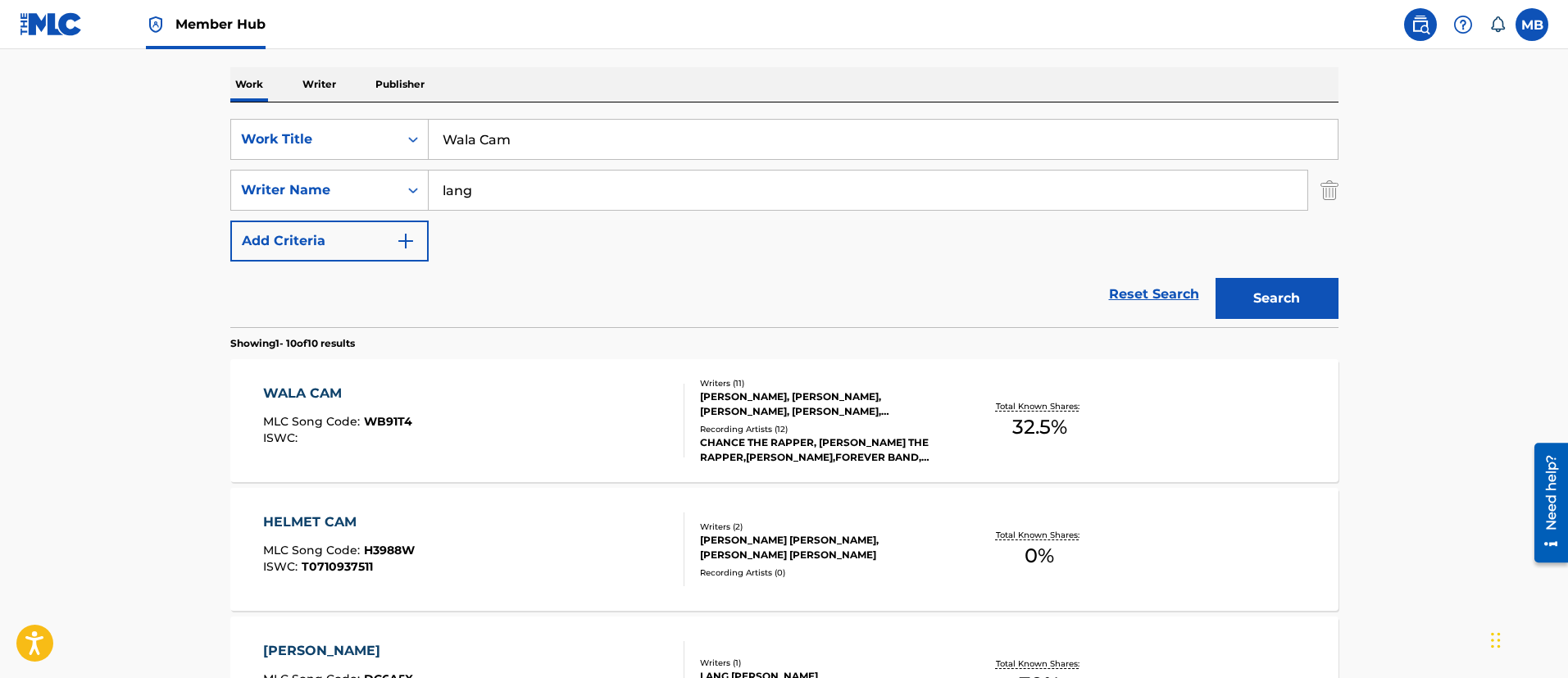
scroll to position [369, 0]
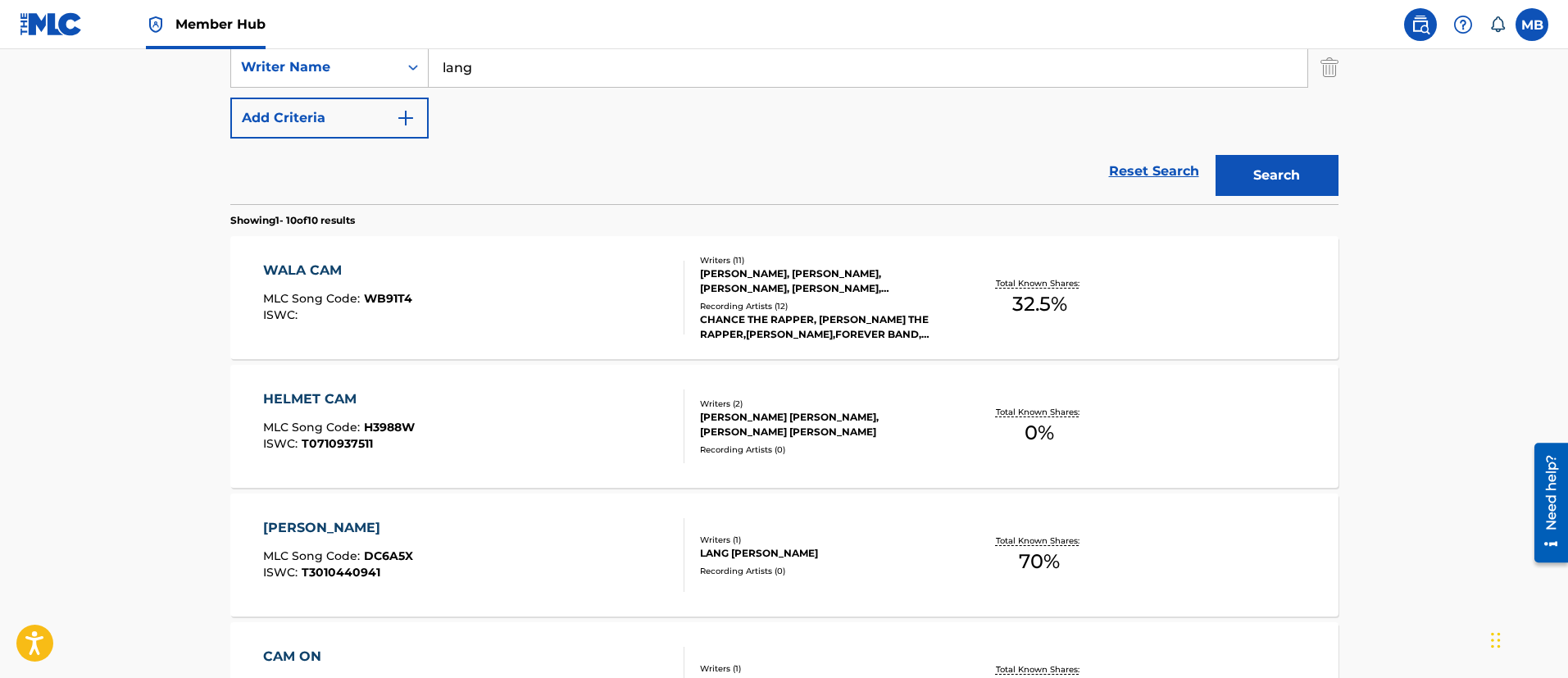
click at [496, 307] on div "WALA CAM MLC Song Code : WB91T4 ISWC :" at bounding box center [474, 297] width 421 height 73
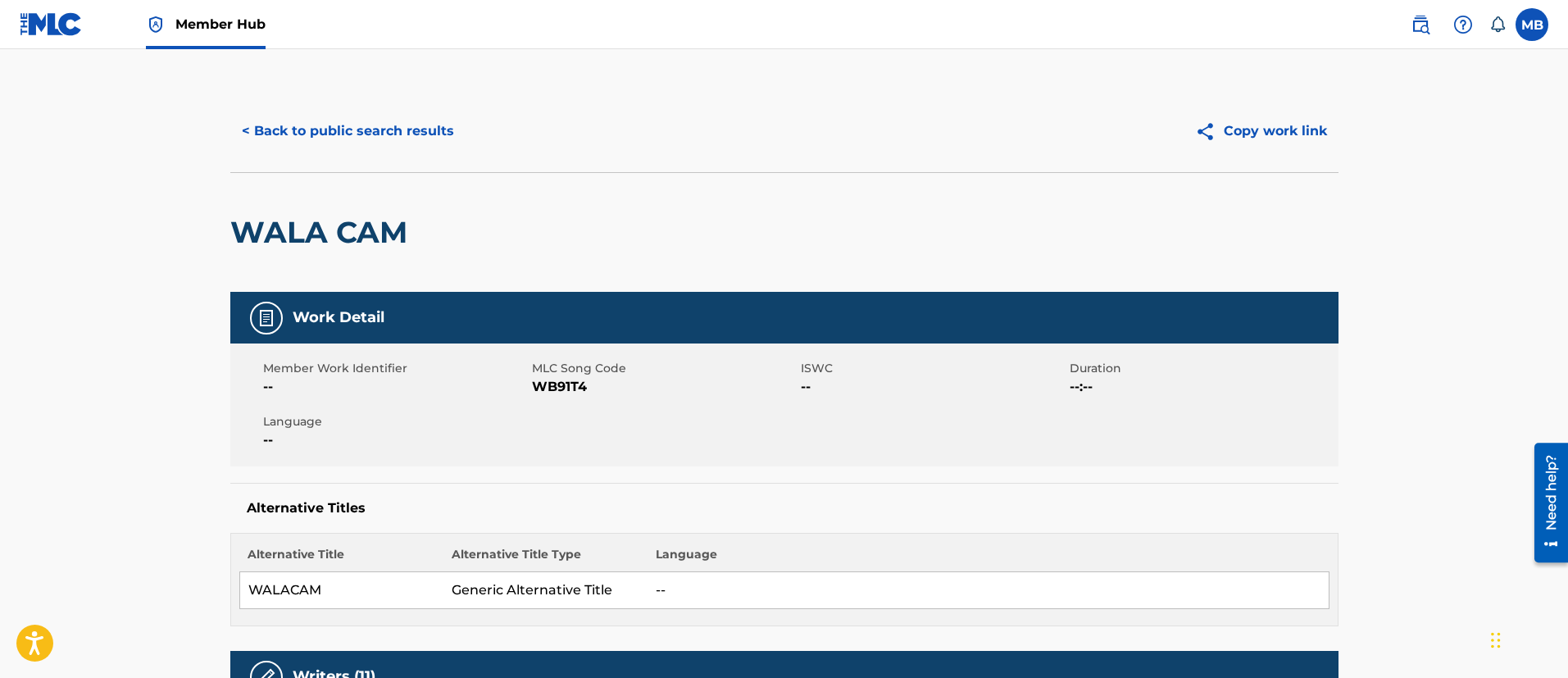
click at [364, 239] on h2 "WALA CAM" at bounding box center [323, 232] width 185 height 37
click at [554, 388] on span "WB91T4" at bounding box center [664, 387] width 265 height 20
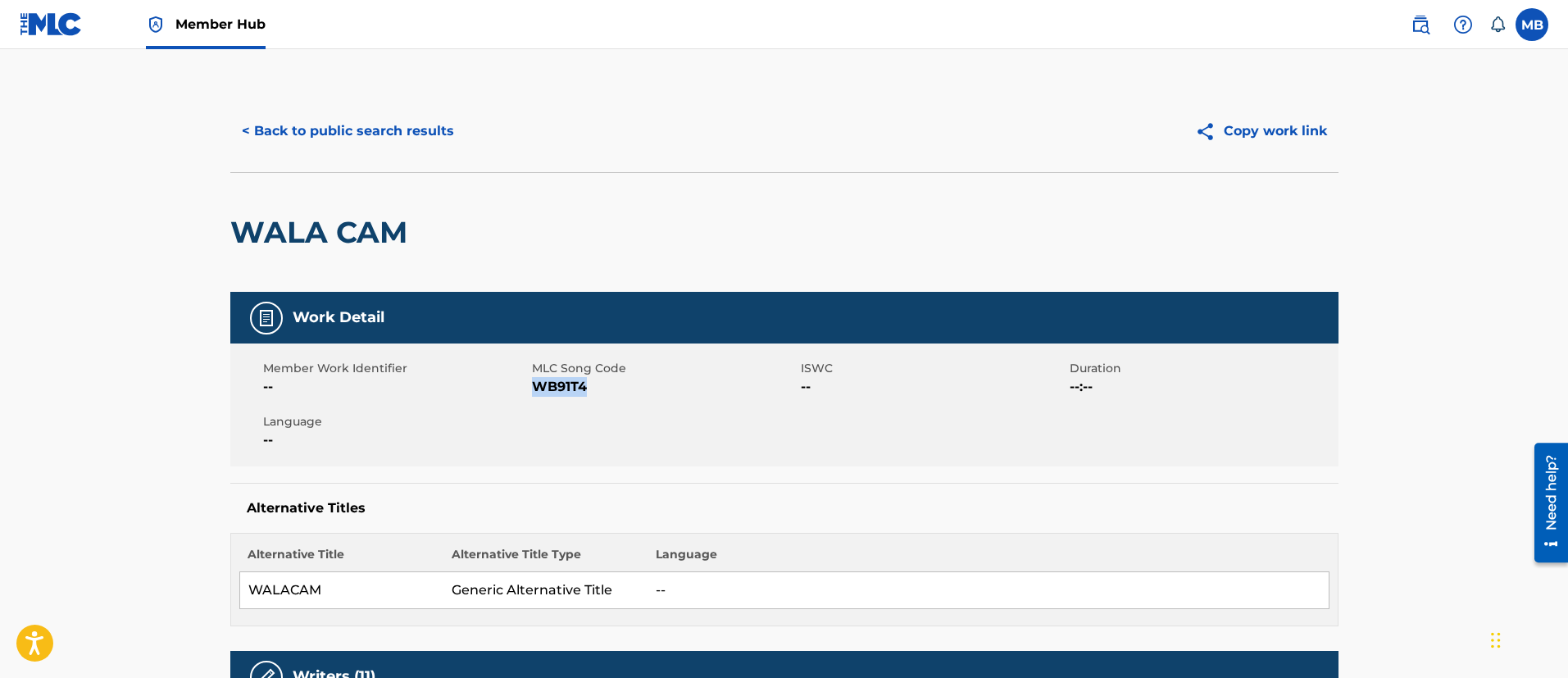
copy span "WB91T4"
